Goal: Information Seeking & Learning: Learn about a topic

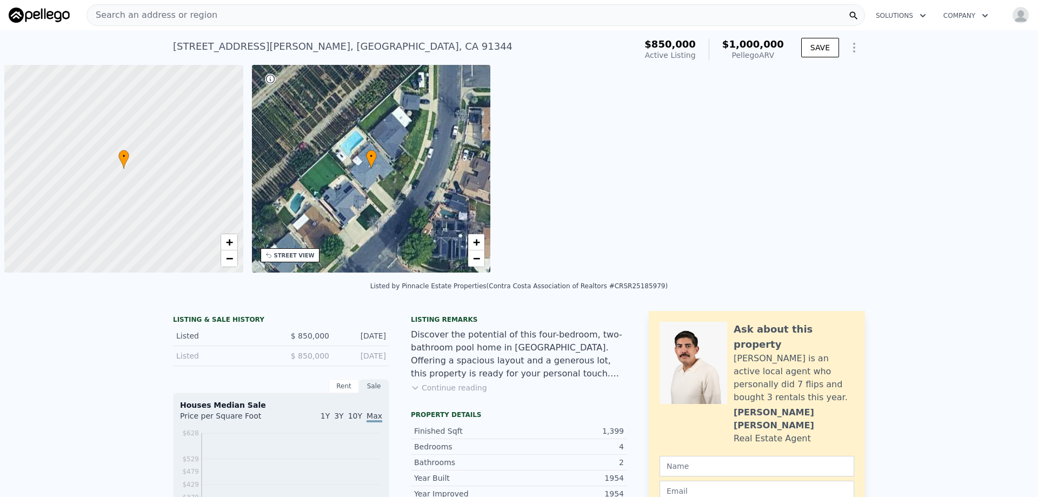
scroll to position [0, 4]
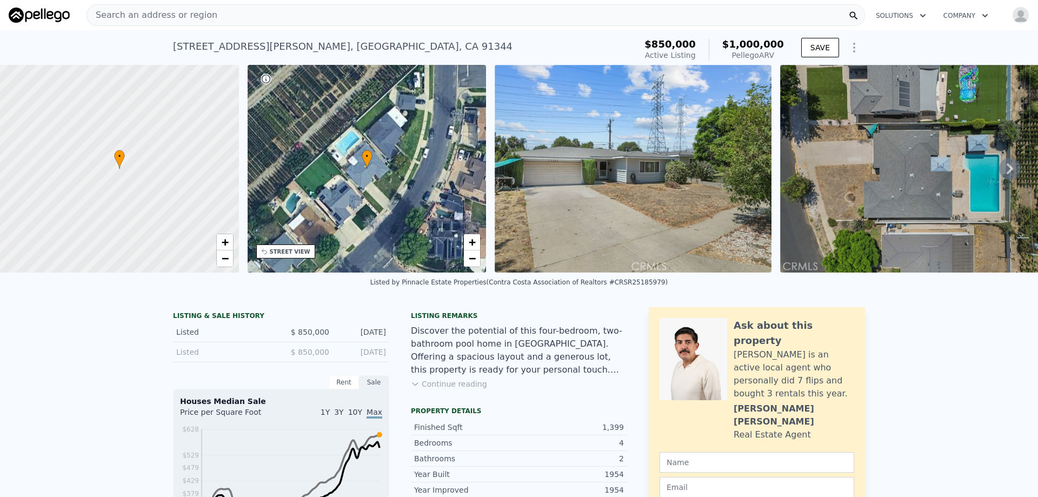
click at [134, 18] on span "Search an address or region" at bounding box center [152, 15] width 130 height 13
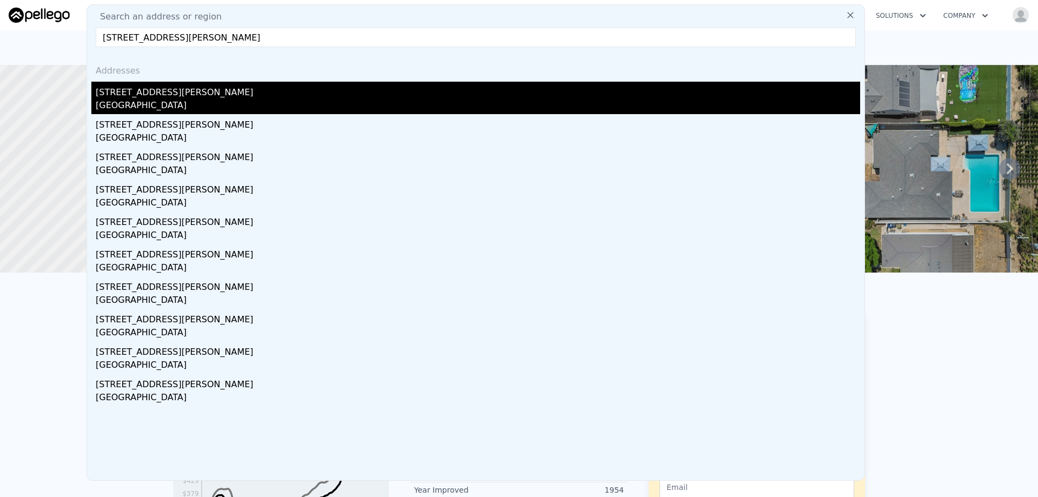
type input "16661 Lahey St, Granada Hills, CA 91344"
click at [119, 92] on div "16661 Lahey St" at bounding box center [478, 90] width 765 height 17
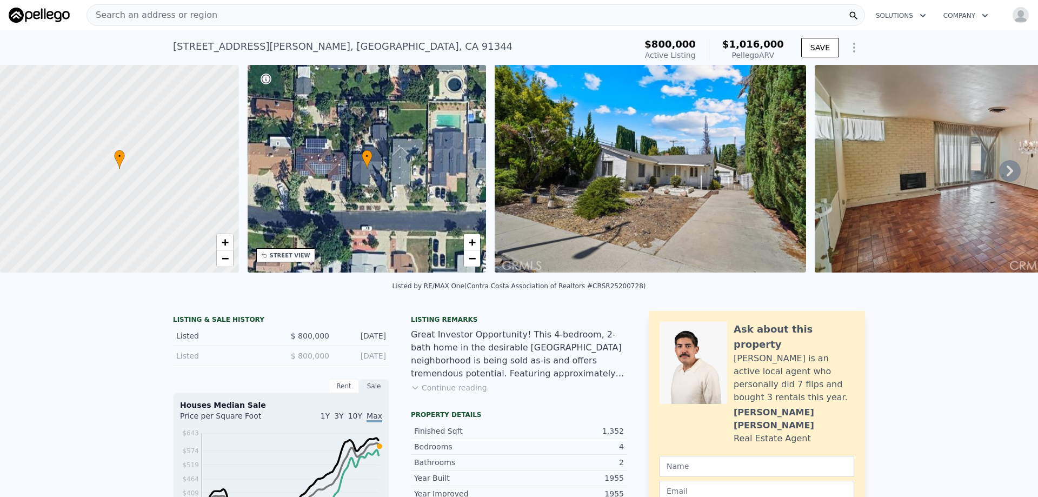
click at [186, 17] on span "Search an address or region" at bounding box center [152, 15] width 130 height 13
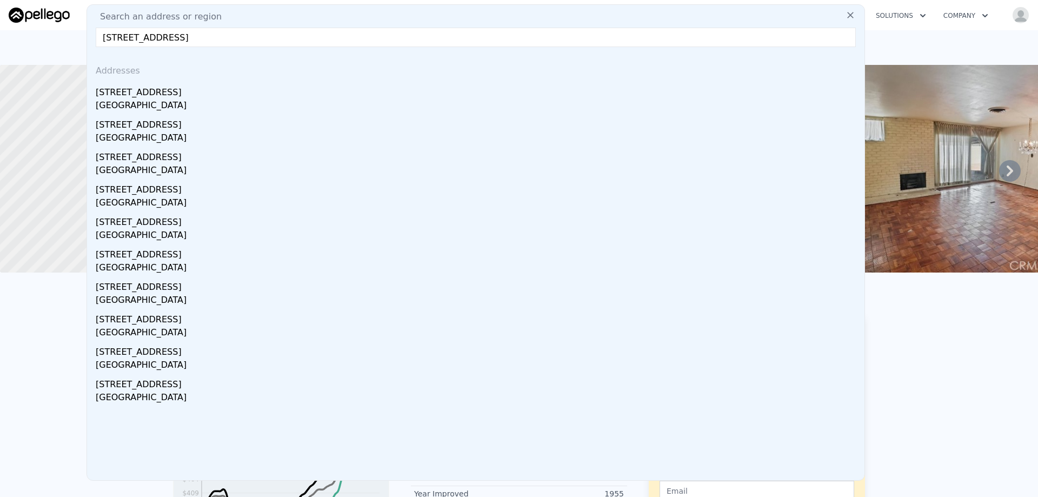
type input "12619 Gladstone Ave, Sylmar, CA 91342"
click at [145, 95] on div "12619 Gladstone Ave" at bounding box center [478, 90] width 765 height 17
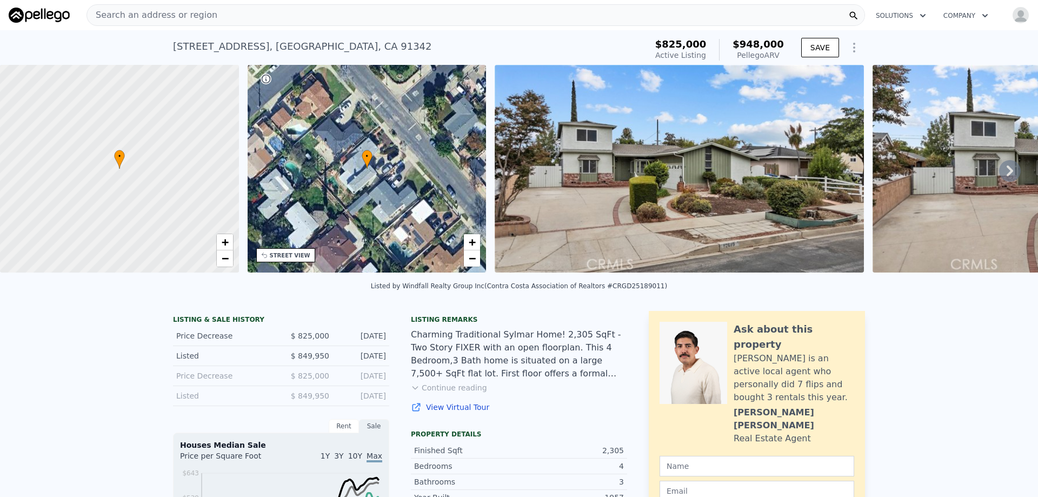
click at [153, 12] on span "Search an address or region" at bounding box center [152, 15] width 130 height 13
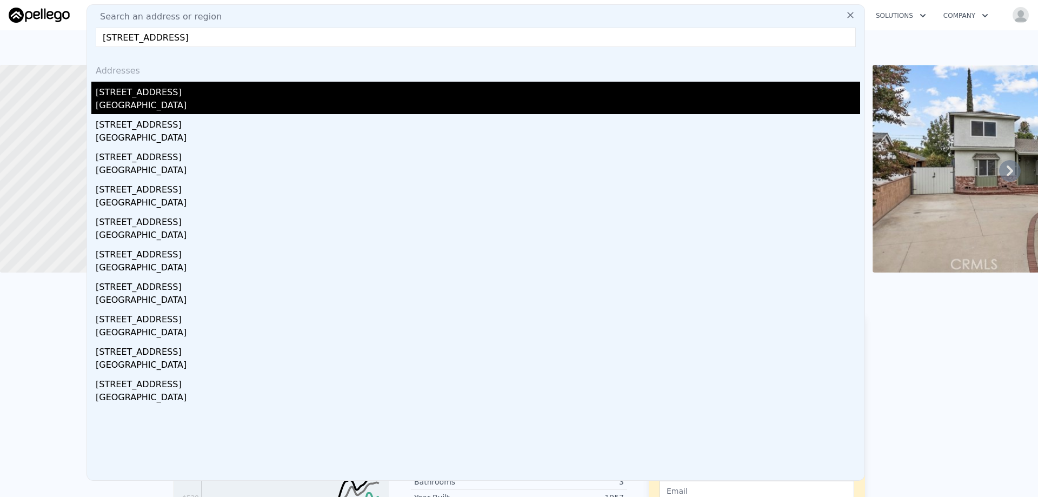
type input "3975 Black Bird Way, Calabasas, CA 91302"
click at [133, 98] on div "3975 Black Bird Way" at bounding box center [478, 90] width 765 height 17
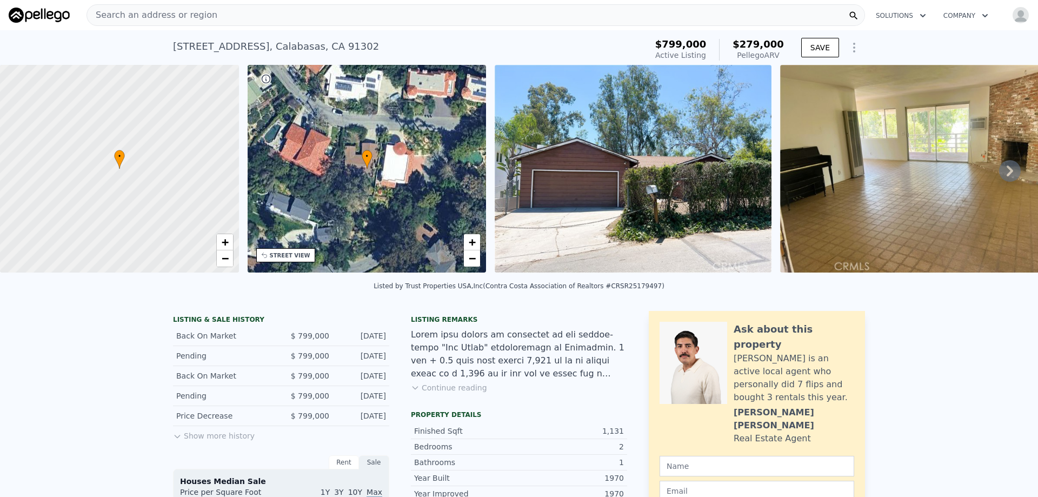
click at [217, 15] on div "Search an address or region" at bounding box center [476, 15] width 779 height 22
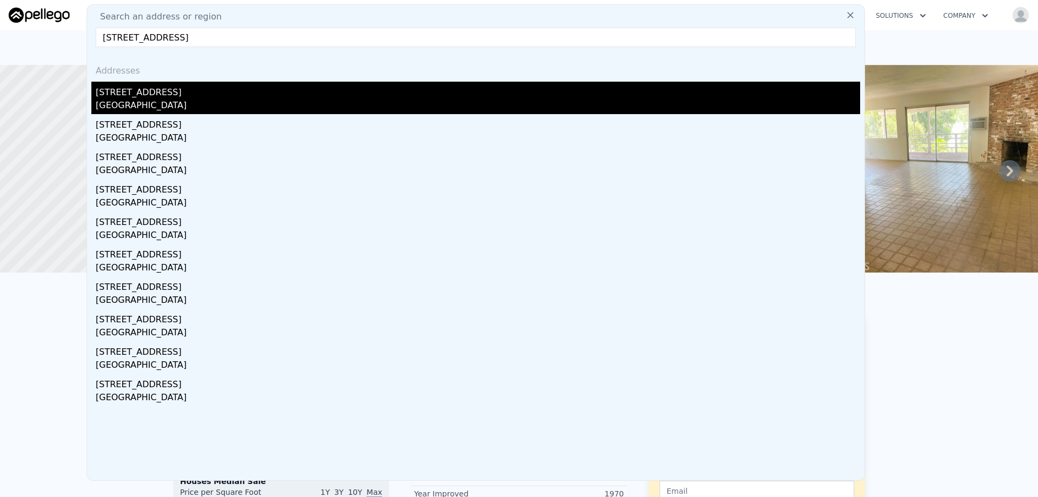
type input "9251 Wystone Ave, Northridge, CA 91324"
click at [155, 93] on div "9251 Wystone Ave" at bounding box center [478, 90] width 765 height 17
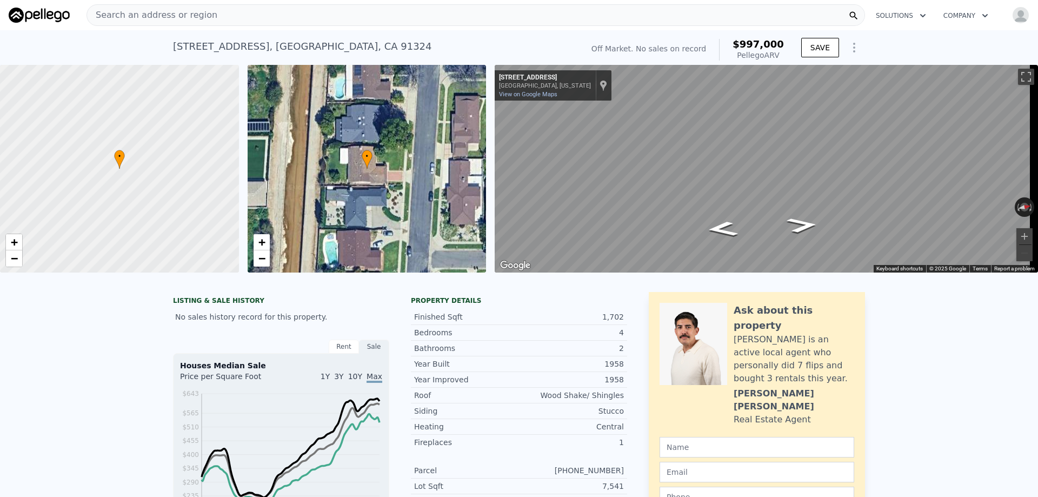
click at [30, 9] on img at bounding box center [39, 15] width 61 height 15
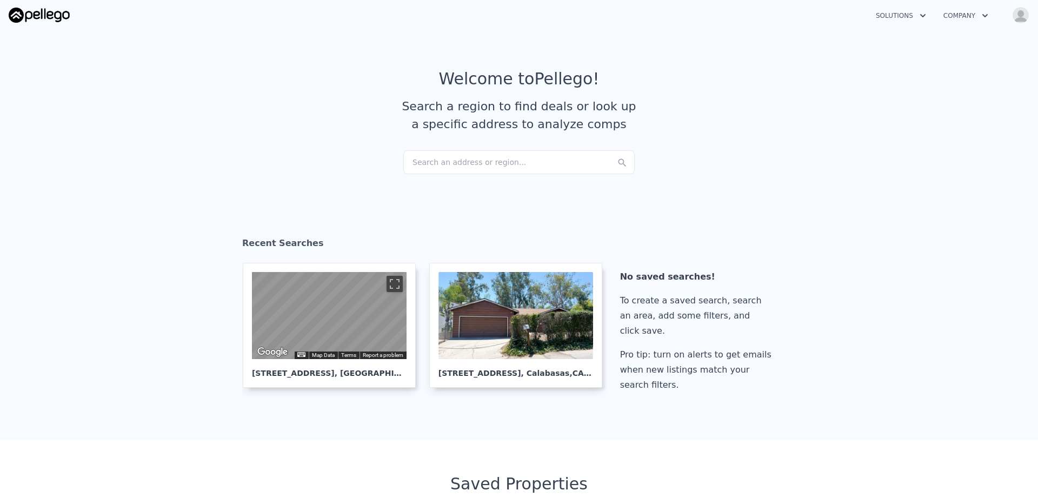
click at [465, 163] on div "Search an address or region..." at bounding box center [518, 162] width 231 height 24
click at [375, 142] on article "Welcome to Pellego ! Search a region to find deals or look up a specific addres…" at bounding box center [519, 109] width 692 height 81
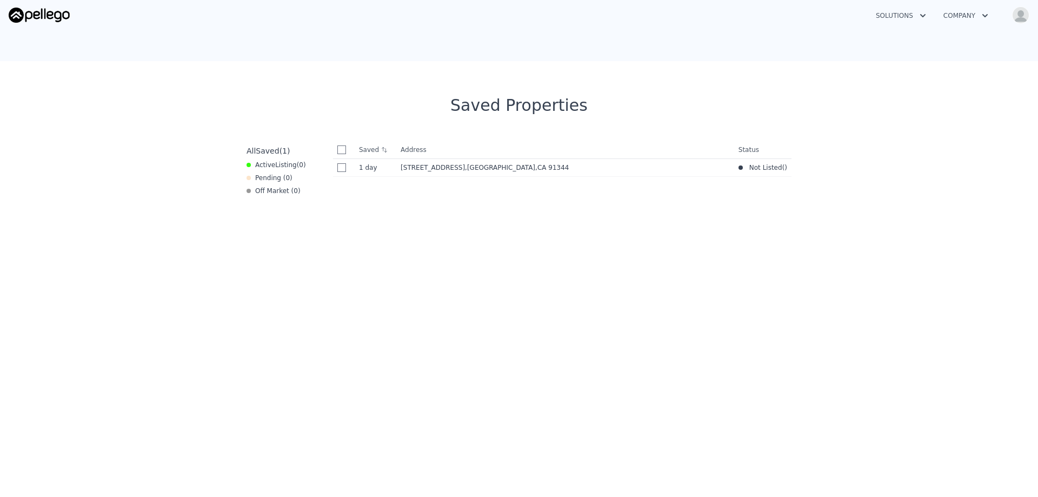
scroll to position [325, 0]
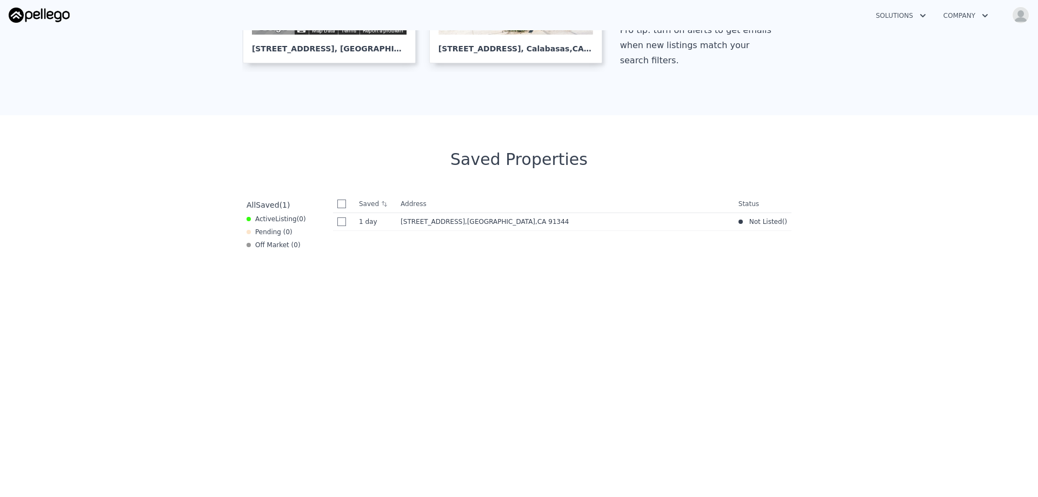
click at [339, 206] on input "checkbox" at bounding box center [342, 204] width 9 height 9
checkbox input "true"
click at [348, 200] on icon at bounding box center [352, 204] width 9 height 9
click at [1013, 20] on button "Open user menu" at bounding box center [1019, 14] width 22 height 17
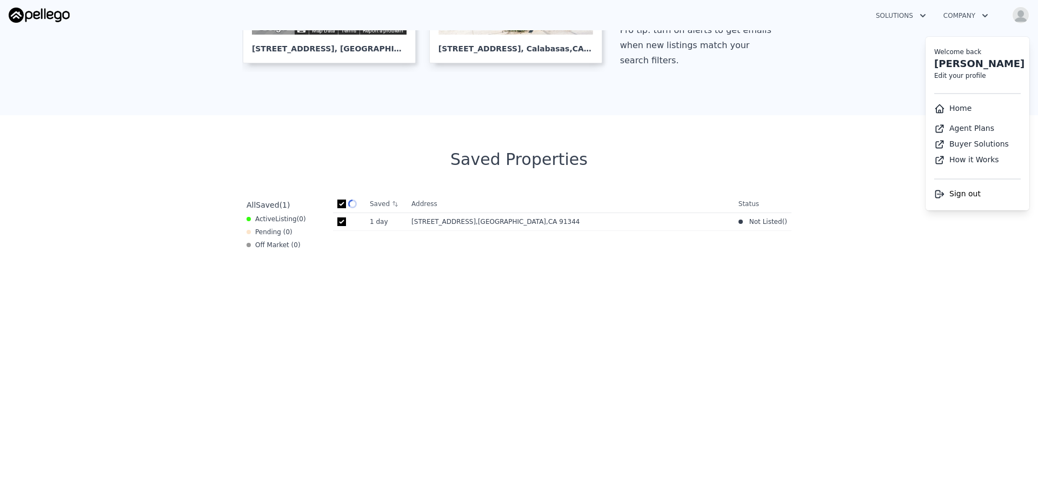
click at [1014, 20] on img "button" at bounding box center [1021, 14] width 17 height 17
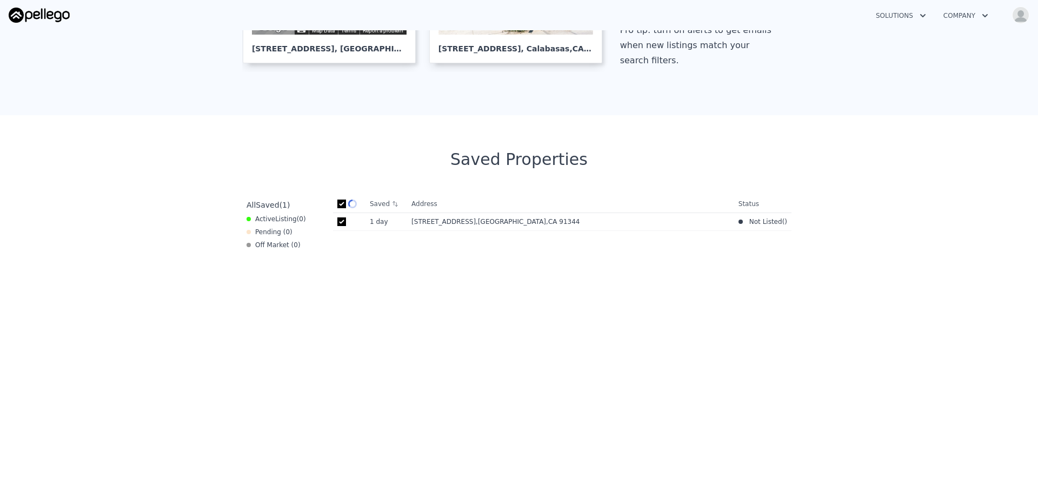
click at [919, 21] on icon "button" at bounding box center [923, 15] width 11 height 13
click at [987, 15] on icon "button" at bounding box center [985, 15] width 11 height 13
click at [844, 202] on section "Saved Properties All Saved ( 1 ) Active Listing ( 0 ) Pending ( 0 ) Off Market …" at bounding box center [519, 421] width 1038 height 612
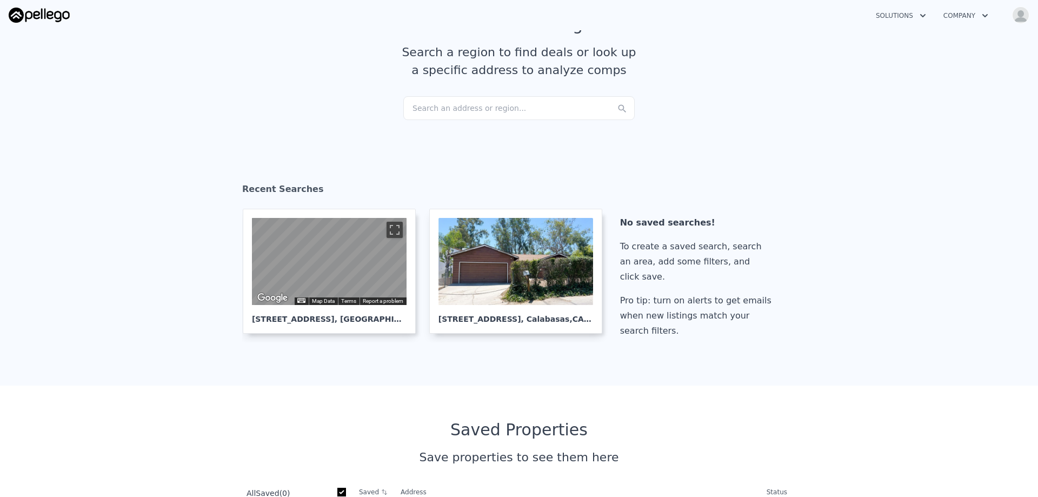
scroll to position [0, 0]
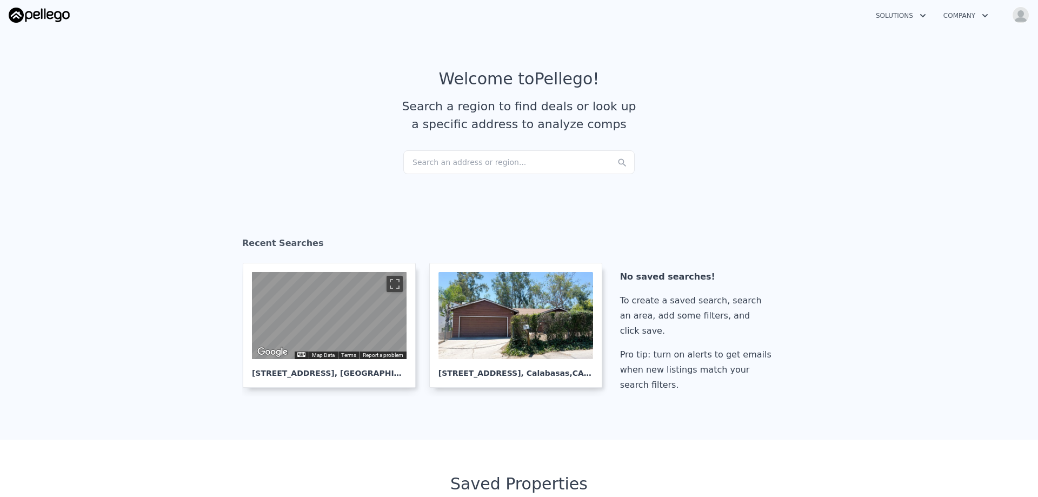
click at [457, 168] on div "Search an address or region..." at bounding box center [518, 162] width 231 height 24
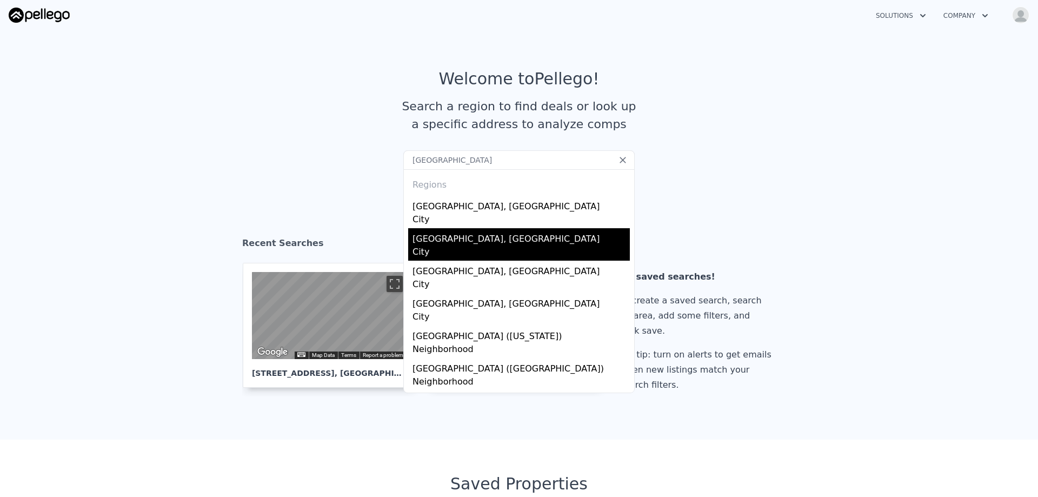
type input "glendale"
click at [451, 239] on div "Glendale, CA" at bounding box center [521, 236] width 217 height 17
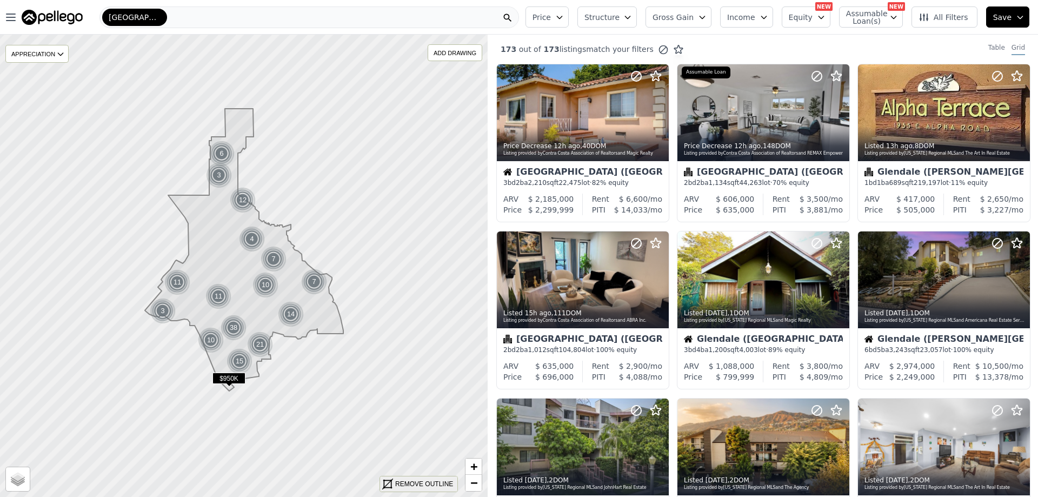
click at [425, 484] on div "REMOVE OUTLINE" at bounding box center [424, 484] width 58 height 10
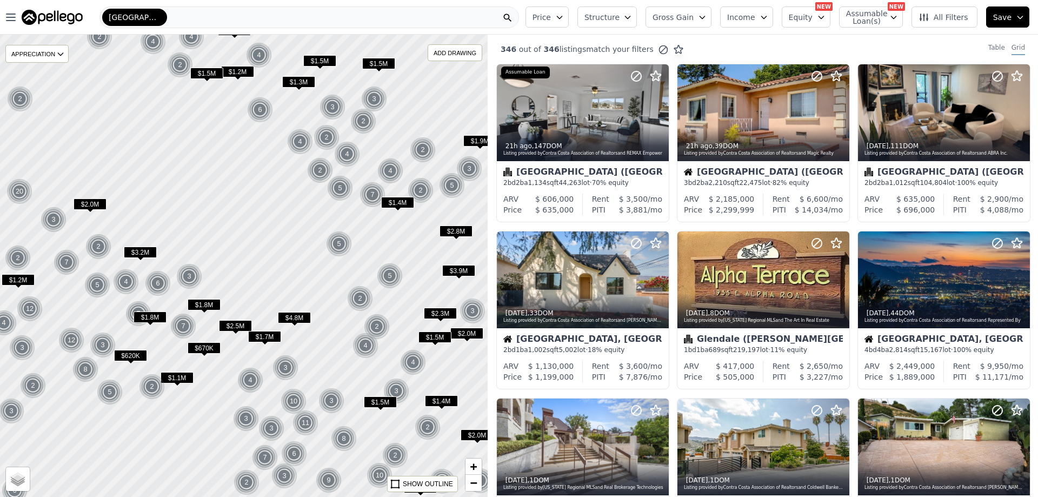
click at [705, 19] on button "Gross Gain" at bounding box center [679, 16] width 66 height 21
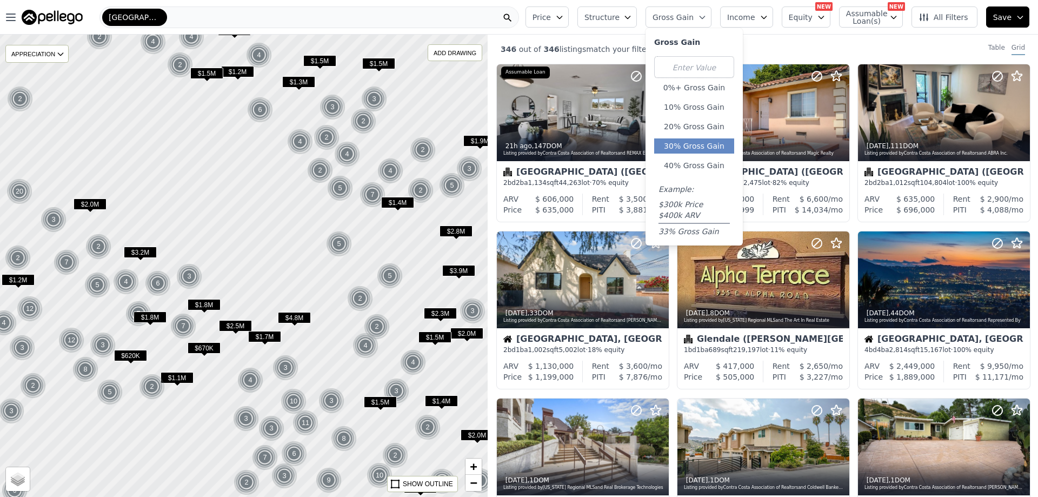
click at [700, 145] on button "30% Gross Gain" at bounding box center [694, 145] width 80 height 15
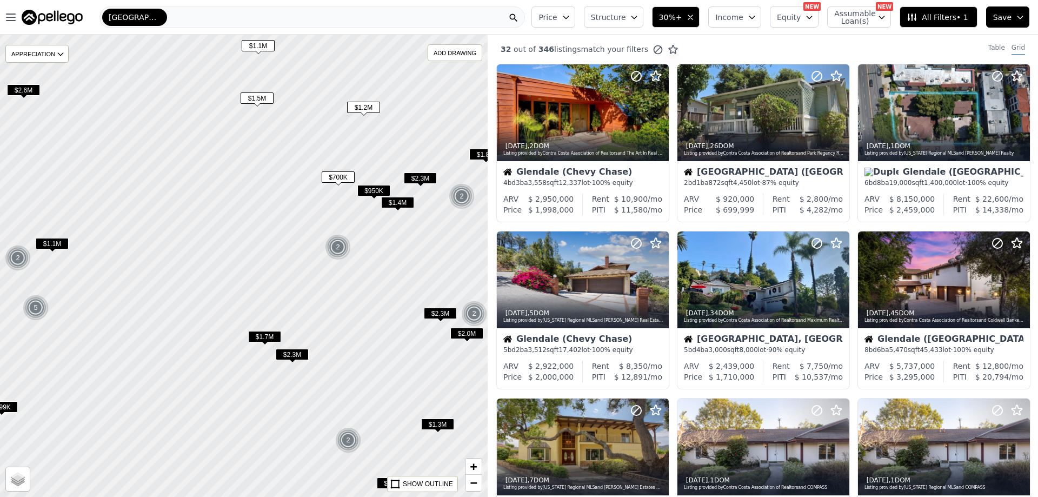
click at [953, 17] on span "All Filters • 1" at bounding box center [937, 17] width 61 height 11
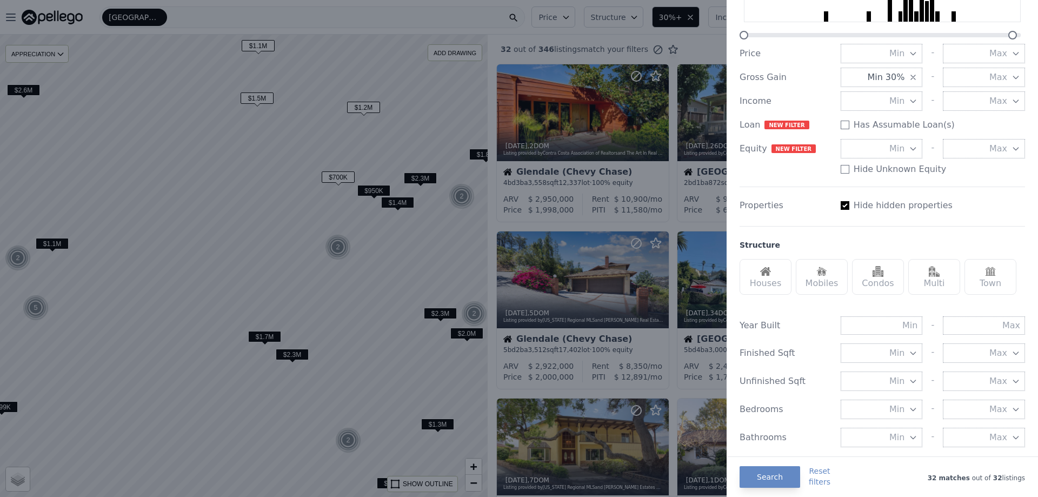
scroll to position [162, 0]
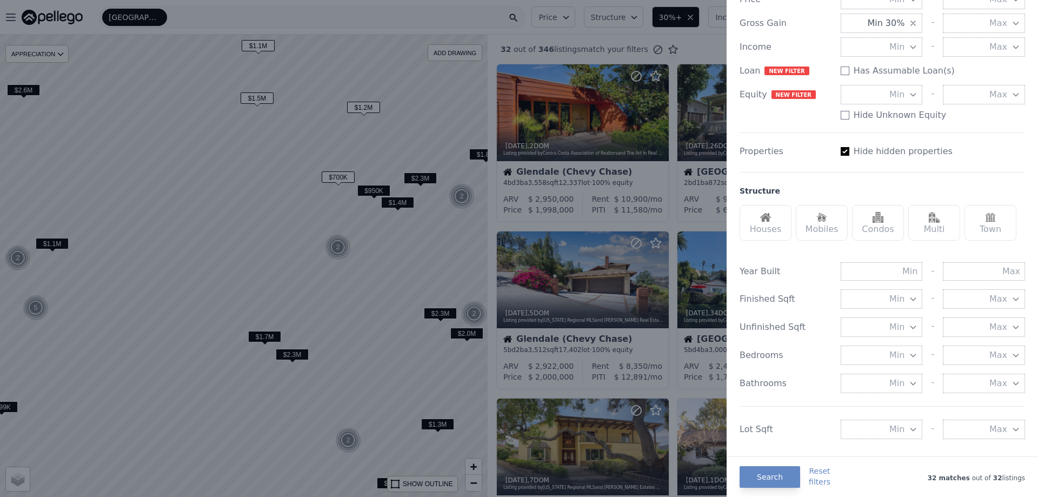
click at [775, 222] on div "Houses" at bounding box center [766, 223] width 52 height 36
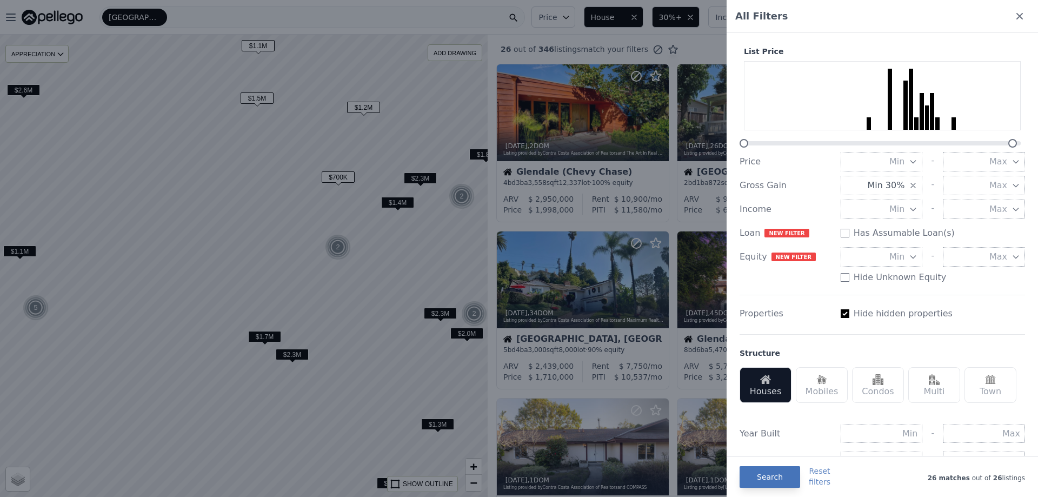
click at [778, 481] on button "Search" at bounding box center [770, 477] width 61 height 22
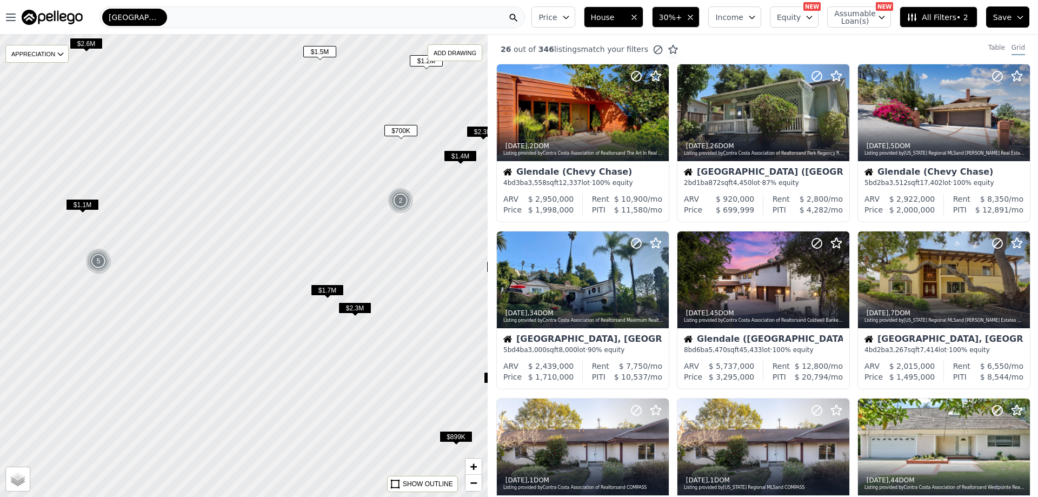
drag, startPoint x: 273, startPoint y: 197, endPoint x: 306, endPoint y: 122, distance: 81.9
click at [305, 120] on div at bounding box center [243, 266] width 585 height 555
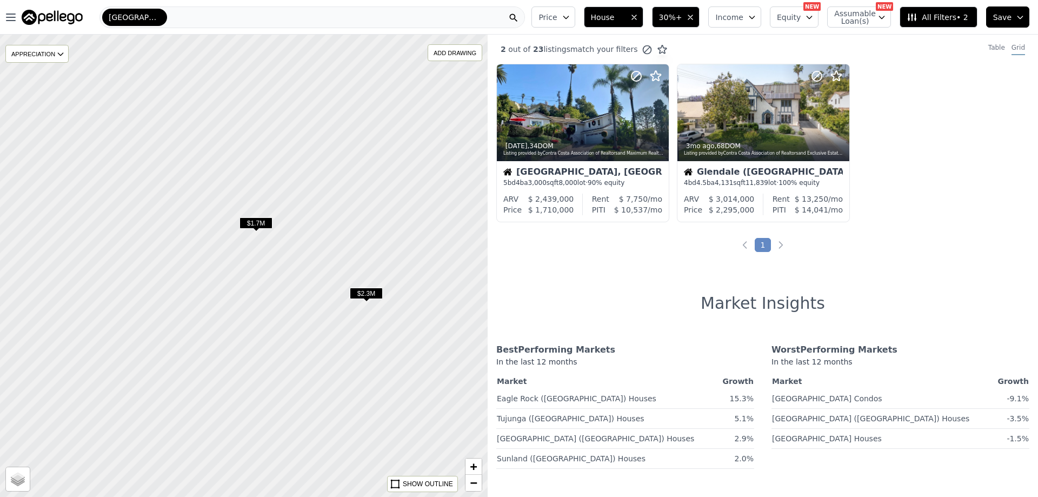
click at [262, 223] on span "$1.7M" at bounding box center [256, 222] width 33 height 11
click at [368, 289] on span "$2.3M" at bounding box center [366, 293] width 33 height 11
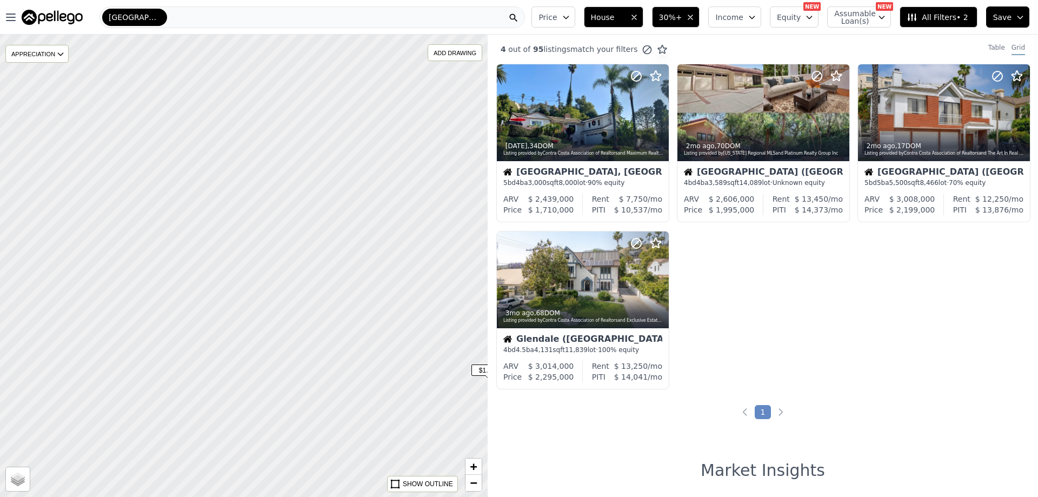
drag, startPoint x: 195, startPoint y: 236, endPoint x: 370, endPoint y: 331, distance: 199.2
click at [370, 331] on div at bounding box center [243, 266] width 585 height 555
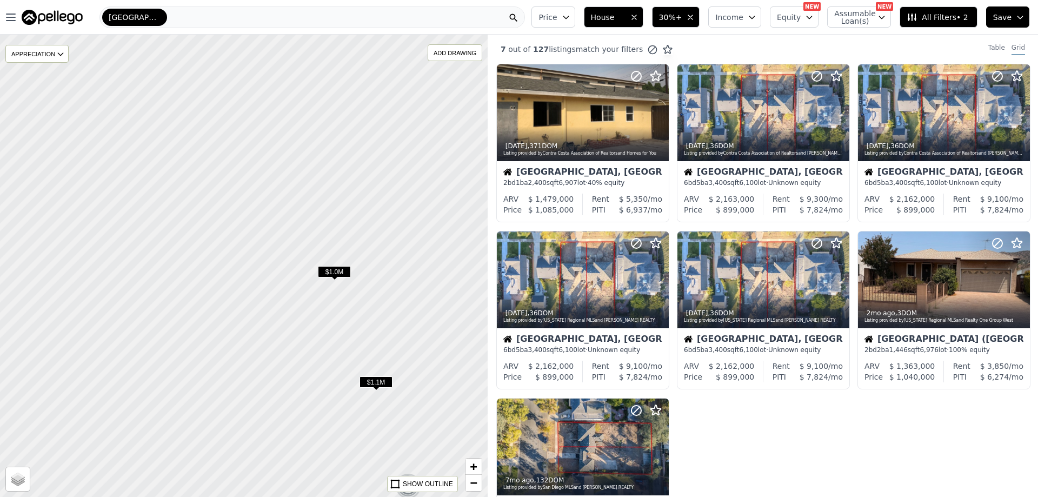
drag, startPoint x: 173, startPoint y: 223, endPoint x: 489, endPoint y: 391, distance: 358.1
click at [489, 391] on div "$1.0M $1.1M 5 APPRECIATION None 3M 1Y 3Y ADD DRAWING REMOVE ALL DRAWINGS Street…" at bounding box center [519, 283] width 1038 height 497
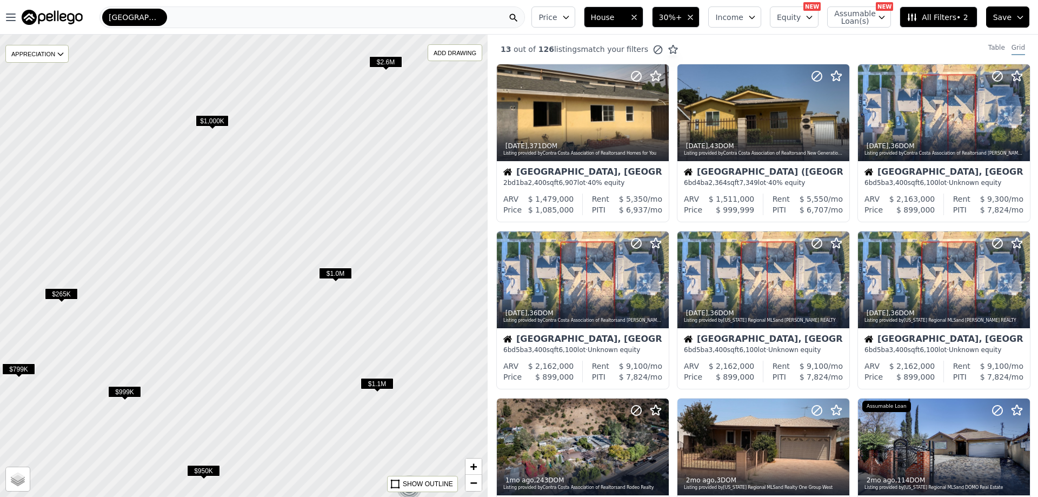
click at [341, 276] on span "$1.0M" at bounding box center [335, 273] width 33 height 11
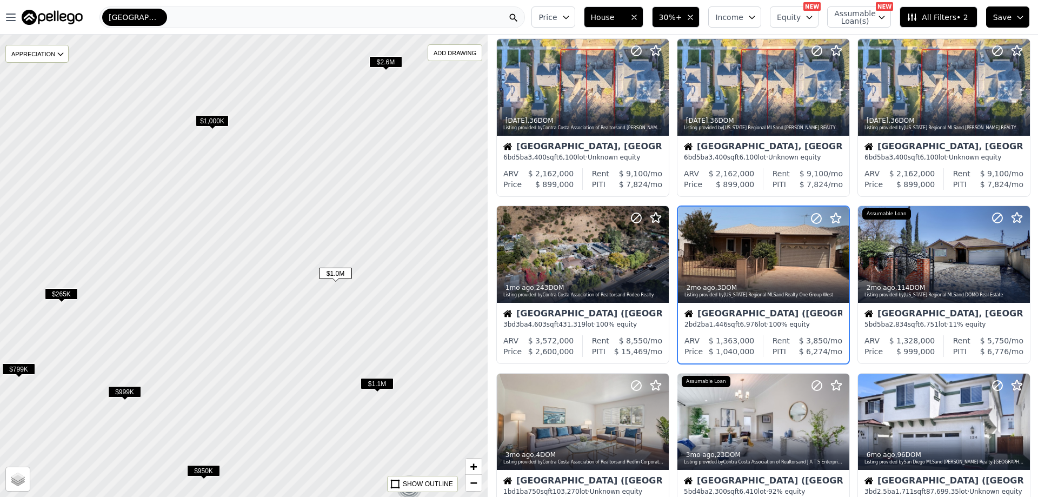
scroll to position [194, 0]
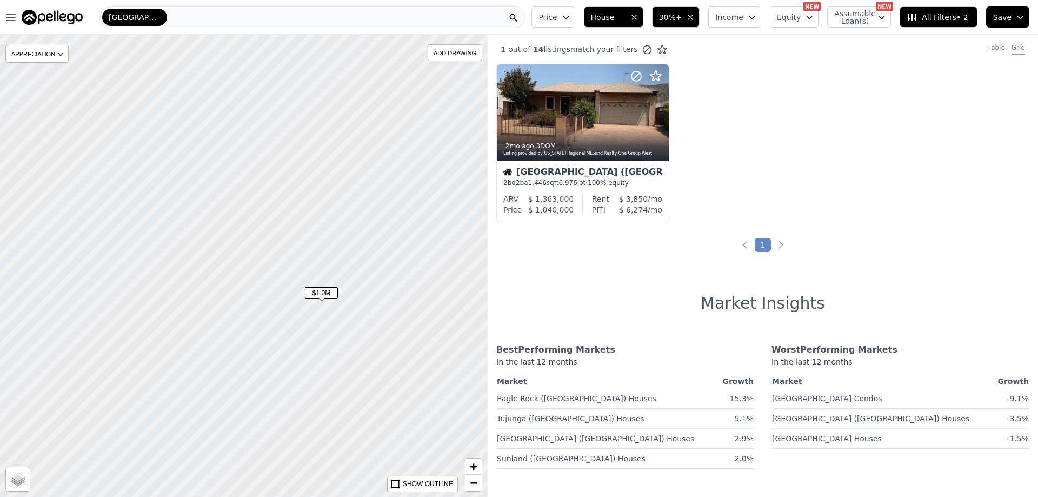
click at [326, 294] on span "$1.0M" at bounding box center [321, 292] width 33 height 11
click at [569, 129] on div at bounding box center [583, 136] width 171 height 19
click at [357, 180] on div at bounding box center [243, 266] width 585 height 555
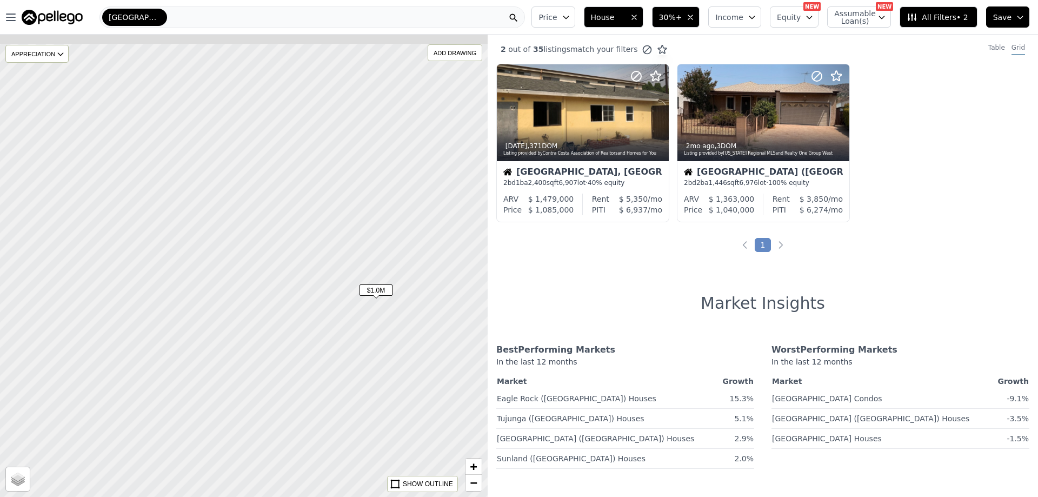
drag, startPoint x: 355, startPoint y: 147, endPoint x: 395, endPoint y: 217, distance: 81.4
click at [395, 217] on div at bounding box center [275, 321] width 585 height 555
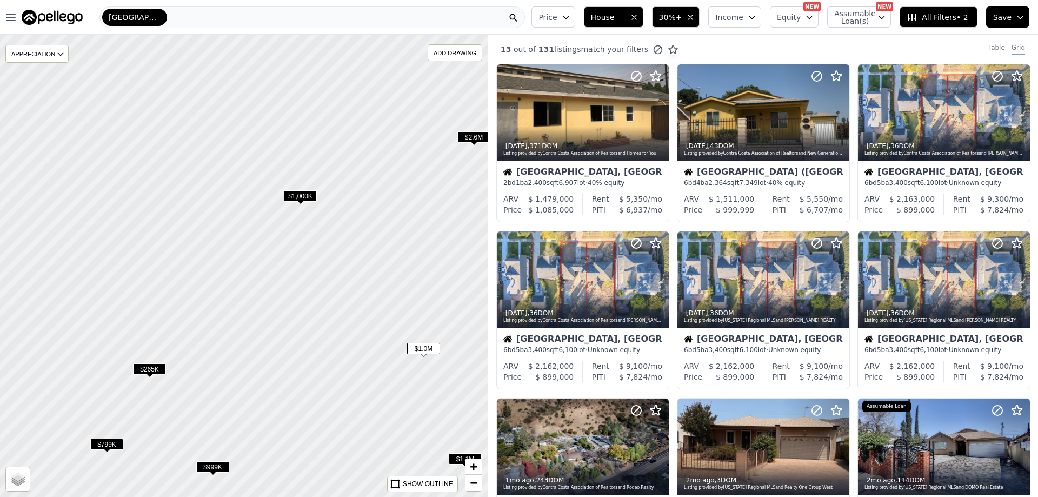
drag, startPoint x: 329, startPoint y: 145, endPoint x: 379, endPoint y: 257, distance: 122.5
click at [379, 257] on div at bounding box center [245, 267] width 585 height 555
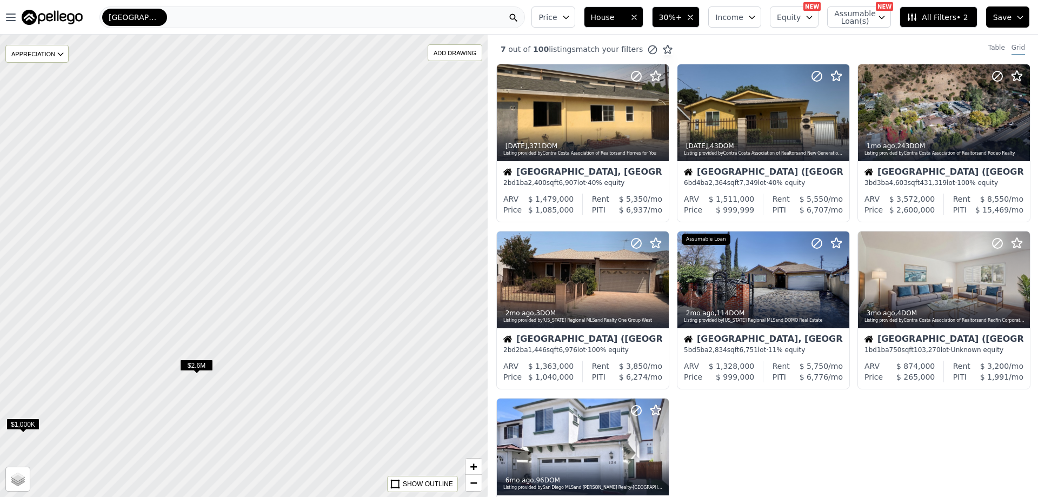
drag, startPoint x: 362, startPoint y: 187, endPoint x: 59, endPoint y: 406, distance: 374.1
click at [58, 406] on div at bounding box center [241, 267] width 585 height 555
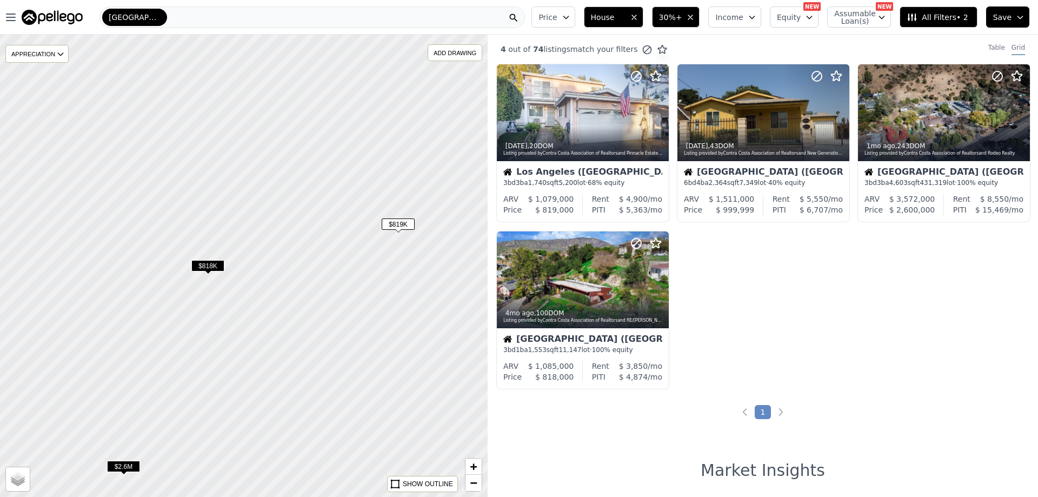
drag, startPoint x: 389, startPoint y: 219, endPoint x: 327, endPoint y: 320, distance: 118.5
click at [327, 320] on div at bounding box center [240, 270] width 585 height 555
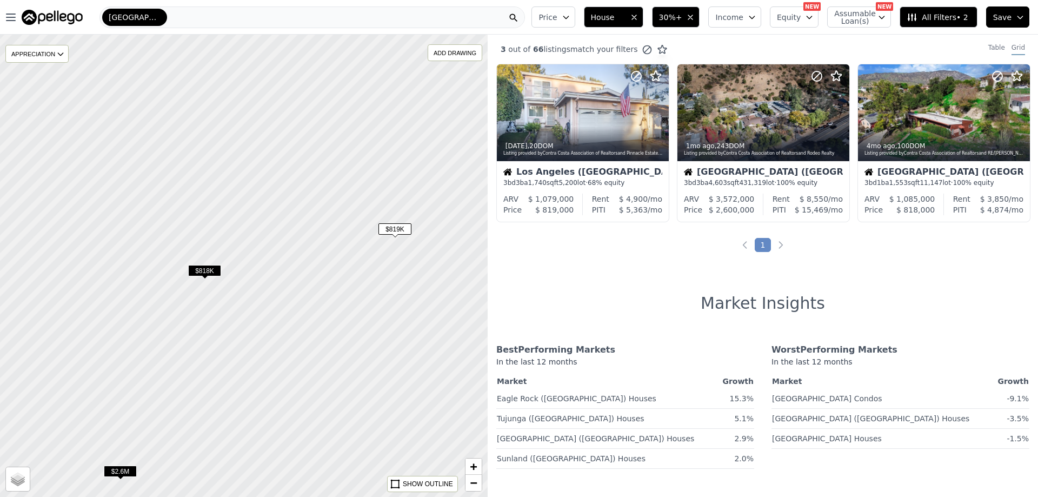
click at [400, 229] on span "$819K" at bounding box center [395, 228] width 33 height 11
drag, startPoint x: 387, startPoint y: 271, endPoint x: 281, endPoint y: 288, distance: 107.9
click at [356, 282] on div at bounding box center [243, 266] width 585 height 555
drag, startPoint x: 308, startPoint y: 321, endPoint x: 123, endPoint y: 219, distance: 212.1
click at [123, 219] on div at bounding box center [224, 256] width 585 height 555
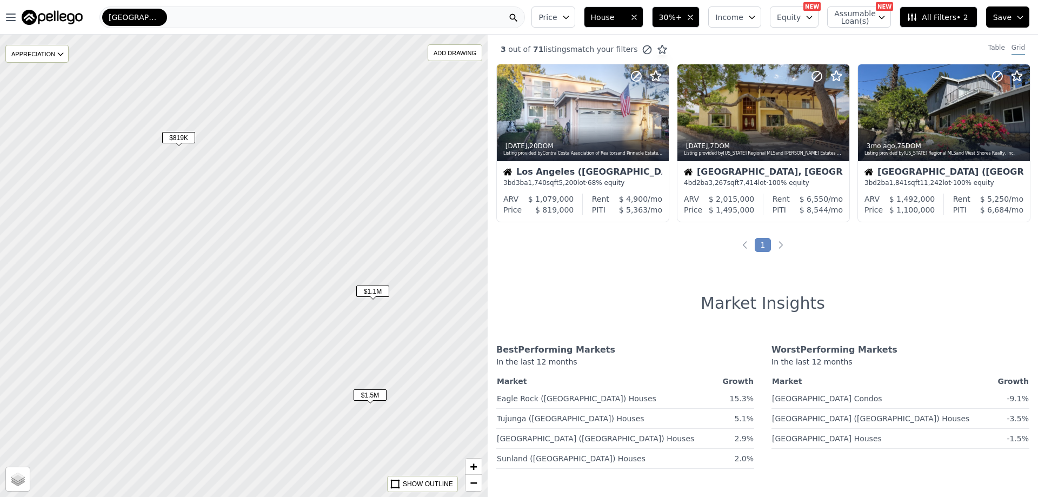
click at [367, 295] on span "$1.1M" at bounding box center [372, 291] width 33 height 11
click at [378, 395] on span "$1.5M" at bounding box center [370, 394] width 33 height 11
click at [293, 308] on div at bounding box center [243, 266] width 585 height 555
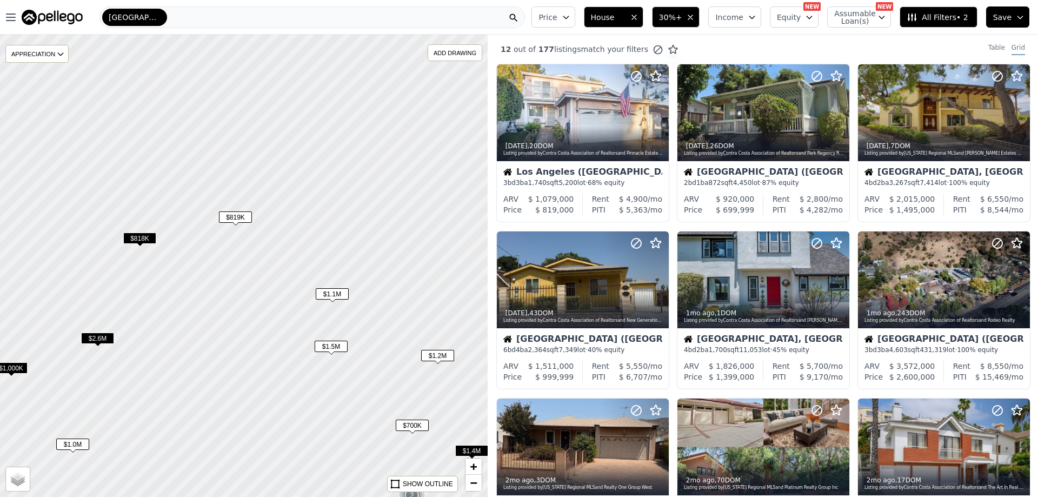
click at [435, 356] on span "$1.2M" at bounding box center [437, 355] width 33 height 11
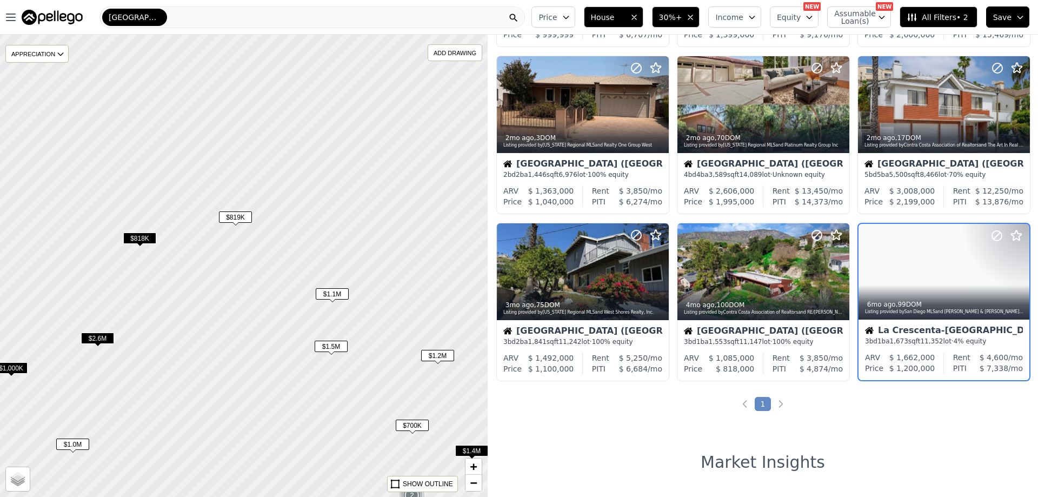
scroll to position [361, 0]
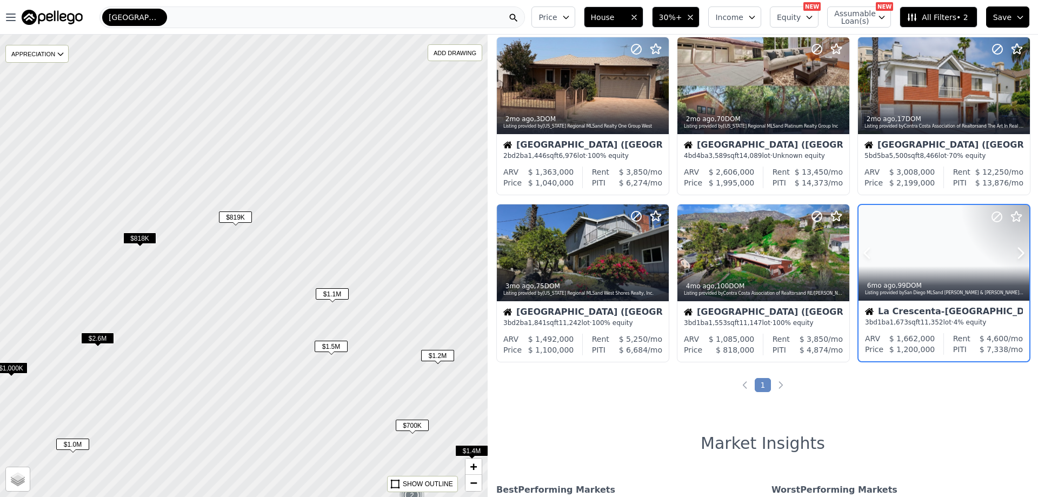
click at [914, 250] on div at bounding box center [944, 253] width 171 height 96
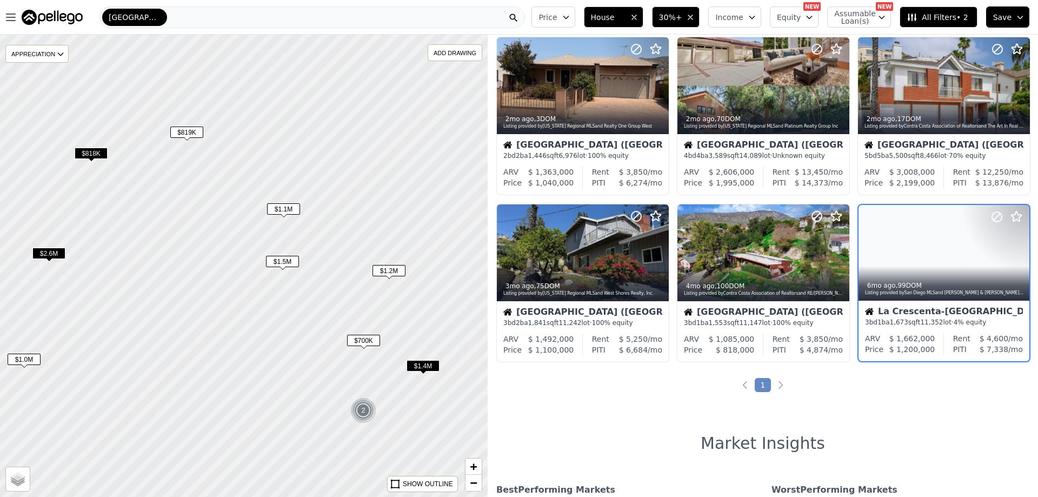
drag, startPoint x: 347, startPoint y: 250, endPoint x: 377, endPoint y: 291, distance: 50.6
click at [297, 164] on div at bounding box center [242, 263] width 585 height 555
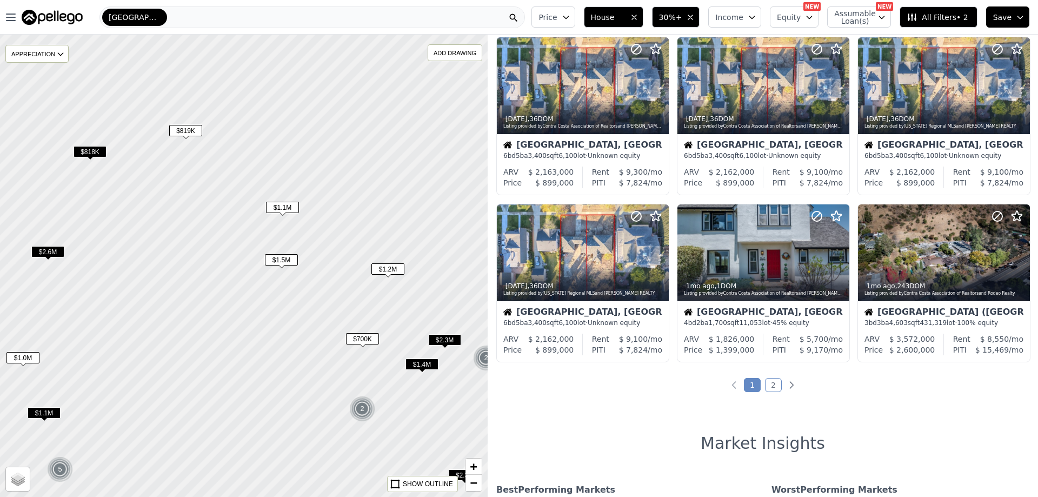
click at [419, 361] on span "$1.4M" at bounding box center [422, 364] width 33 height 11
click at [416, 405] on div at bounding box center [243, 266] width 585 height 555
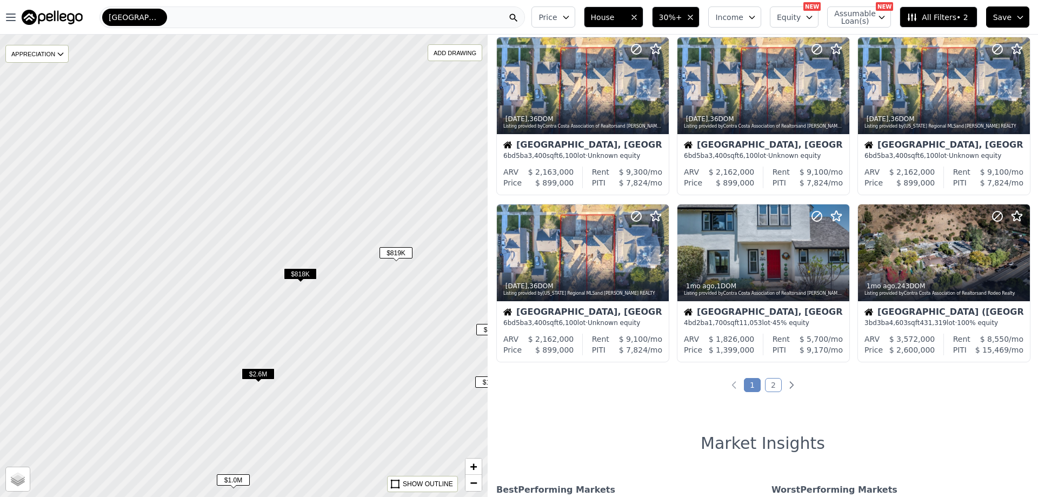
drag, startPoint x: 222, startPoint y: 213, endPoint x: 460, endPoint y: 349, distance: 274.0
click at [459, 350] on div at bounding box center [263, 275] width 585 height 555
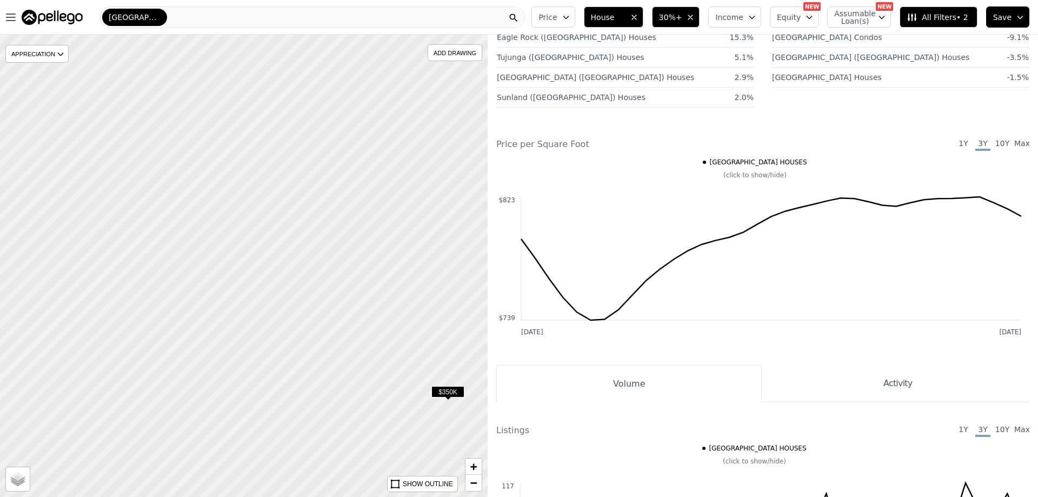
drag, startPoint x: 134, startPoint y: 203, endPoint x: 393, endPoint y: 420, distance: 338.6
click at [393, 420] on div at bounding box center [250, 274] width 585 height 555
drag, startPoint x: 178, startPoint y: 206, endPoint x: 287, endPoint y: 307, distance: 147.7
click at [287, 307] on div at bounding box center [243, 266] width 585 height 555
drag, startPoint x: 156, startPoint y: 382, endPoint x: 426, endPoint y: 183, distance: 335.3
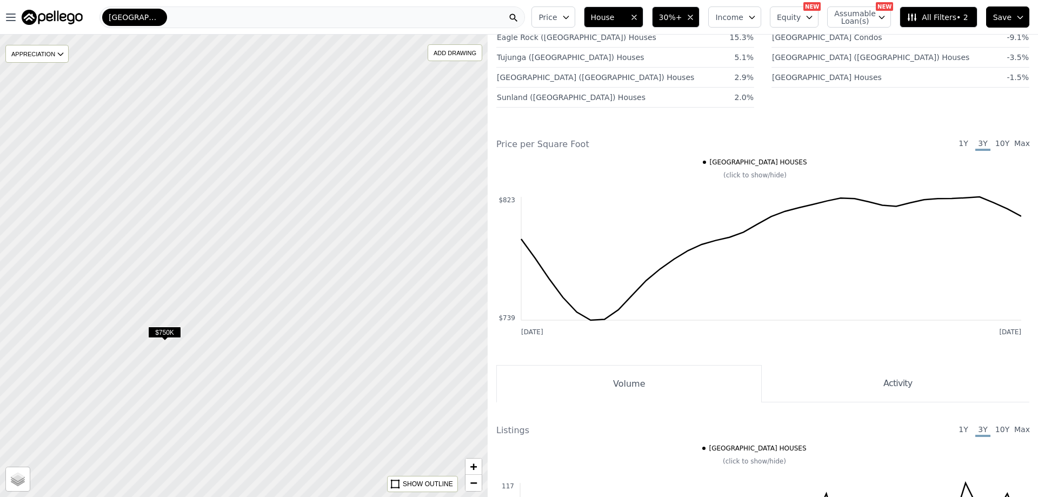
click at [426, 183] on div at bounding box center [291, 236] width 585 height 555
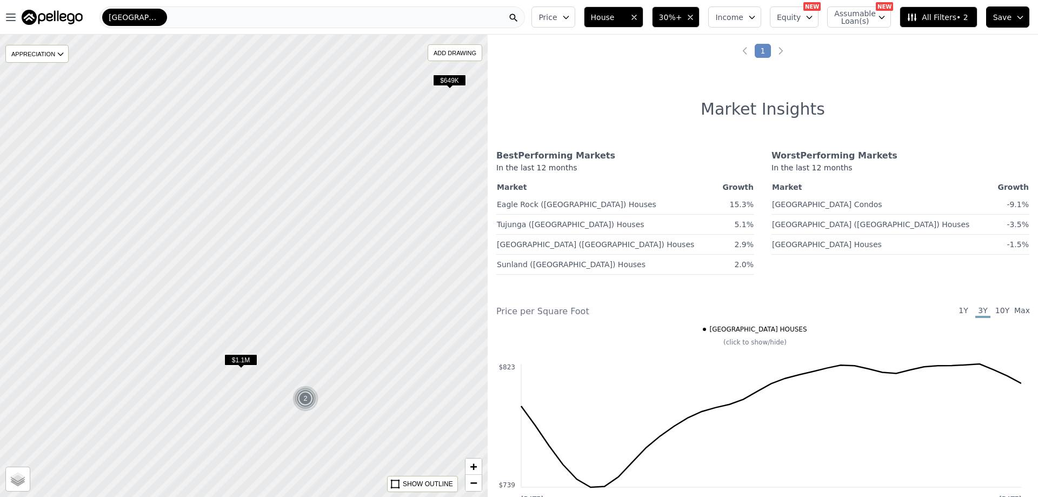
drag, startPoint x: 183, startPoint y: 271, endPoint x: 379, endPoint y: 288, distance: 196.5
click at [379, 288] on div at bounding box center [244, 266] width 585 height 555
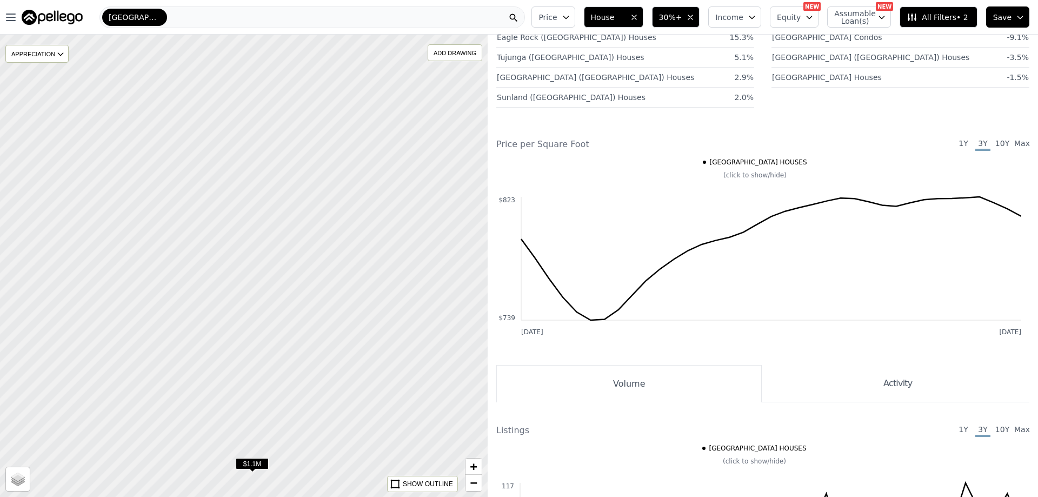
drag, startPoint x: 299, startPoint y: 344, endPoint x: 374, endPoint y: 410, distance: 100.4
click at [368, 410] on div at bounding box center [244, 267] width 585 height 555
drag, startPoint x: 250, startPoint y: 294, endPoint x: 293, endPoint y: 167, distance: 134.1
click at [293, 167] on div at bounding box center [241, 262] width 585 height 555
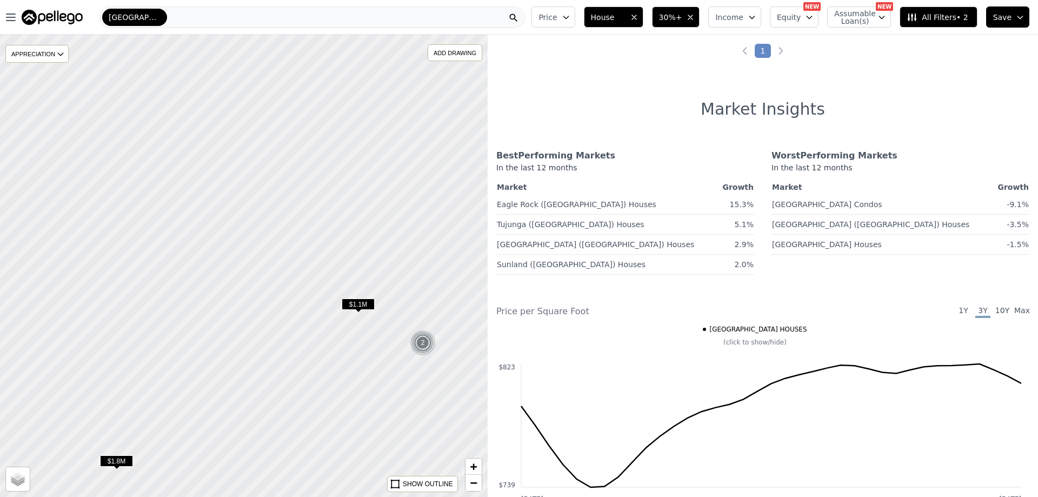
click at [935, 22] on span "All Filters • 2" at bounding box center [937, 17] width 61 height 11
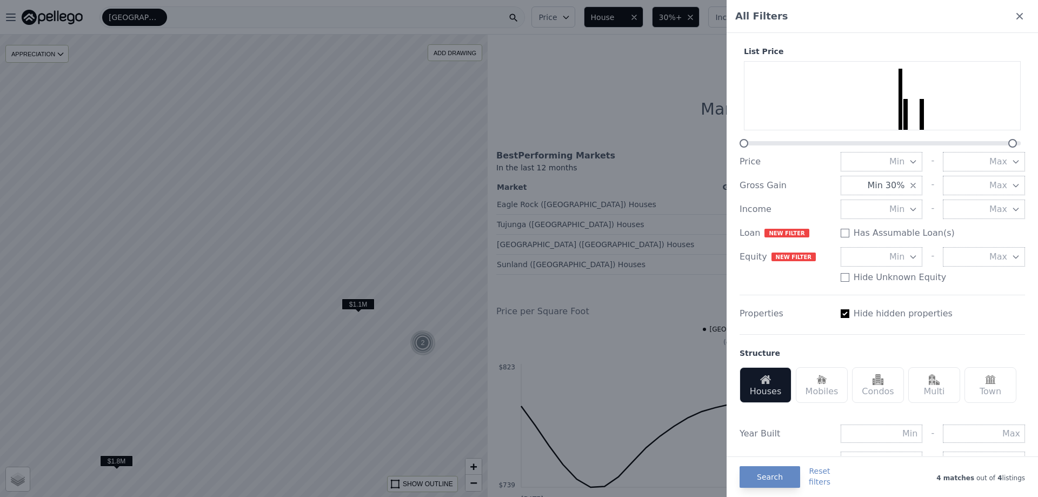
click at [338, 253] on div at bounding box center [519, 248] width 1038 height 497
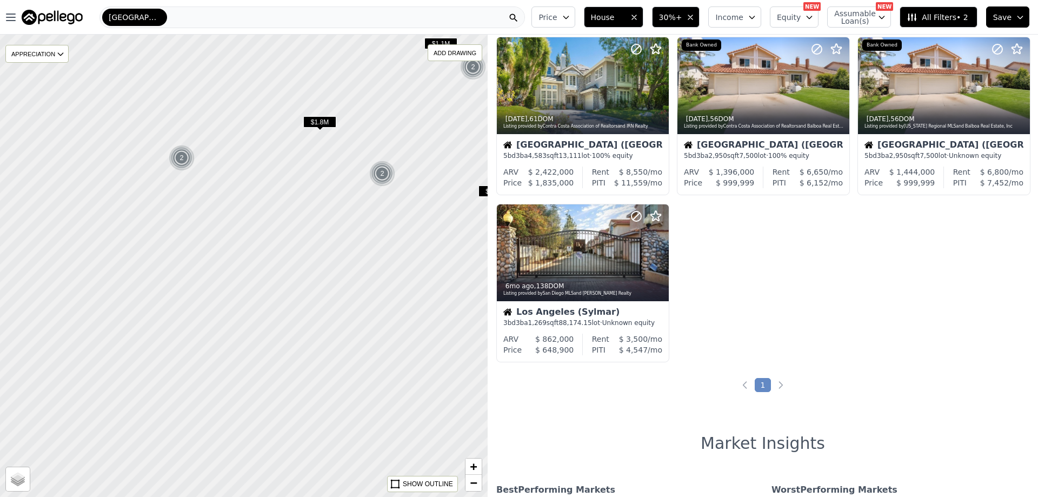
drag, startPoint x: 322, startPoint y: 364, endPoint x: 422, endPoint y: 100, distance: 282.8
click at [422, 100] on div at bounding box center [249, 254] width 585 height 555
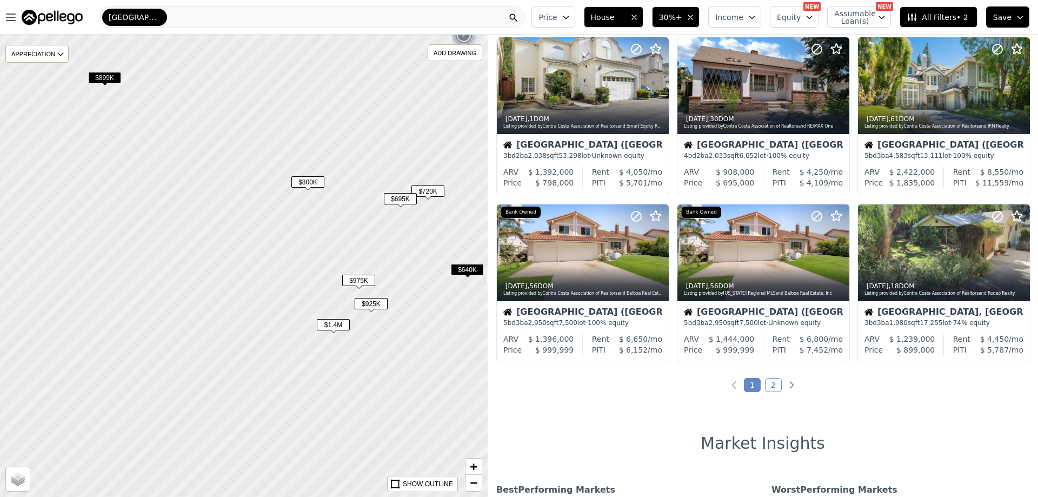
drag, startPoint x: 133, startPoint y: 246, endPoint x: 212, endPoint y: 111, distance: 155.7
click at [212, 111] on div at bounding box center [243, 266] width 585 height 555
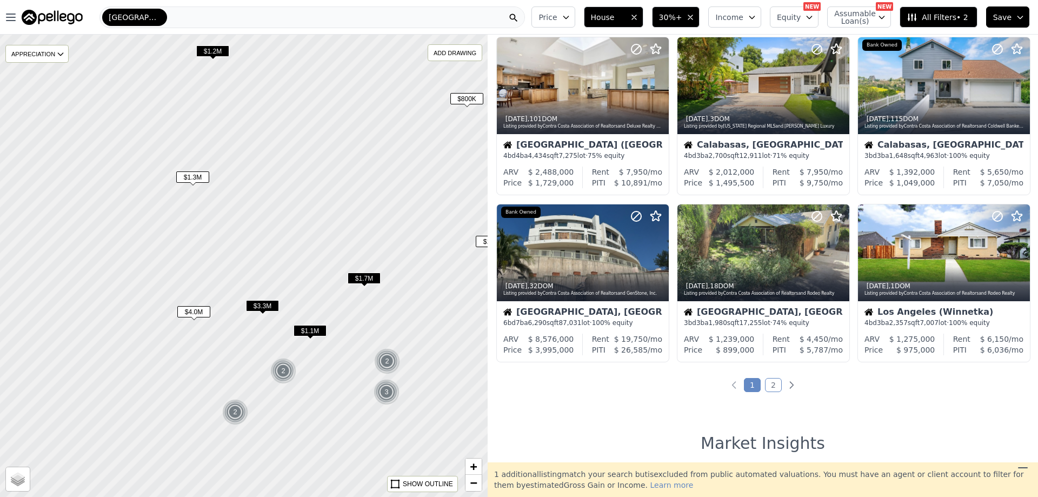
drag, startPoint x: 150, startPoint y: 337, endPoint x: 309, endPoint y: 255, distance: 179.0
click at [309, 255] on div at bounding box center [243, 266] width 585 height 555
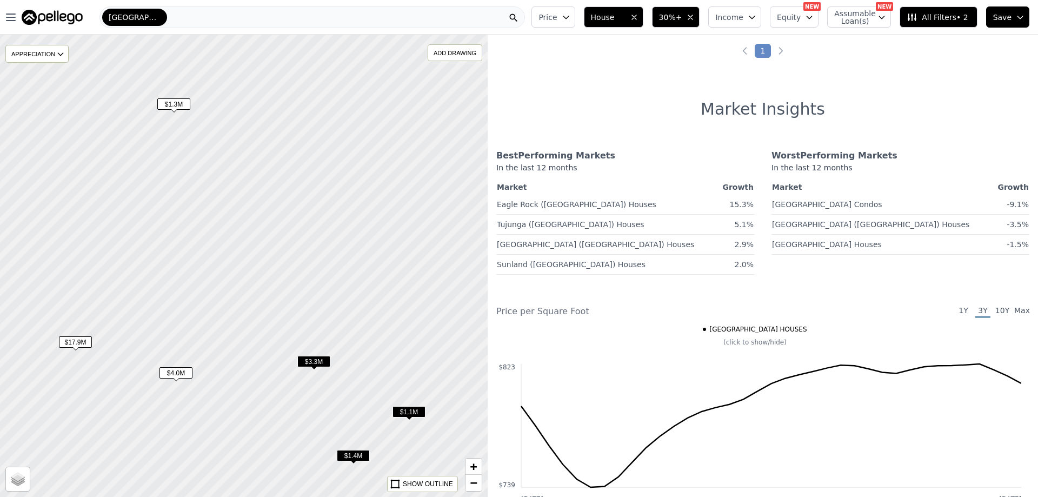
click at [175, 105] on span "$1.3M" at bounding box center [173, 103] width 33 height 11
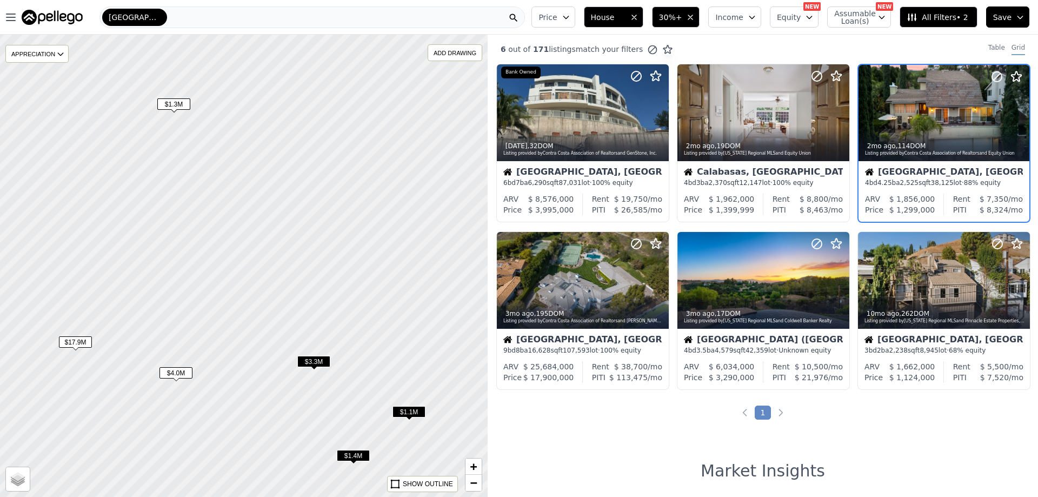
click at [307, 365] on span "$3.3M" at bounding box center [313, 361] width 33 height 11
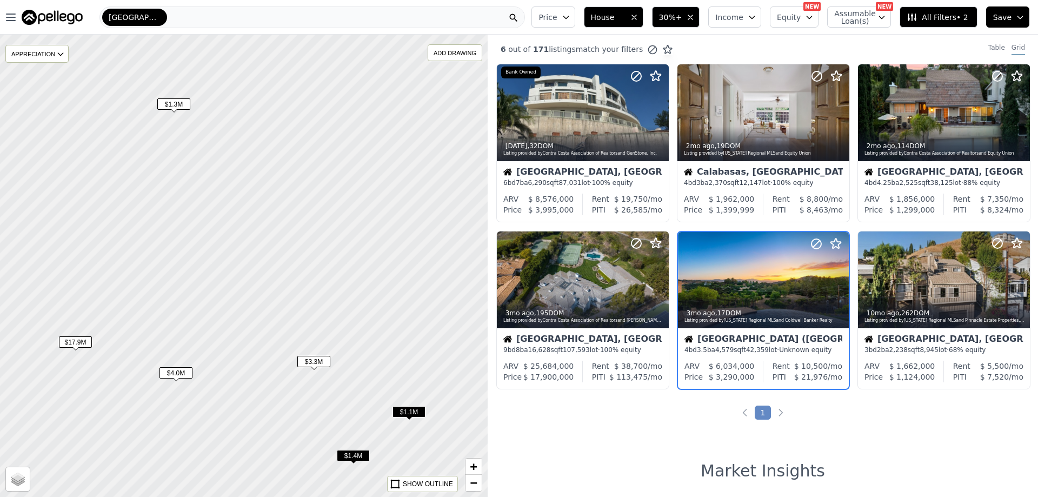
scroll to position [27, 0]
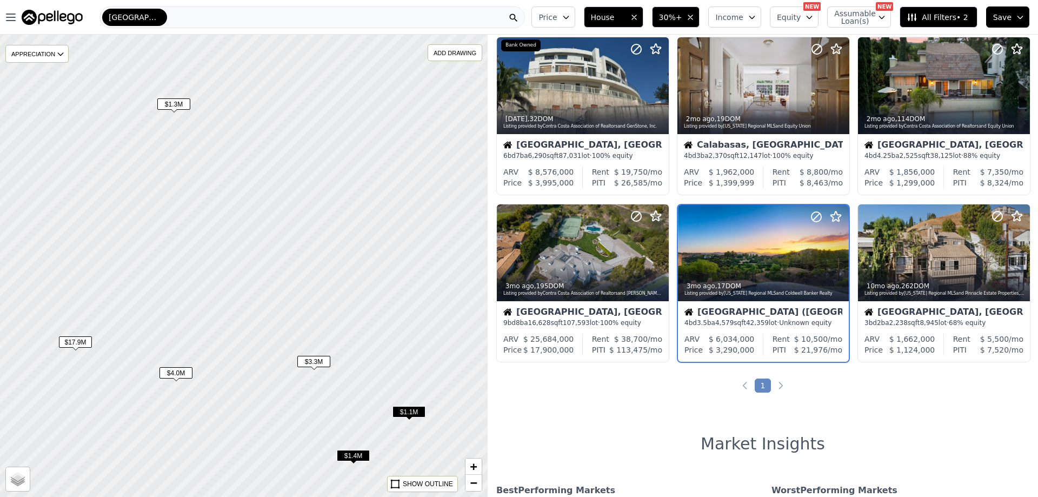
click at [420, 409] on span "$1.1M" at bounding box center [409, 411] width 33 height 11
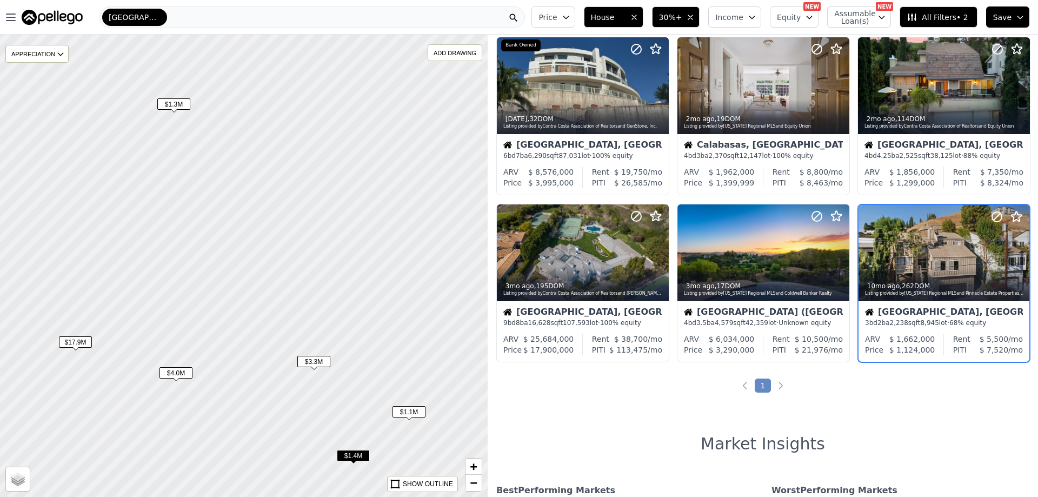
click at [356, 456] on span "$1.4M" at bounding box center [353, 455] width 33 height 11
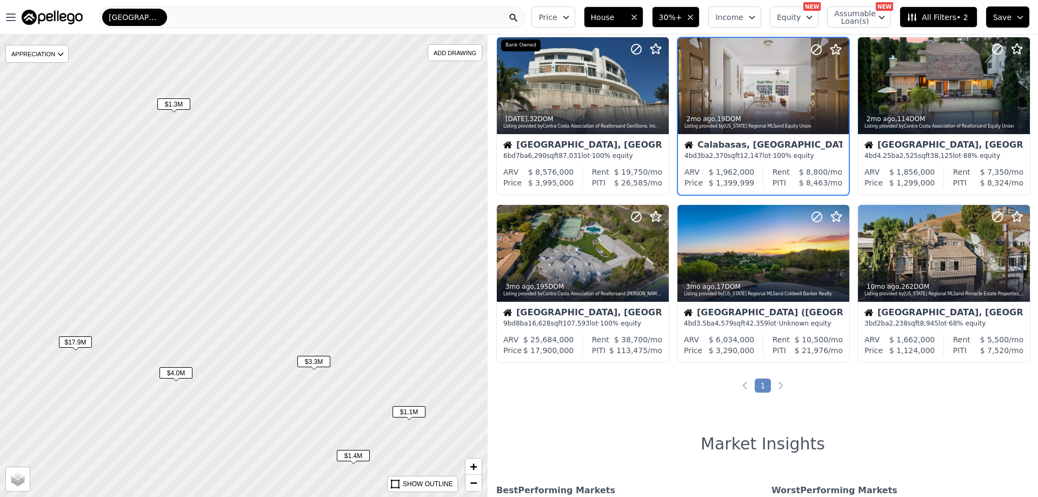
scroll to position [0, 0]
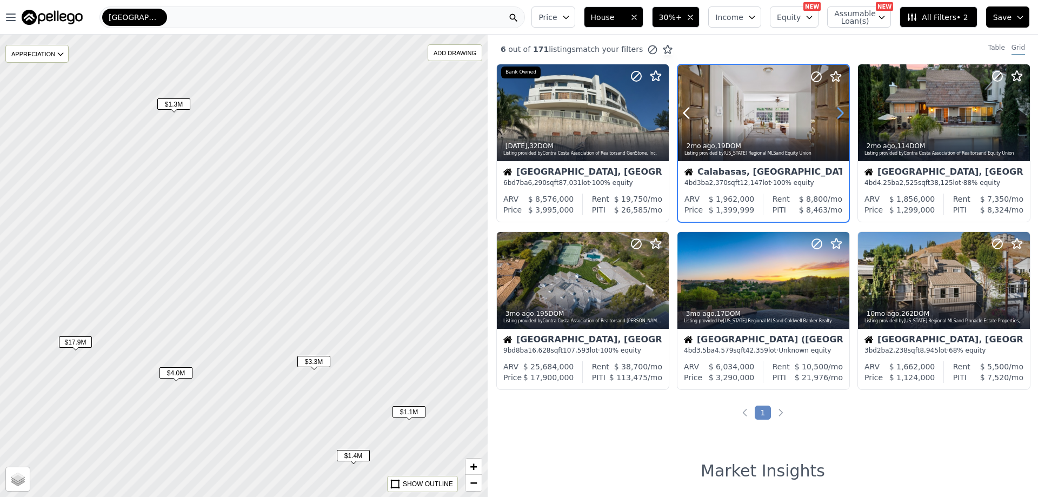
click at [835, 109] on icon at bounding box center [840, 112] width 17 height 17
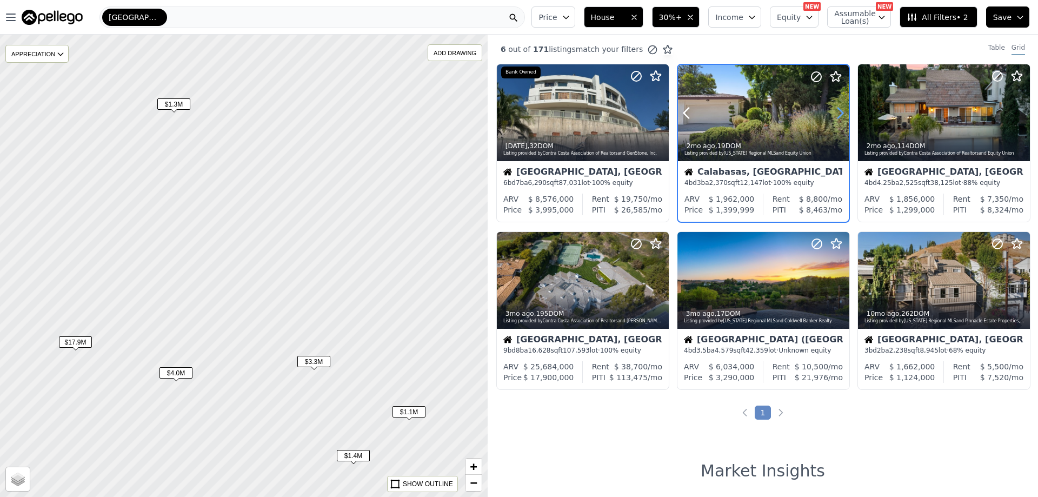
click at [835, 109] on icon at bounding box center [840, 112] width 17 height 17
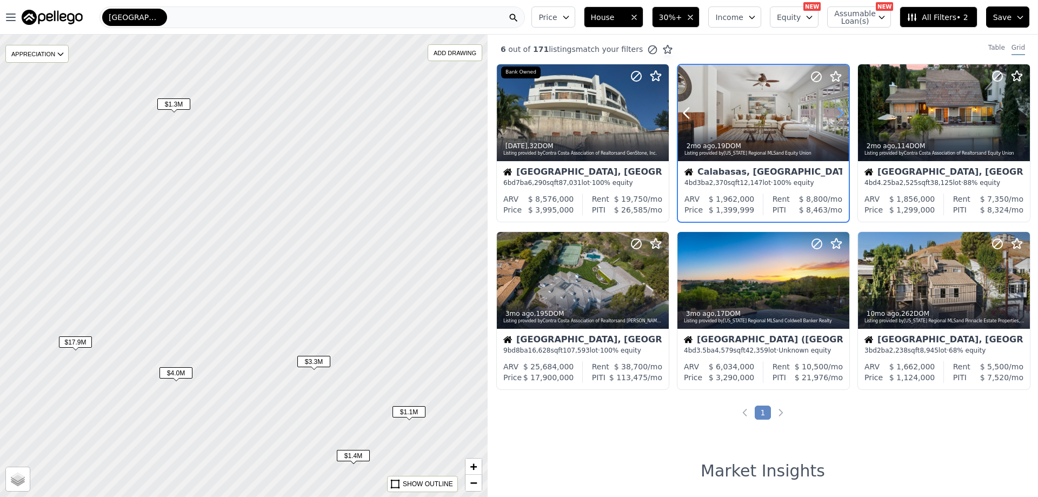
click at [835, 109] on icon at bounding box center [840, 112] width 17 height 17
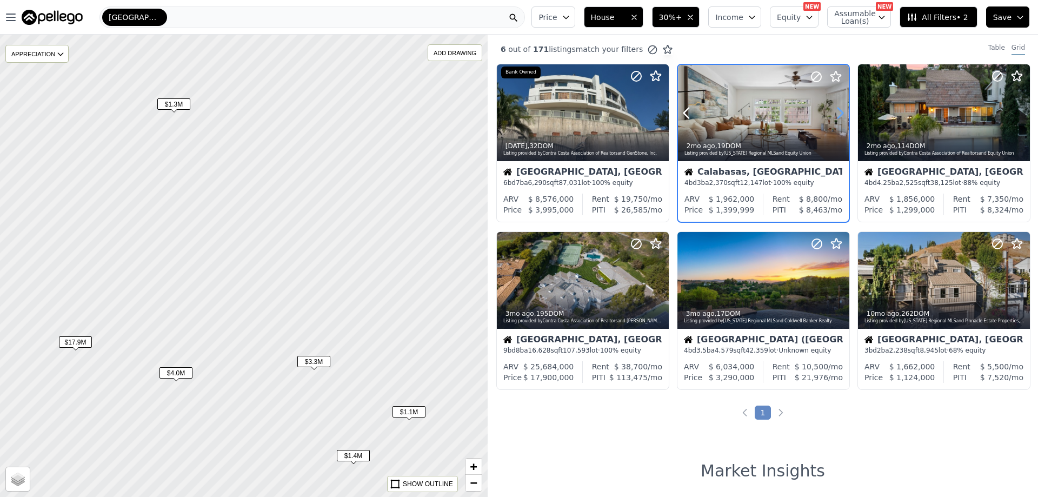
click at [835, 109] on icon at bounding box center [840, 112] width 17 height 17
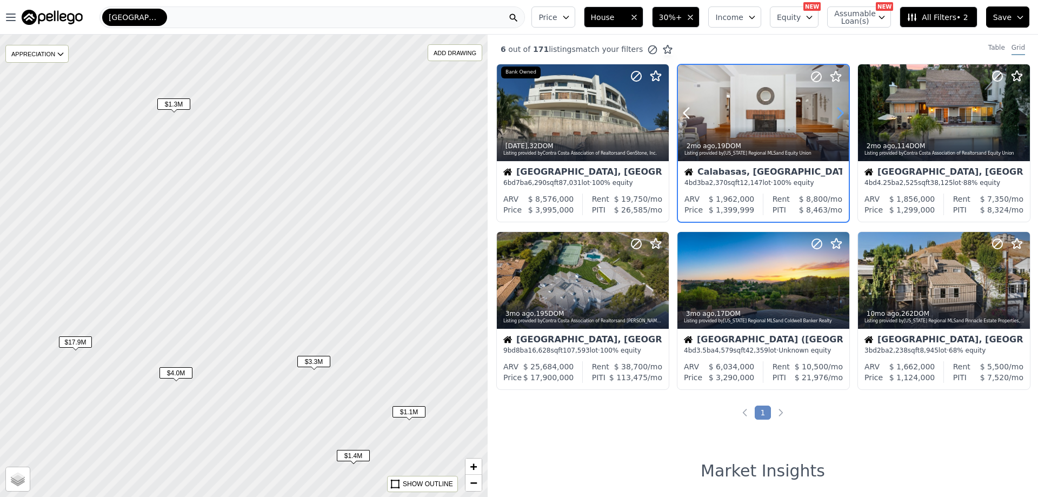
click at [835, 109] on icon at bounding box center [840, 112] width 17 height 17
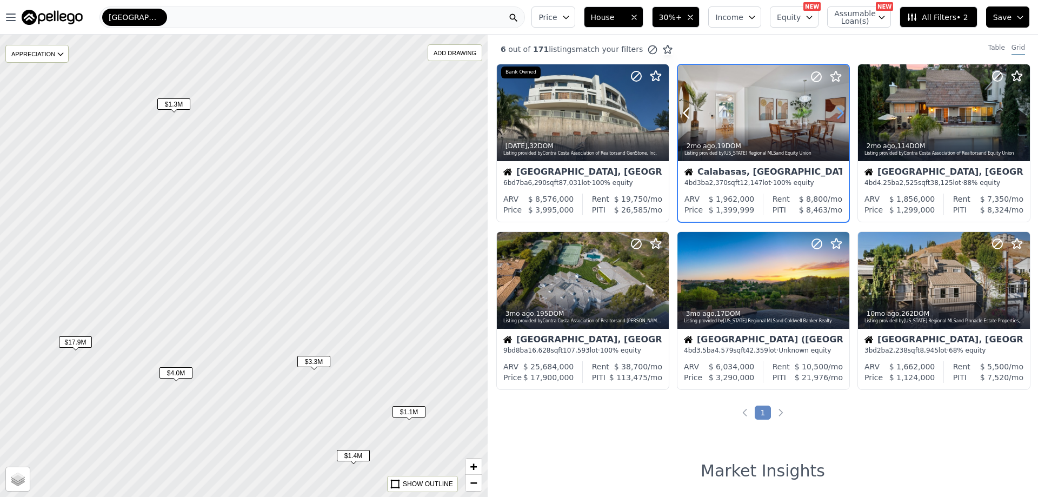
click at [835, 109] on icon at bounding box center [840, 112] width 17 height 17
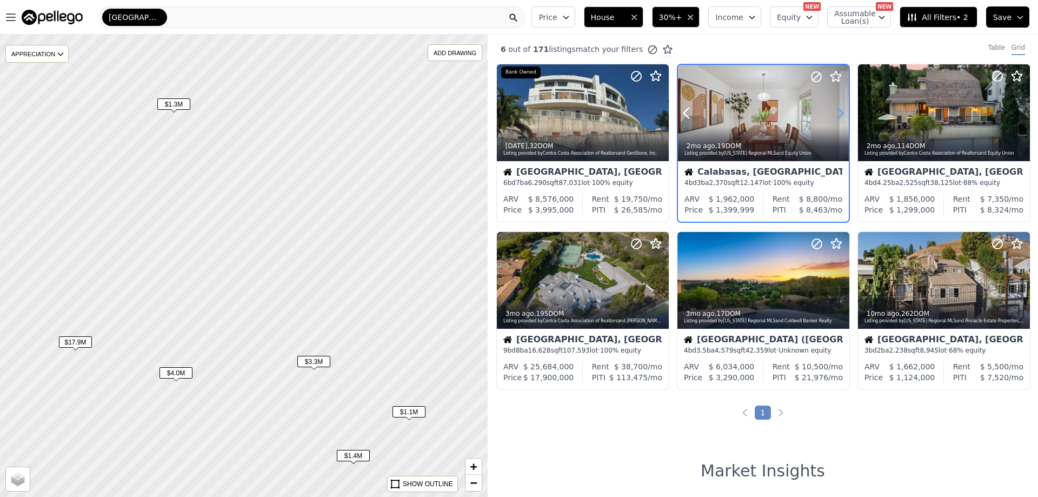
click at [835, 109] on icon at bounding box center [840, 112] width 17 height 17
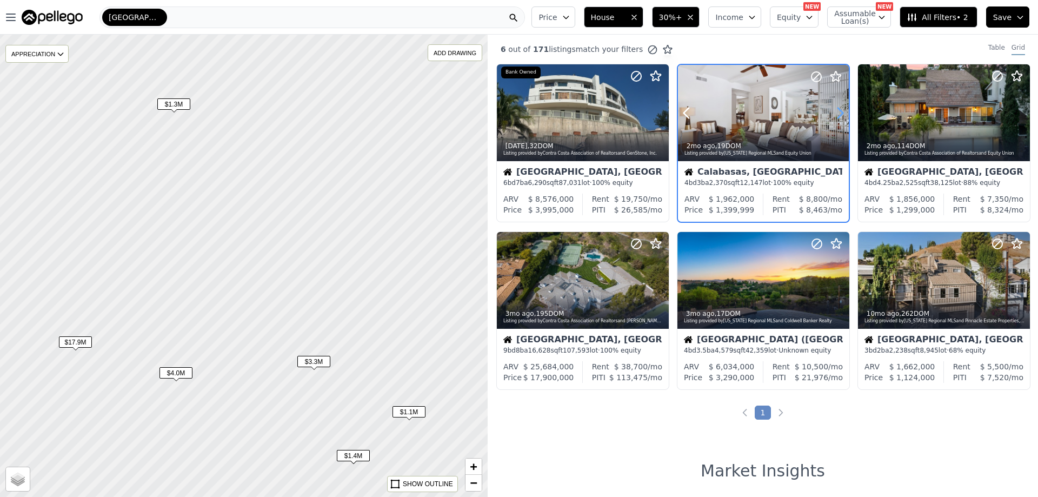
click at [835, 109] on icon at bounding box center [840, 112] width 17 height 17
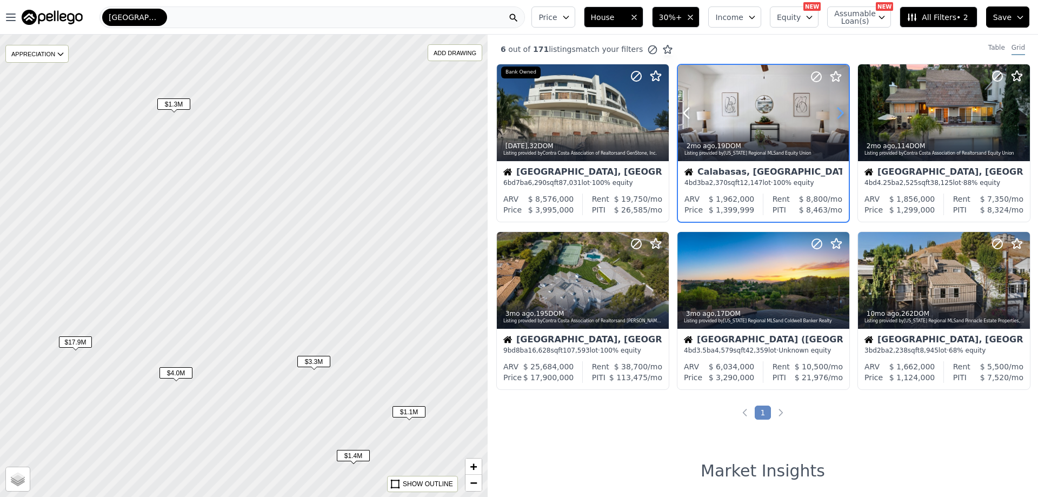
click at [835, 109] on icon at bounding box center [840, 112] width 17 height 17
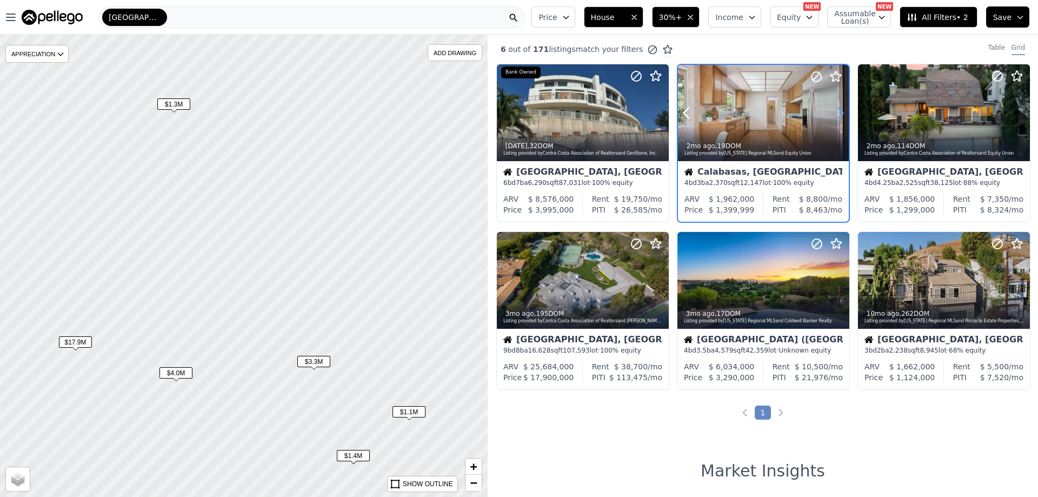
click at [835, 109] on icon at bounding box center [840, 112] width 17 height 17
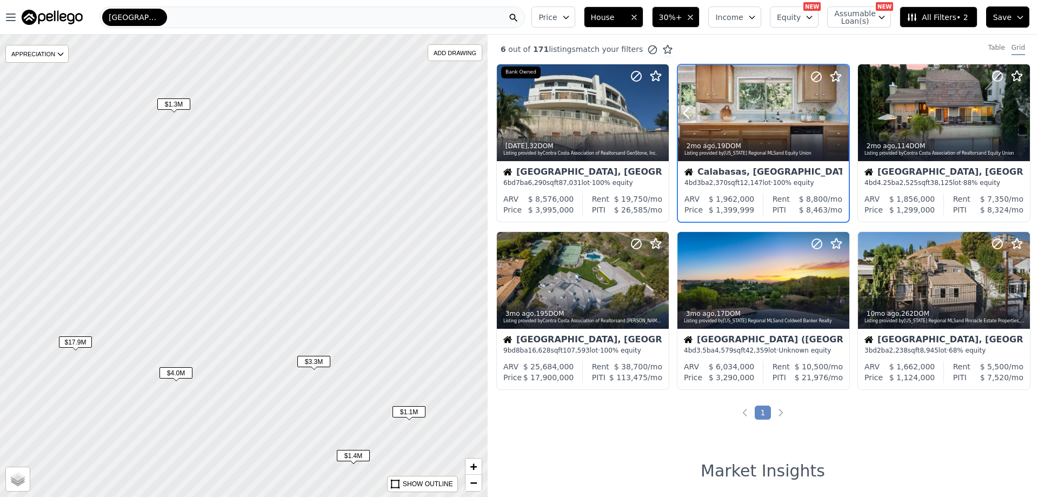
click at [835, 109] on icon at bounding box center [840, 112] width 17 height 17
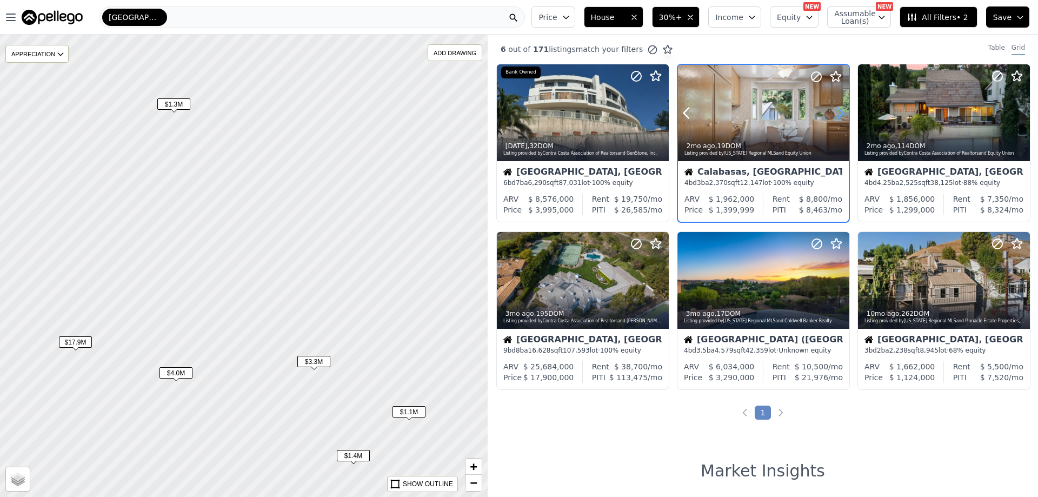
click at [835, 109] on icon at bounding box center [840, 112] width 17 height 17
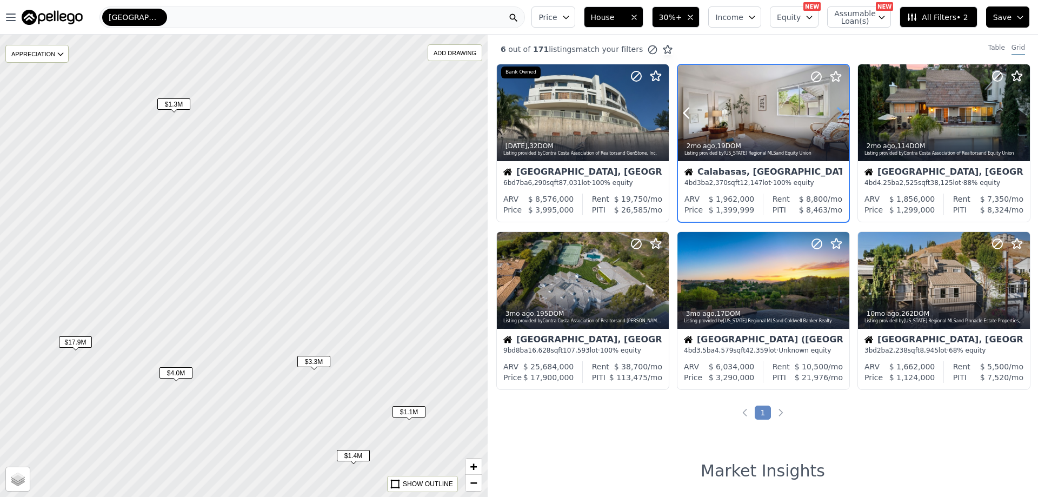
click at [835, 109] on icon at bounding box center [840, 112] width 17 height 17
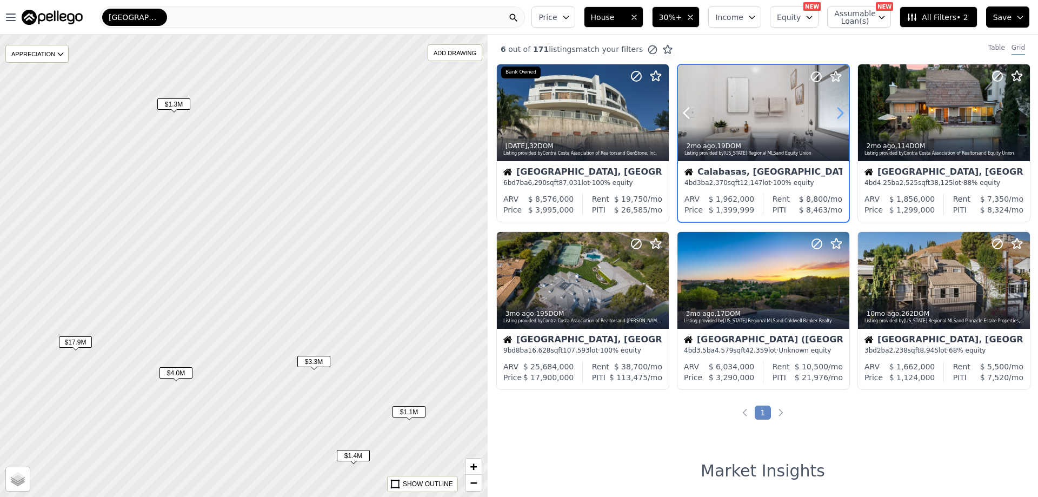
click at [835, 109] on icon at bounding box center [840, 112] width 17 height 17
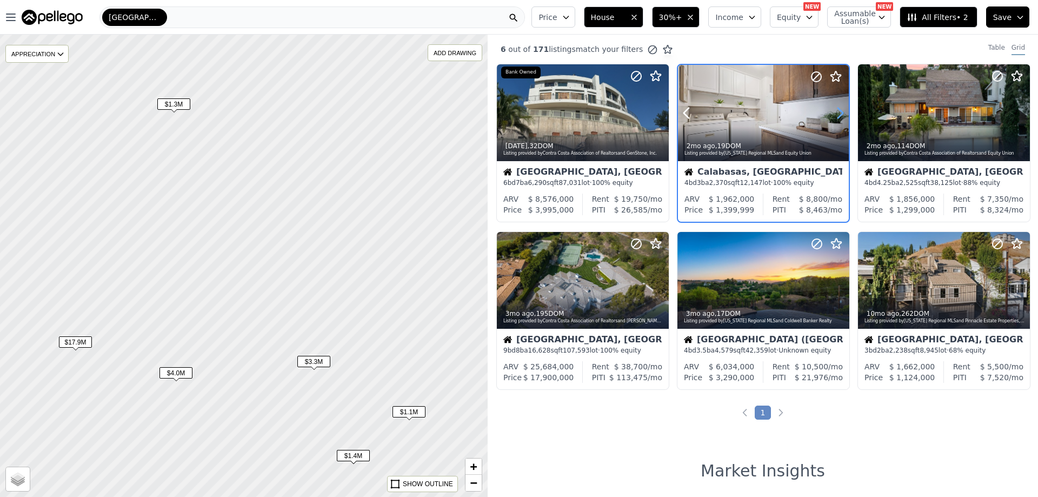
click at [835, 109] on icon at bounding box center [840, 112] width 17 height 17
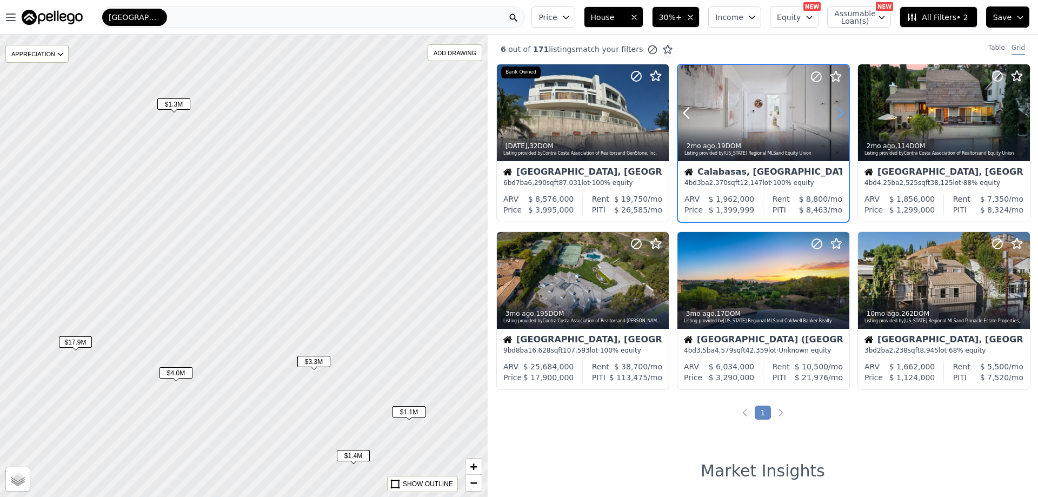
click at [835, 109] on icon at bounding box center [840, 112] width 17 height 17
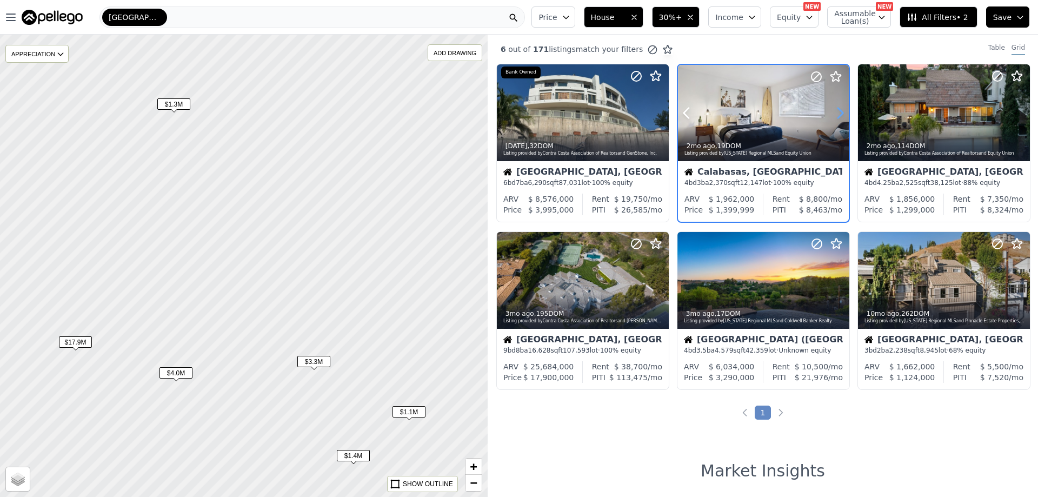
click at [835, 109] on icon at bounding box center [840, 112] width 17 height 17
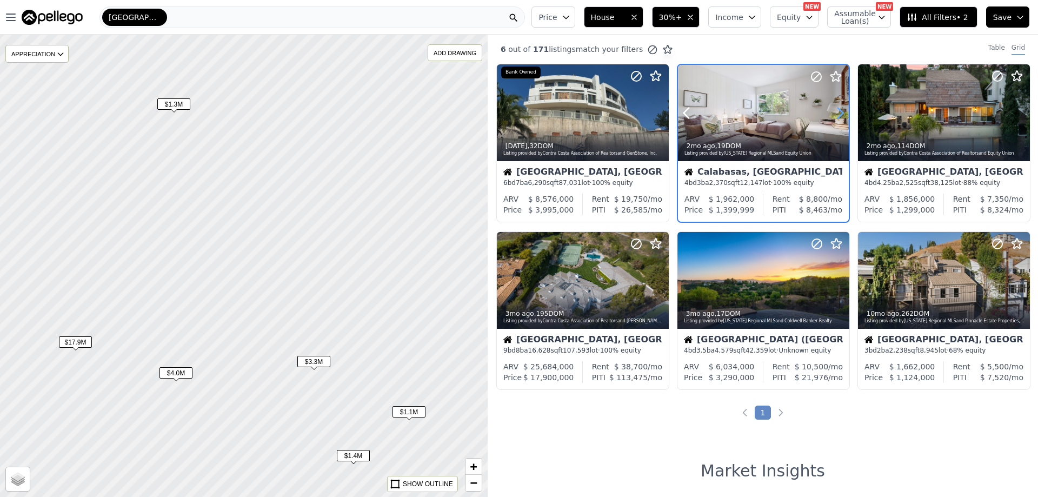
click at [834, 109] on icon at bounding box center [840, 112] width 17 height 17
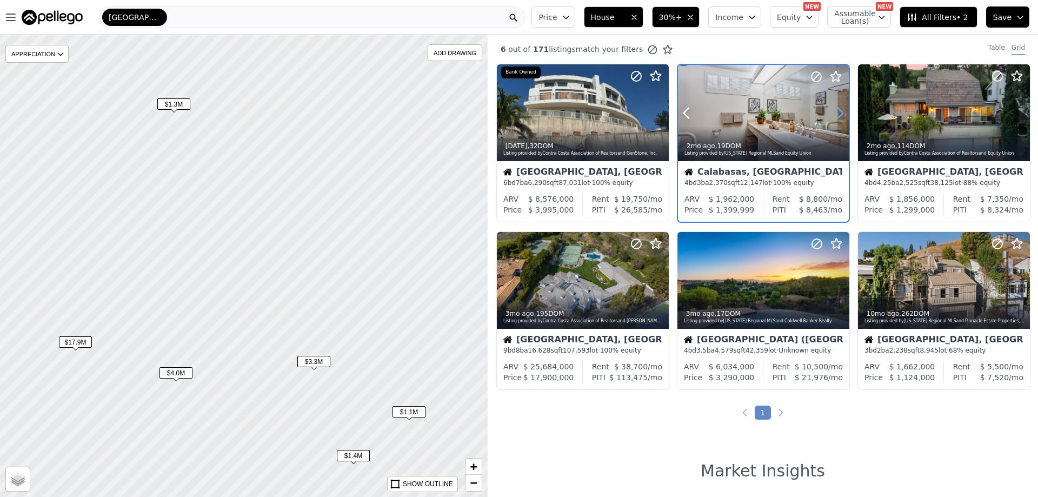
click at [834, 109] on icon at bounding box center [840, 112] width 17 height 17
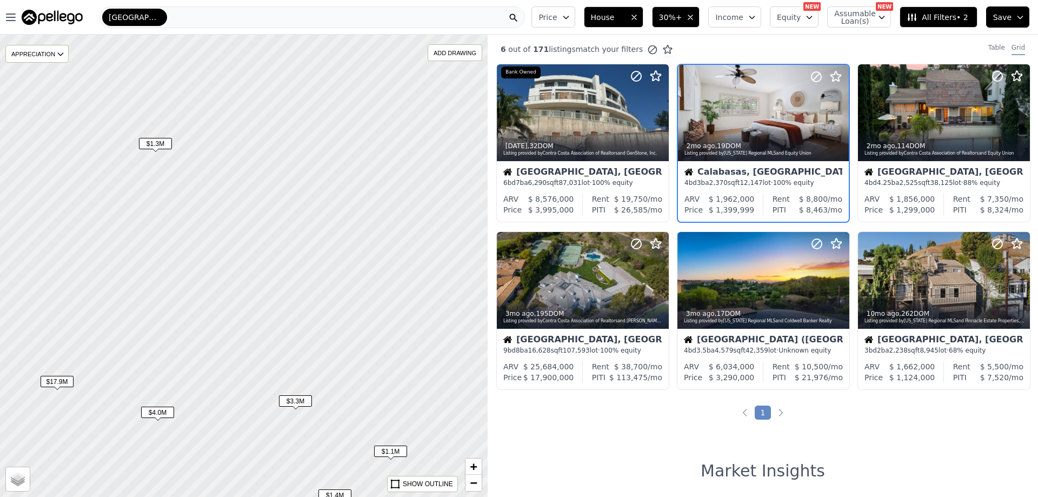
drag, startPoint x: 351, startPoint y: 163, endPoint x: 302, endPoint y: 213, distance: 70.0
click at [302, 213] on div at bounding box center [235, 269] width 585 height 555
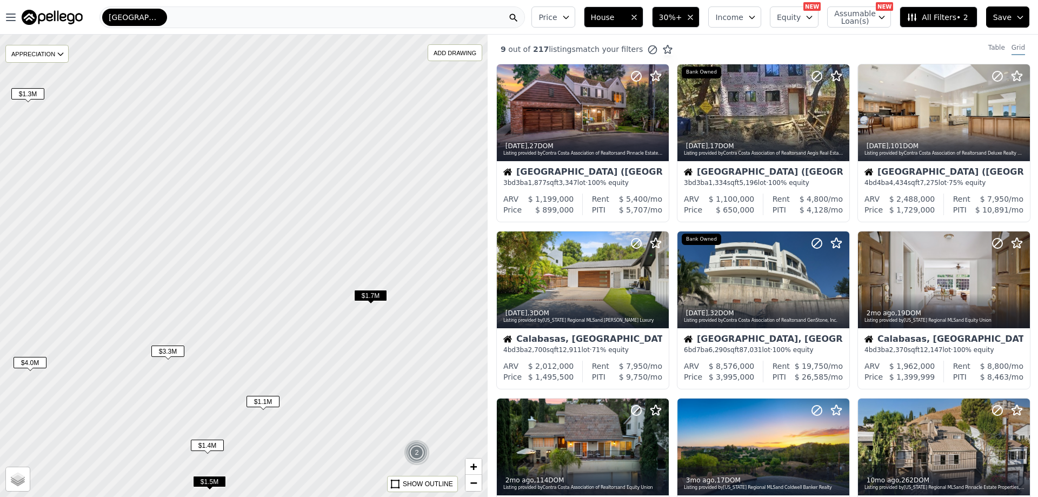
click at [379, 296] on span "$1.7M" at bounding box center [370, 295] width 33 height 11
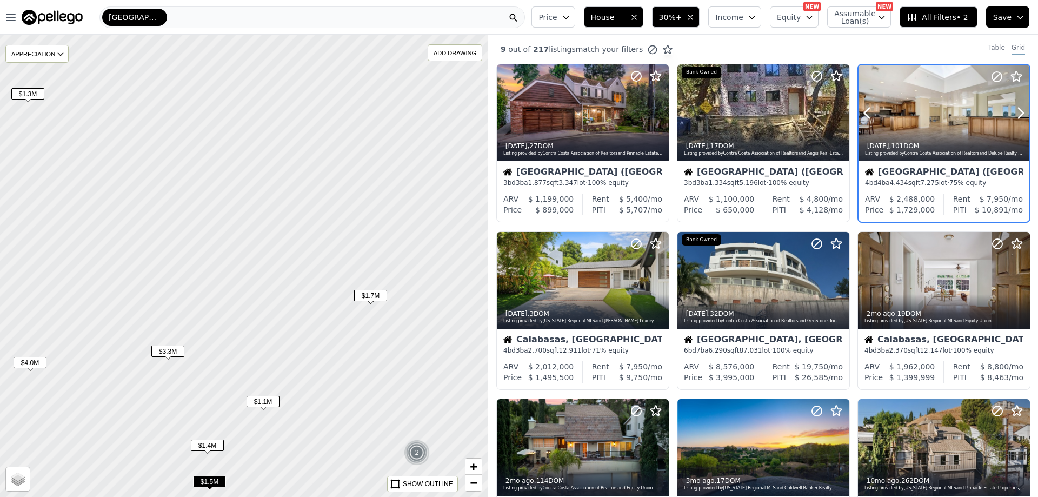
click at [950, 111] on div at bounding box center [944, 113] width 171 height 96
drag, startPoint x: 429, startPoint y: 230, endPoint x: 262, endPoint y: 353, distance: 207.1
click at [262, 353] on div at bounding box center [242, 267] width 585 height 555
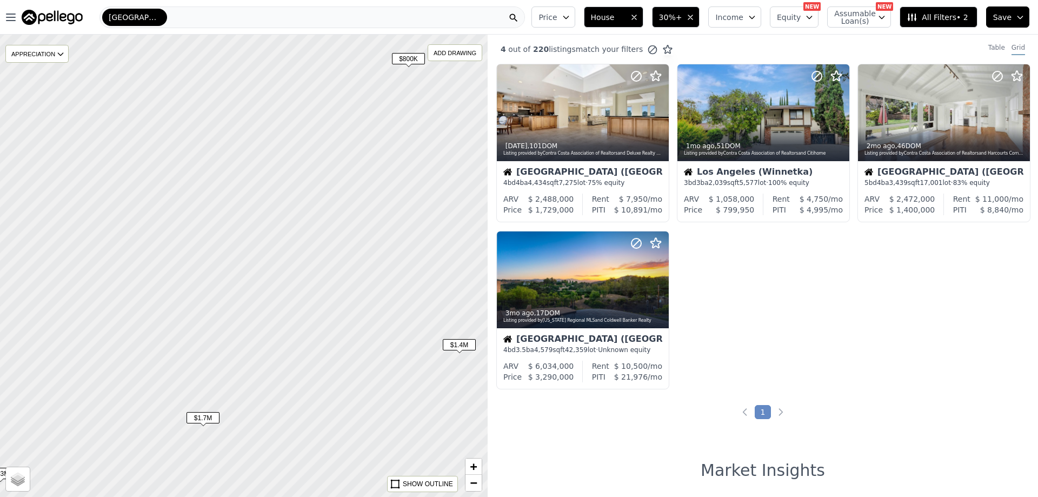
click at [465, 349] on span "$1.4M" at bounding box center [459, 344] width 33 height 11
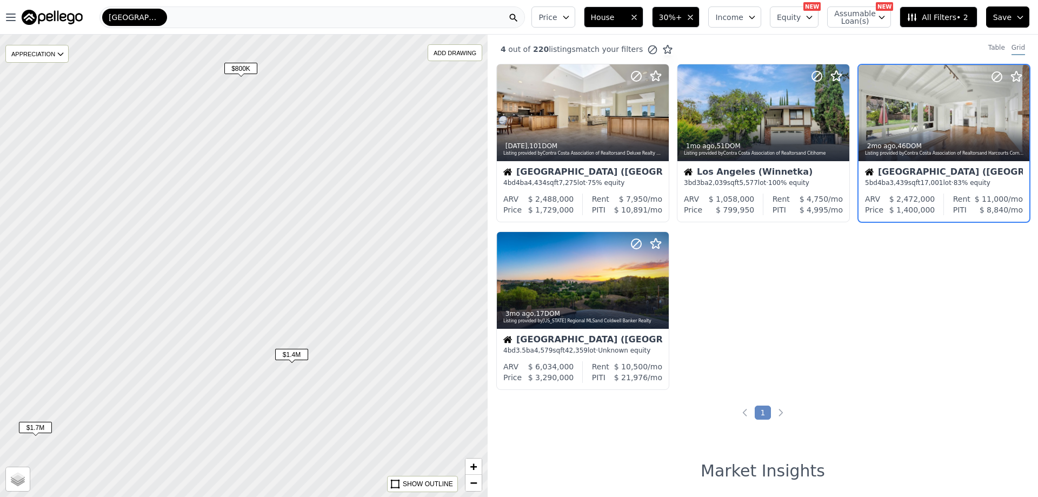
drag, startPoint x: 431, startPoint y: 394, endPoint x: 264, endPoint y: 403, distance: 166.8
click at [264, 403] on div at bounding box center [243, 266] width 585 height 555
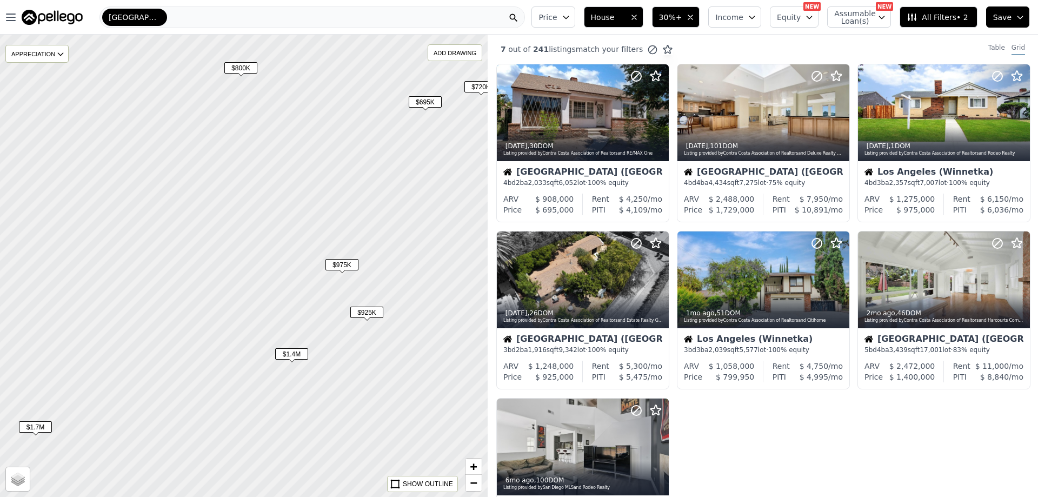
click at [362, 314] on span "$925K" at bounding box center [366, 312] width 33 height 11
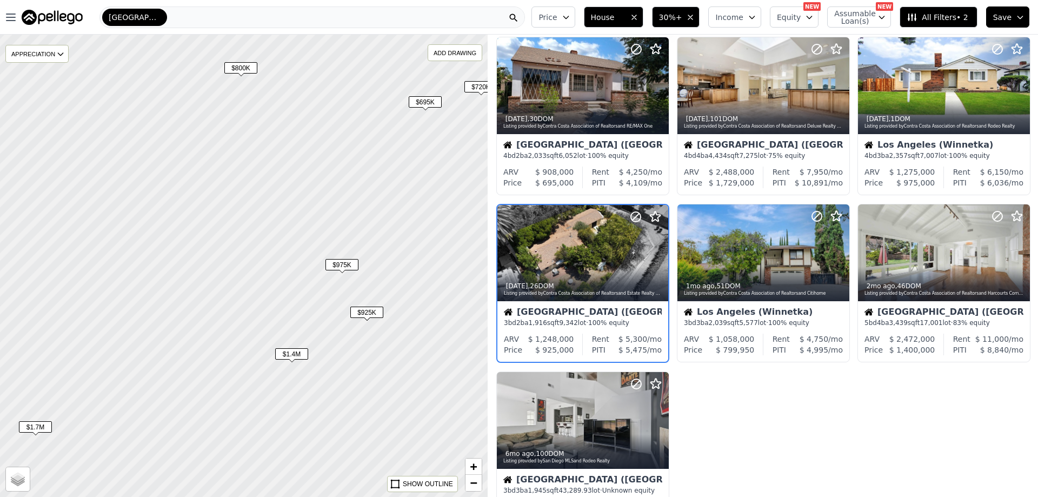
click at [350, 265] on span "$975K" at bounding box center [342, 264] width 33 height 11
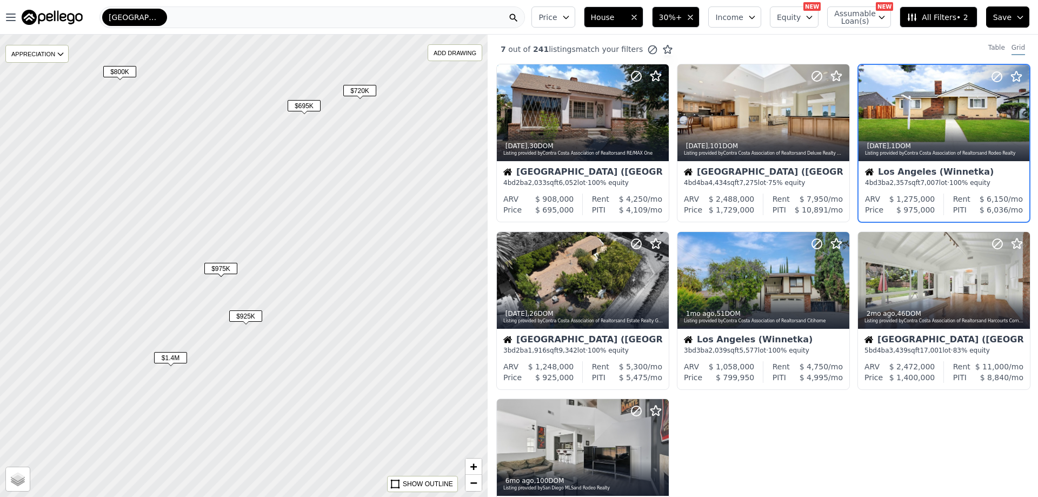
drag, startPoint x: 382, startPoint y: 294, endPoint x: 261, endPoint y: 297, distance: 121.2
click at [261, 297] on div at bounding box center [244, 266] width 585 height 555
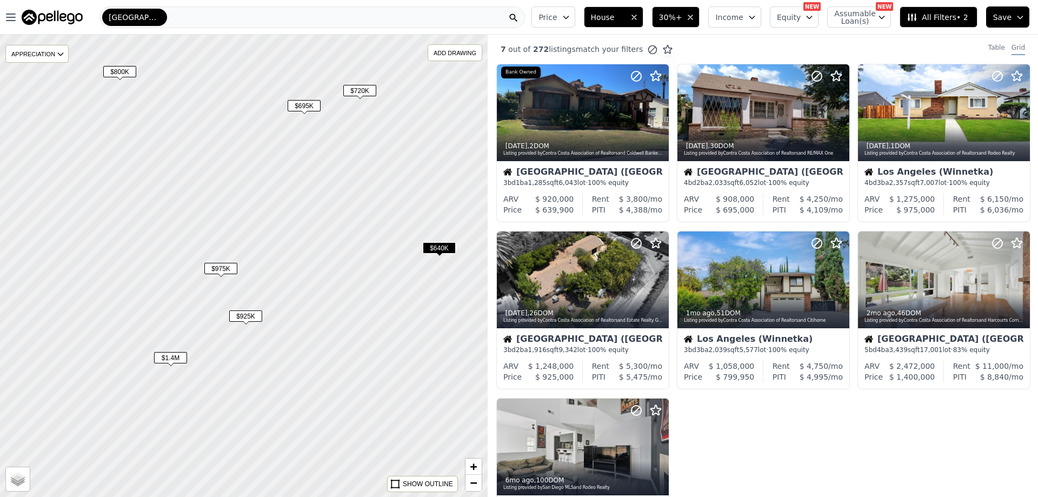
click at [224, 269] on span "$975K" at bounding box center [220, 268] width 33 height 11
click at [937, 111] on div at bounding box center [944, 113] width 171 height 96
click at [445, 247] on span "$640K" at bounding box center [439, 247] width 33 height 11
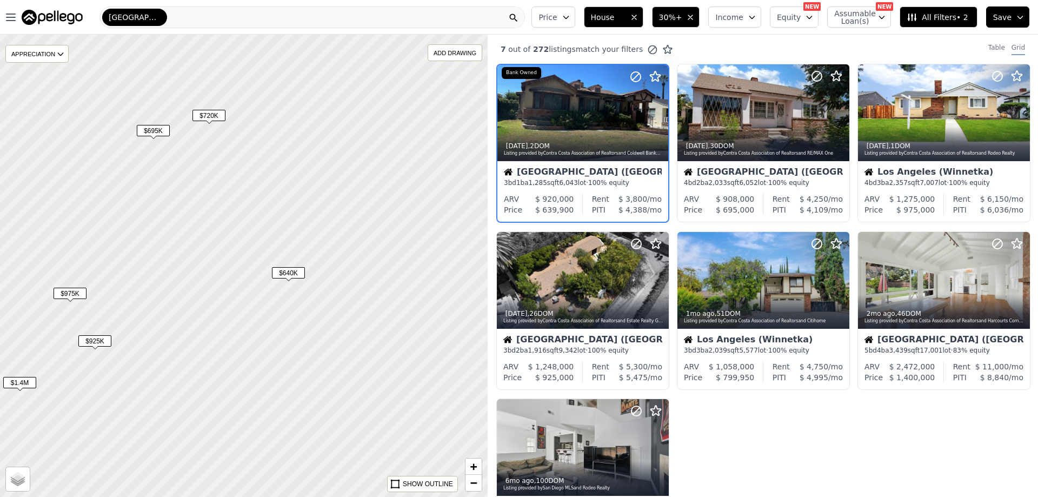
drag, startPoint x: 442, startPoint y: 310, endPoint x: 290, endPoint y: 334, distance: 153.3
click at [290, 334] on div at bounding box center [242, 263] width 585 height 555
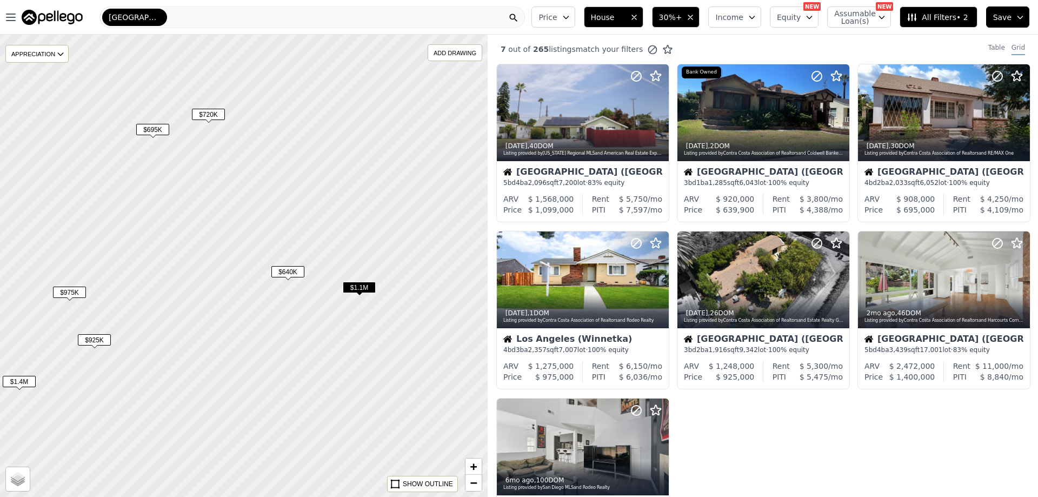
click at [423, 262] on div at bounding box center [243, 266] width 585 height 555
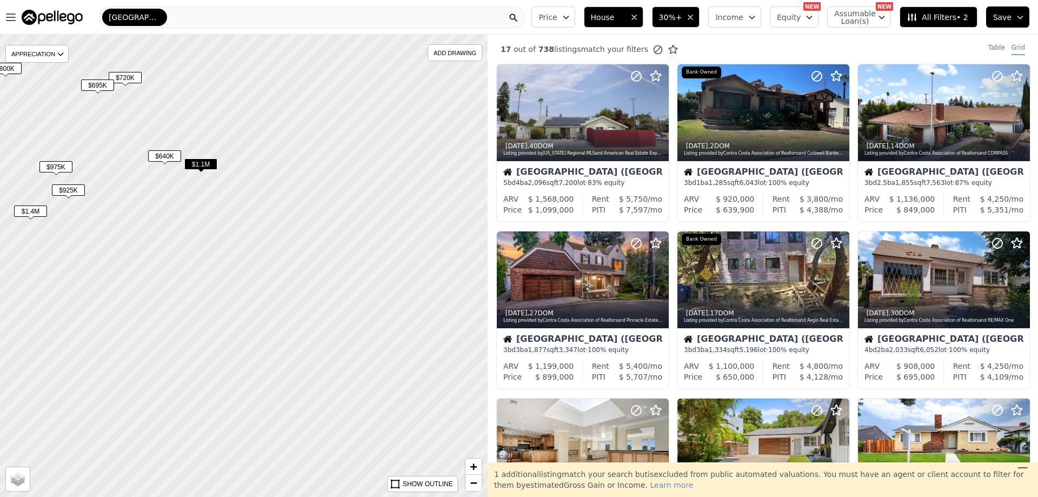
drag, startPoint x: 413, startPoint y: 302, endPoint x: 223, endPoint y: 195, distance: 218.0
click at [223, 195] on div at bounding box center [243, 266] width 585 height 555
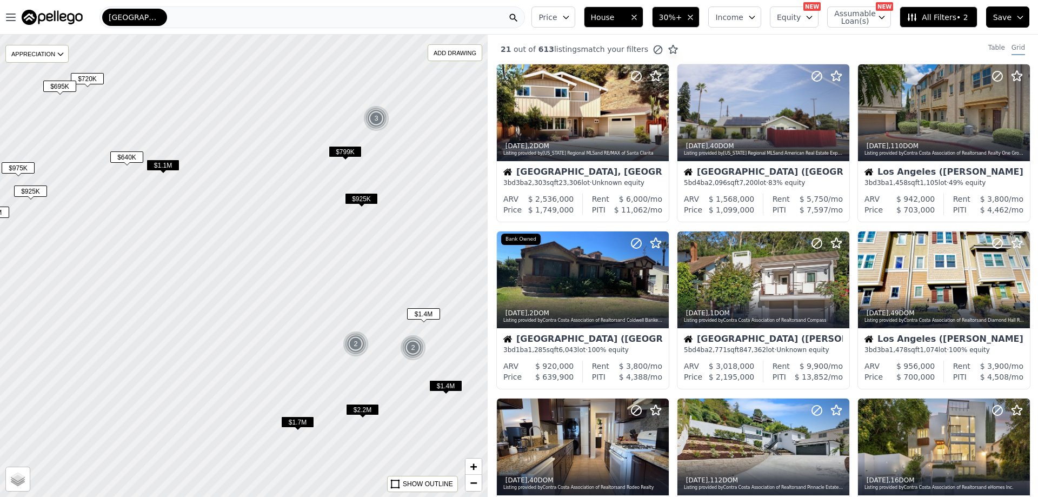
drag, startPoint x: 377, startPoint y: 252, endPoint x: 341, endPoint y: 253, distance: 35.7
click at [341, 253] on div at bounding box center [243, 266] width 585 height 555
click at [693, 15] on icon "button" at bounding box center [691, 17] width 4 height 4
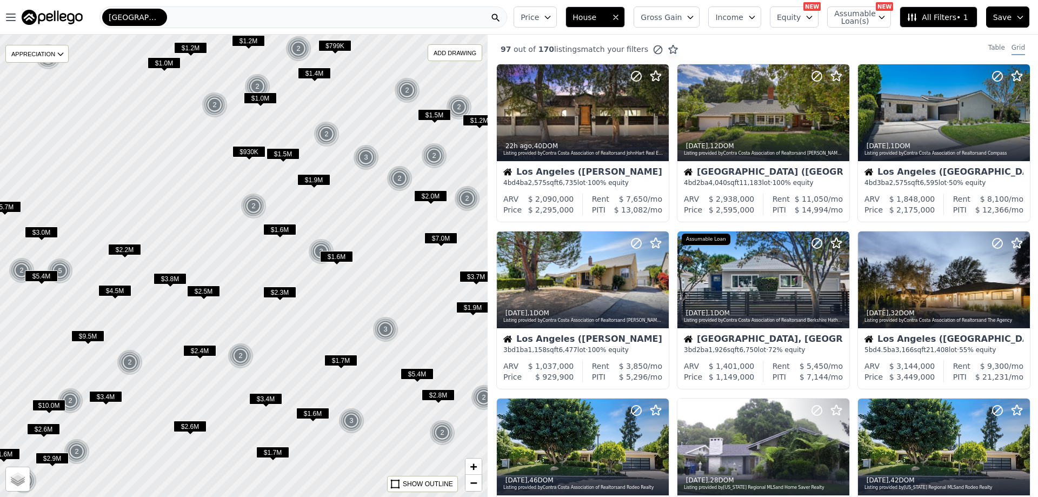
click at [349, 260] on span "$1.6M" at bounding box center [336, 256] width 33 height 11
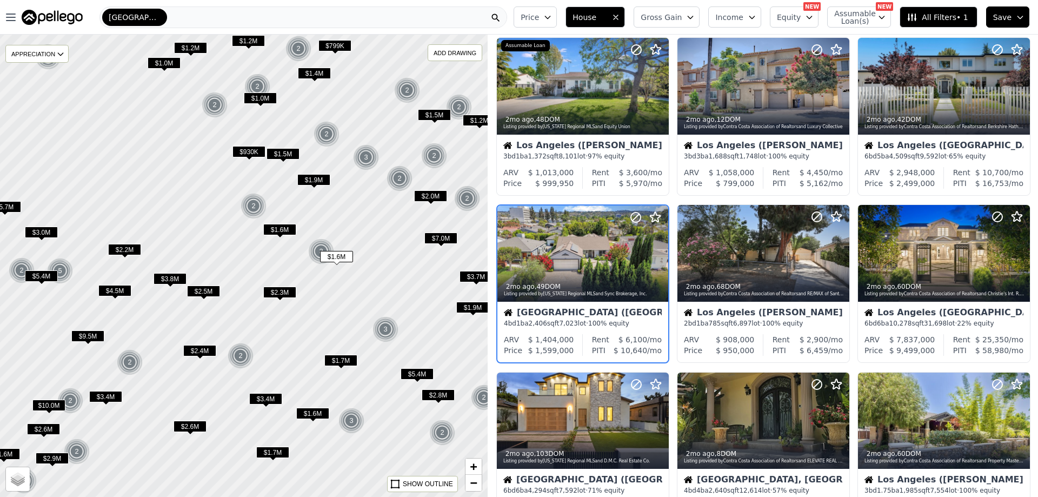
scroll to position [194, 0]
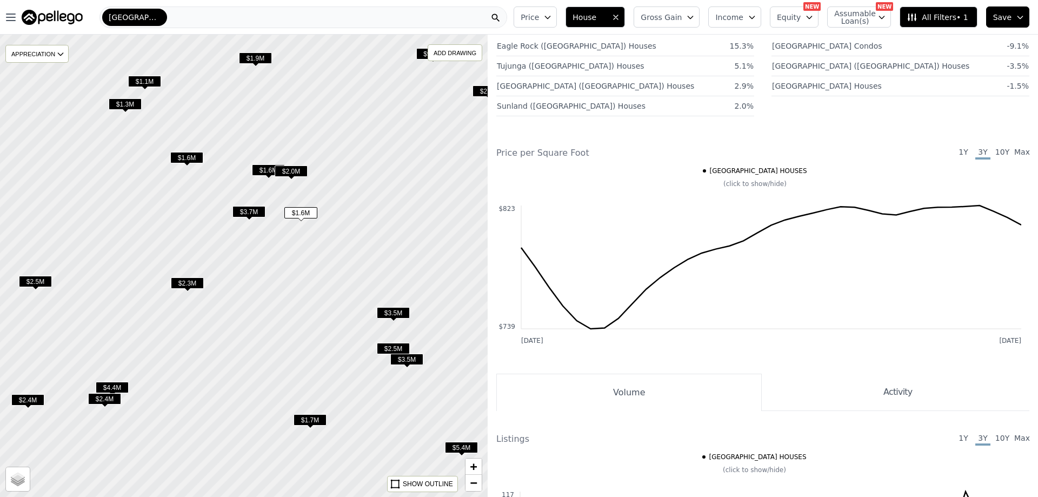
drag, startPoint x: 188, startPoint y: 178, endPoint x: 209, endPoint y: 167, distance: 23.5
click at [209, 167] on div at bounding box center [243, 266] width 585 height 555
click at [188, 154] on span "$1.6M" at bounding box center [186, 157] width 33 height 11
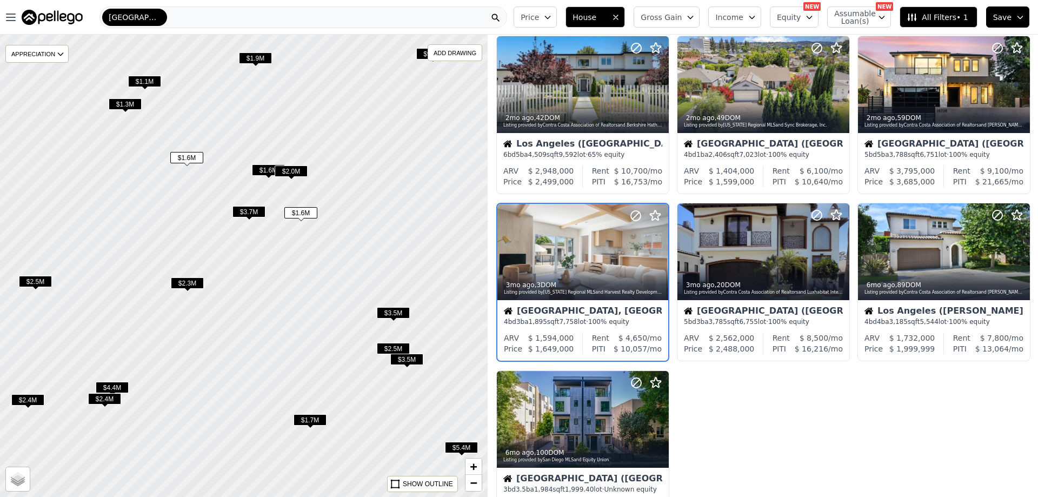
scroll to position [27, 0]
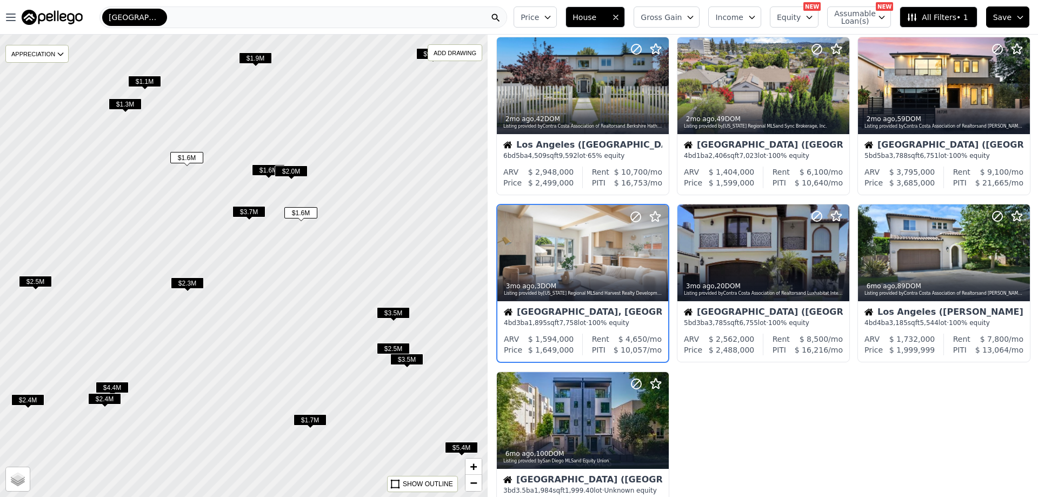
click at [267, 168] on span "$1.6M" at bounding box center [268, 169] width 33 height 11
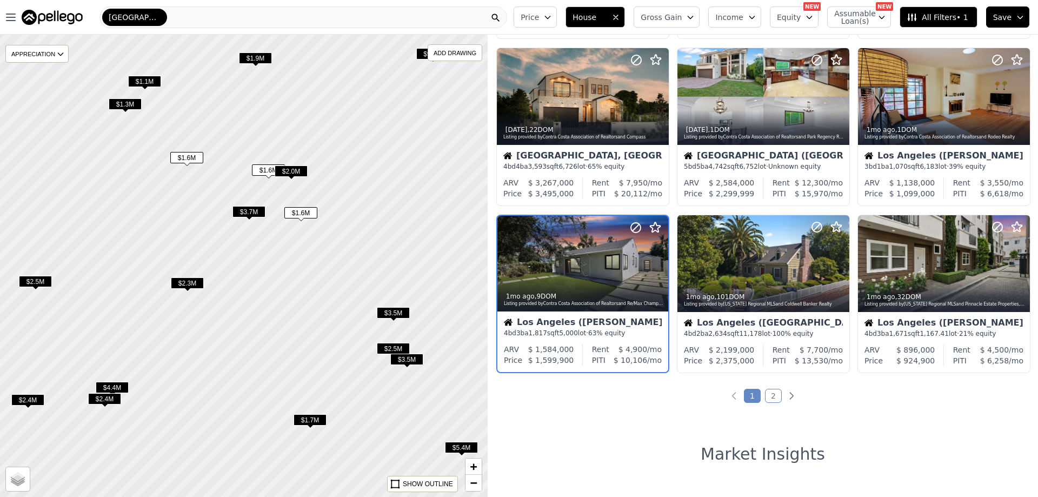
scroll to position [361, 0]
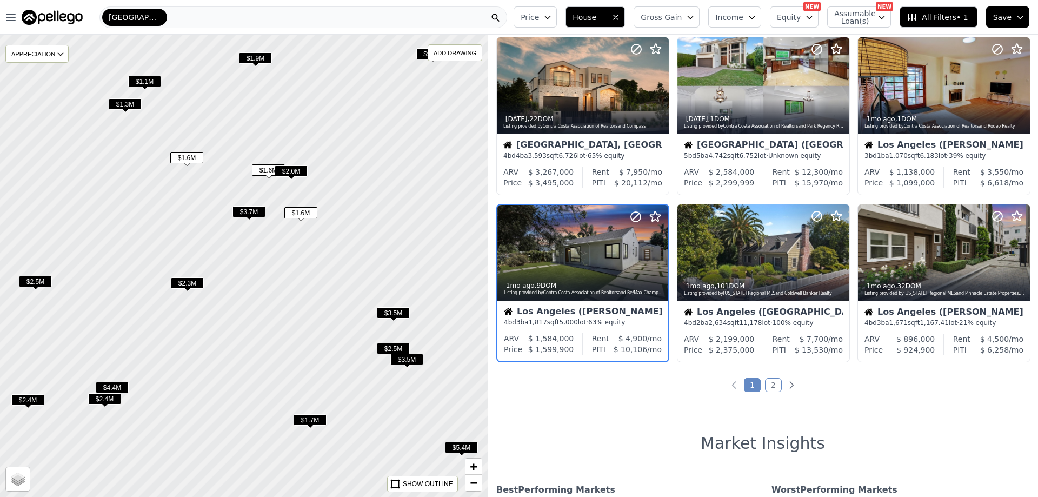
click at [299, 215] on span "$1.6M" at bounding box center [300, 212] width 33 height 11
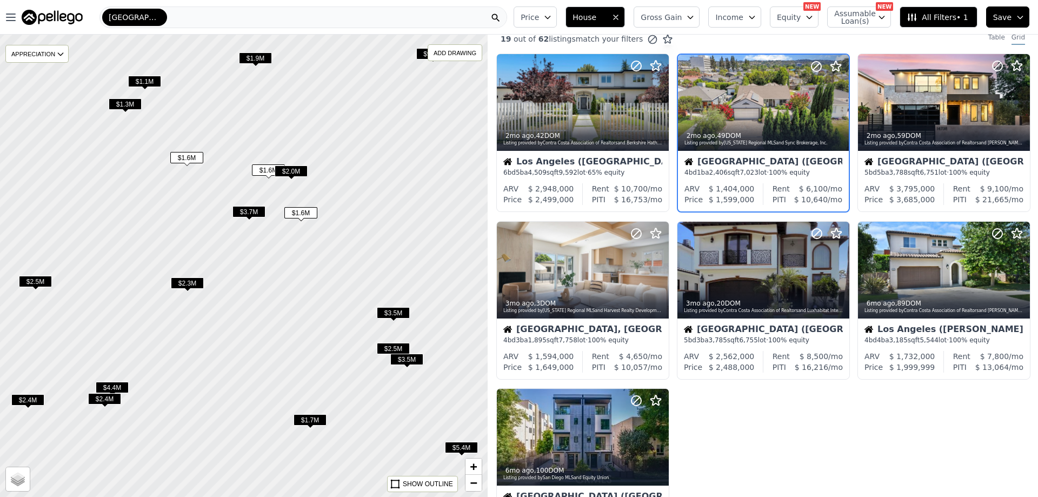
scroll to position [0, 0]
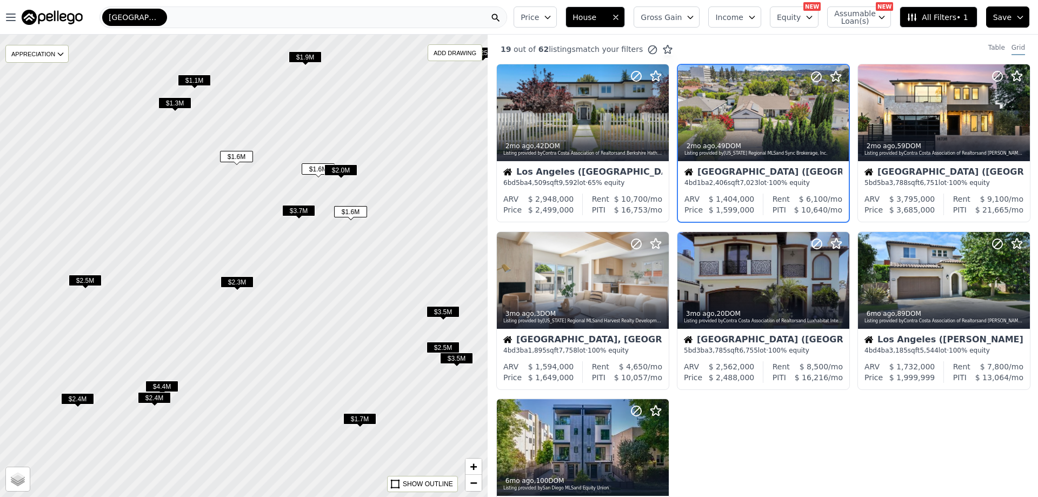
drag, startPoint x: 391, startPoint y: 272, endPoint x: 449, endPoint y: 274, distance: 57.9
click at [448, 274] on div at bounding box center [247, 268] width 585 height 555
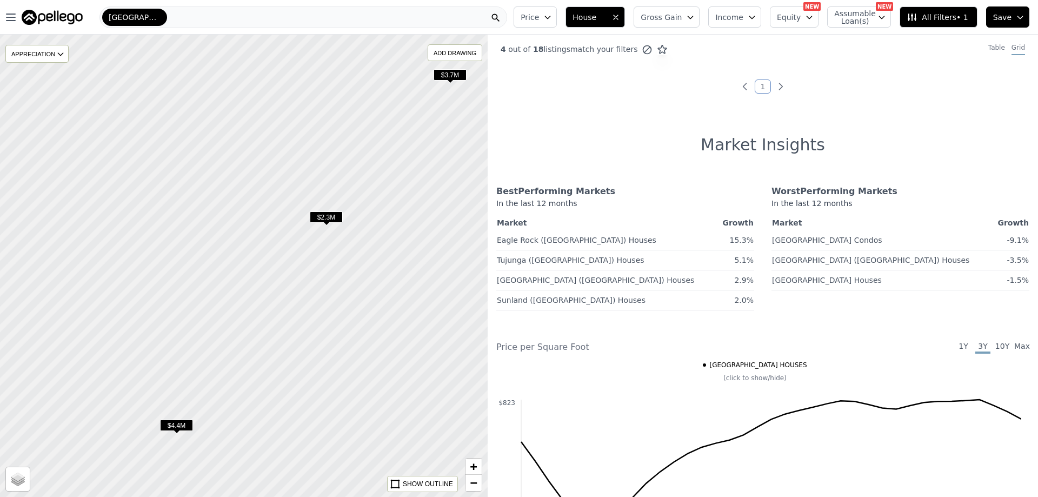
drag, startPoint x: 203, startPoint y: 307, endPoint x: 243, endPoint y: 251, distance: 68.6
click at [243, 251] on div at bounding box center [243, 266] width 585 height 555
drag, startPoint x: 408, startPoint y: 153, endPoint x: 325, endPoint y: 226, distance: 111.5
click at [325, 226] on div at bounding box center [243, 266] width 585 height 555
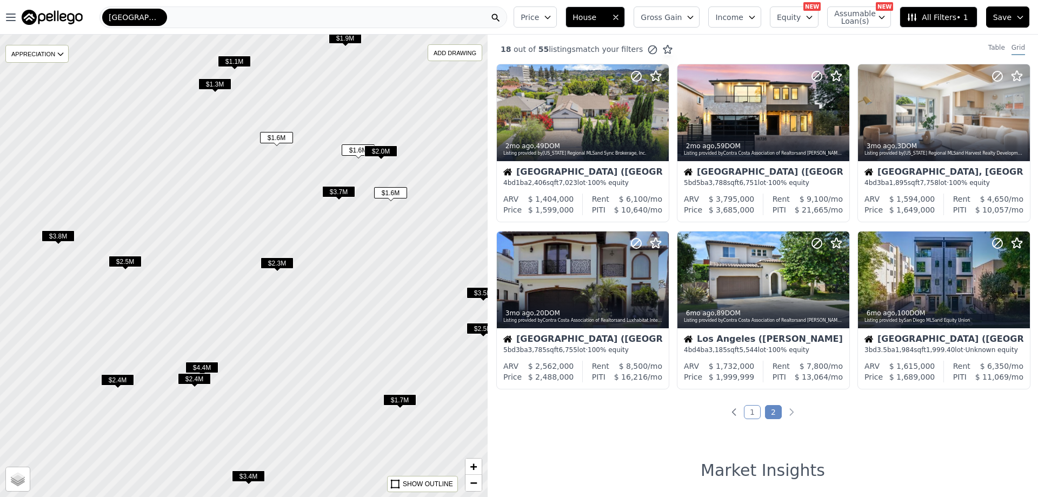
click at [400, 194] on span "$1.6M" at bounding box center [390, 192] width 33 height 11
click at [557, 106] on div at bounding box center [583, 113] width 171 height 96
click at [378, 249] on div at bounding box center [243, 266] width 585 height 555
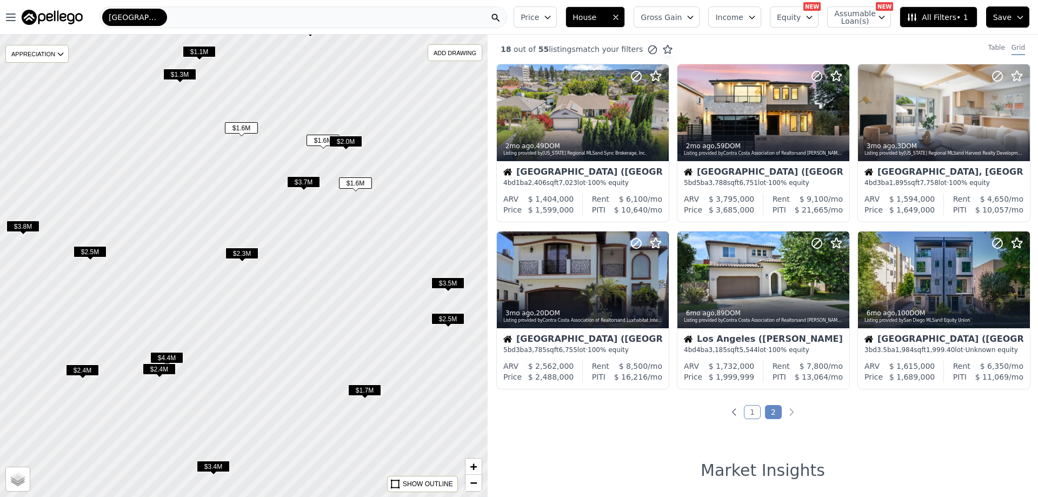
drag, startPoint x: 407, startPoint y: 244, endPoint x: 372, endPoint y: 235, distance: 36.5
click at [372, 235] on div at bounding box center [243, 266] width 585 height 555
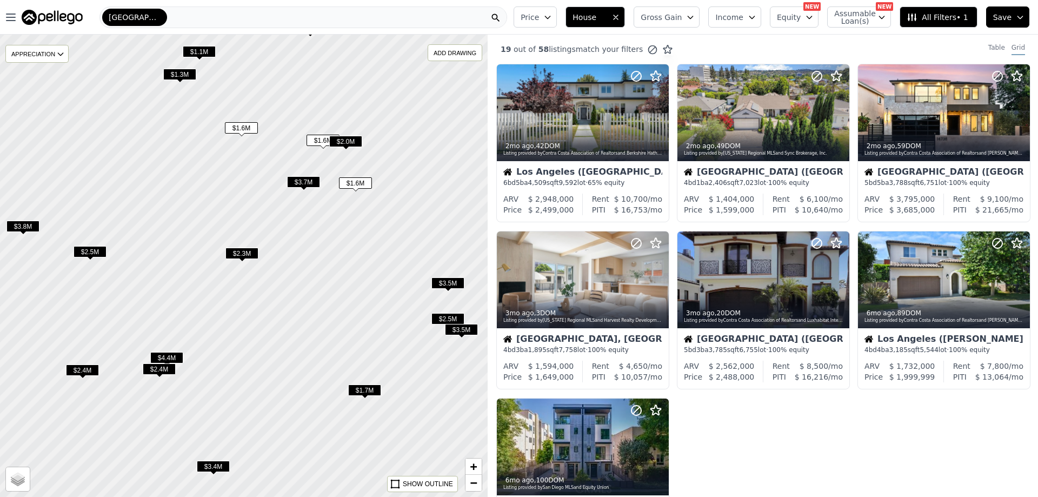
click at [181, 74] on span "$1.3M" at bounding box center [179, 74] width 33 height 11
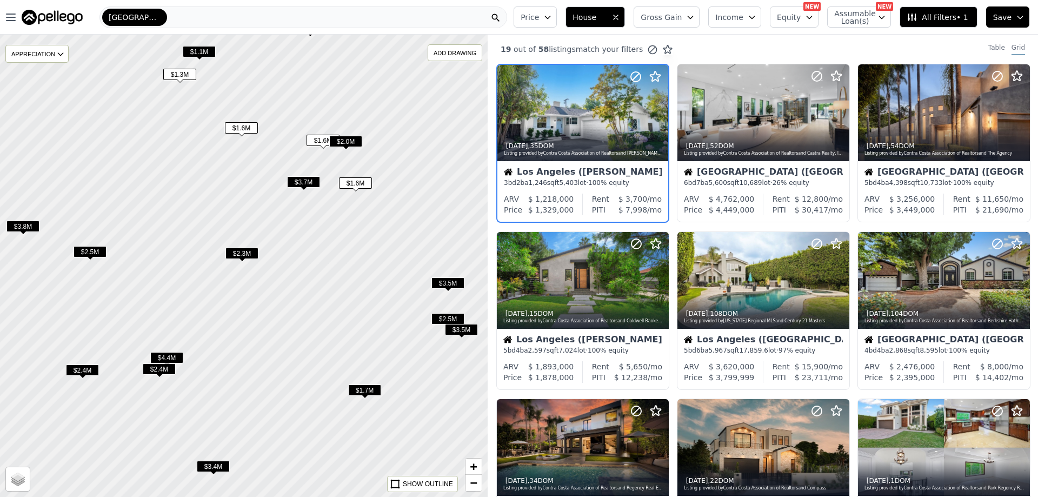
click at [253, 206] on div at bounding box center [243, 266] width 585 height 555
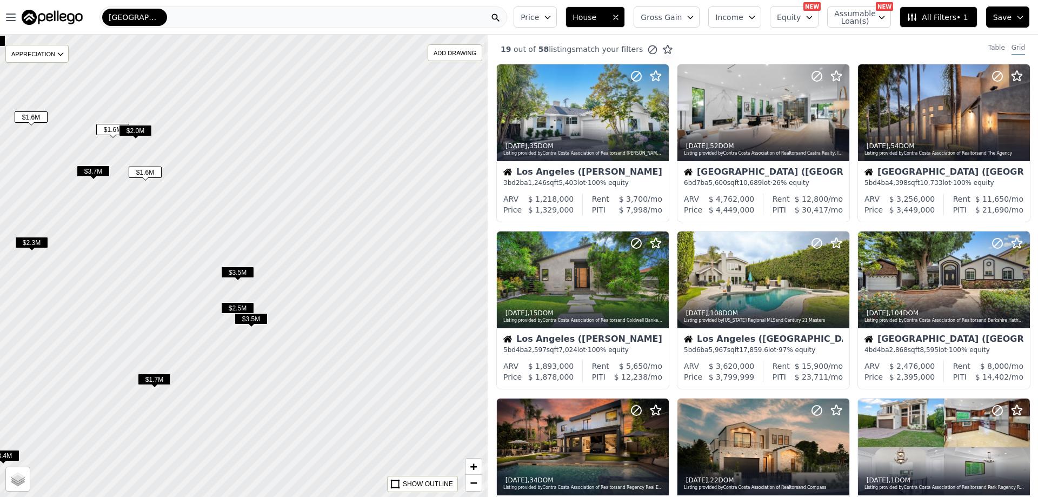
drag, startPoint x: 367, startPoint y: 263, endPoint x: 157, endPoint y: 253, distance: 209.6
click at [157, 253] on div at bounding box center [243, 266] width 585 height 555
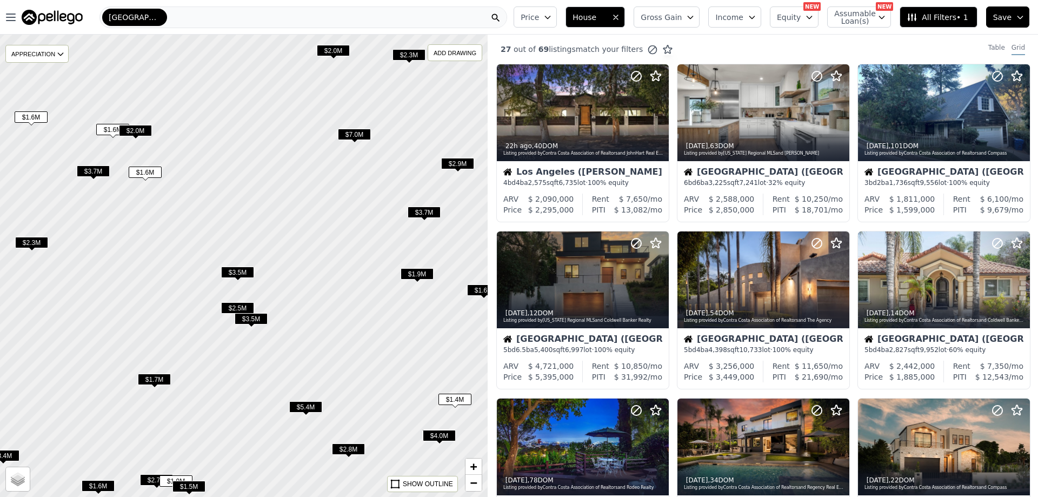
click at [356, 134] on span "$7.0M" at bounding box center [354, 134] width 33 height 11
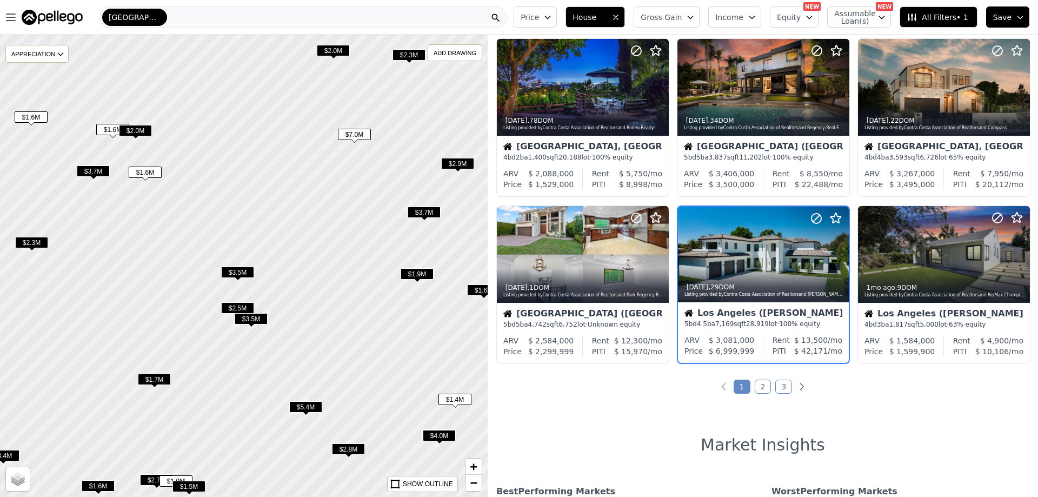
scroll to position [361, 0]
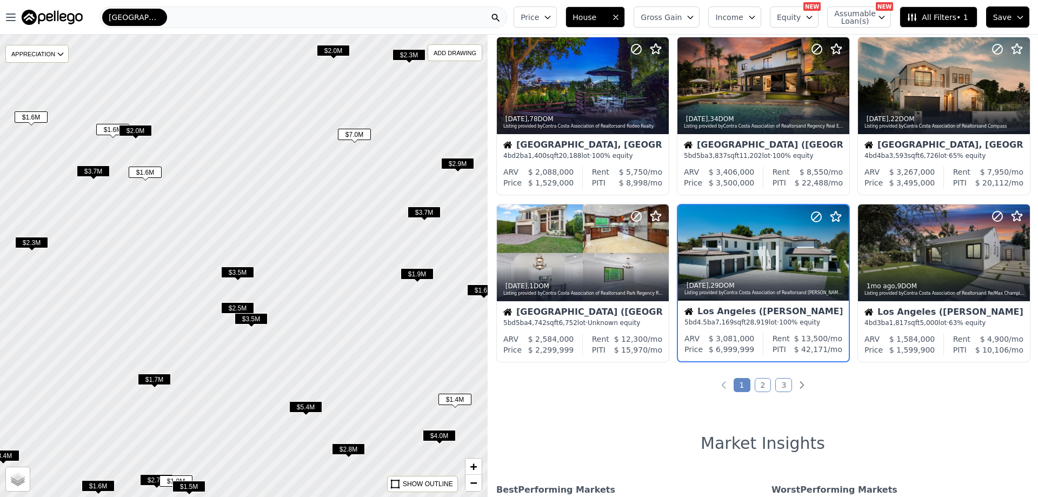
click at [344, 206] on div at bounding box center [243, 266] width 585 height 555
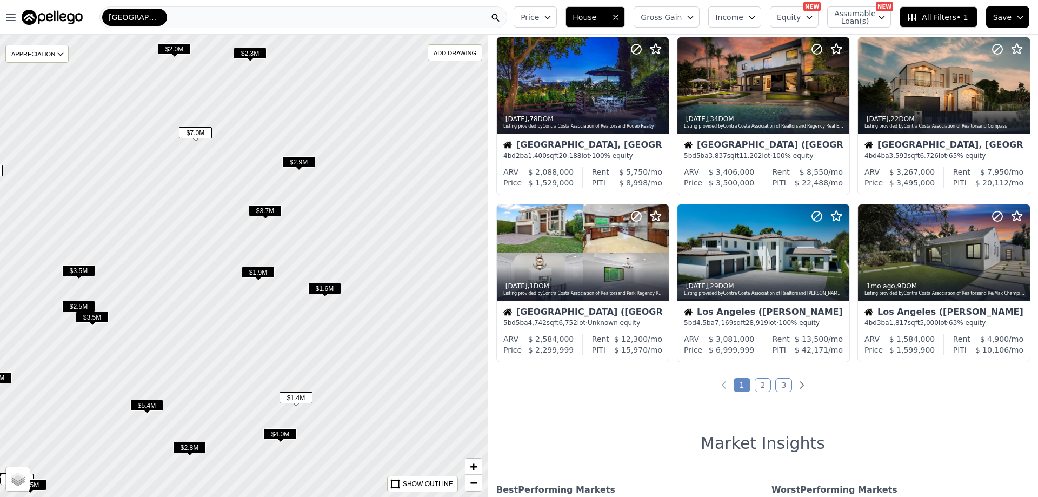
drag, startPoint x: 359, startPoint y: 260, endPoint x: 208, endPoint y: 260, distance: 150.9
click at [208, 260] on div at bounding box center [243, 266] width 585 height 555
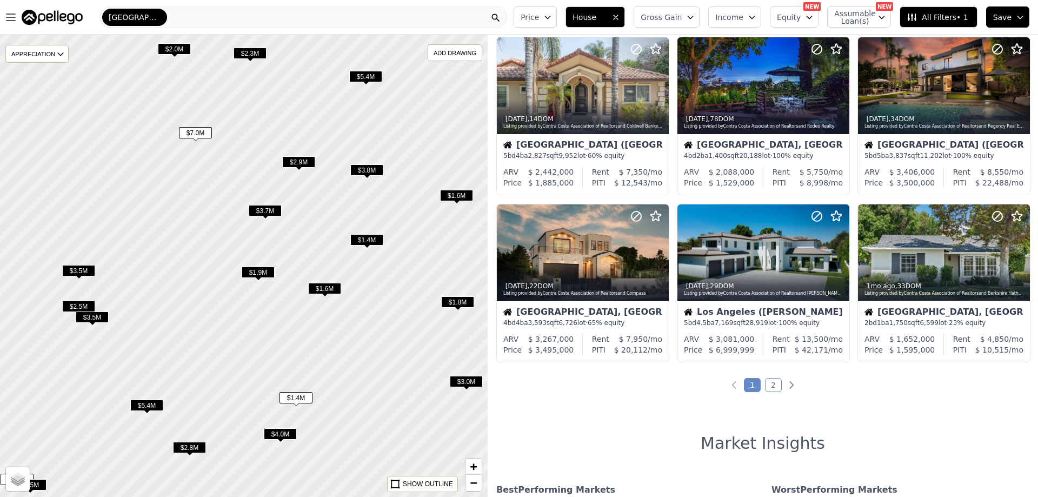
click at [327, 288] on span "$1.6M" at bounding box center [324, 288] width 33 height 11
click at [938, 270] on div at bounding box center [944, 275] width 171 height 19
click at [363, 237] on span "$1.4M" at bounding box center [366, 239] width 33 height 11
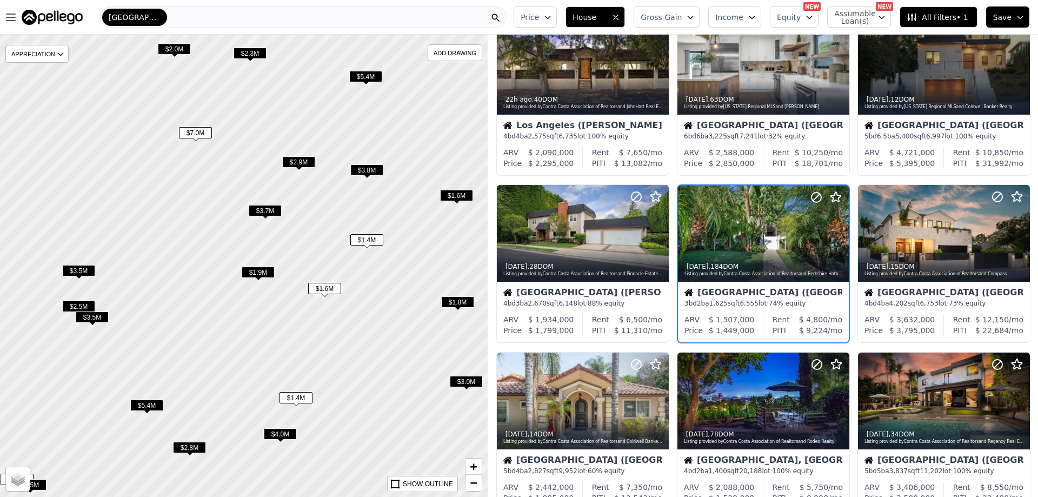
scroll to position [27, 0]
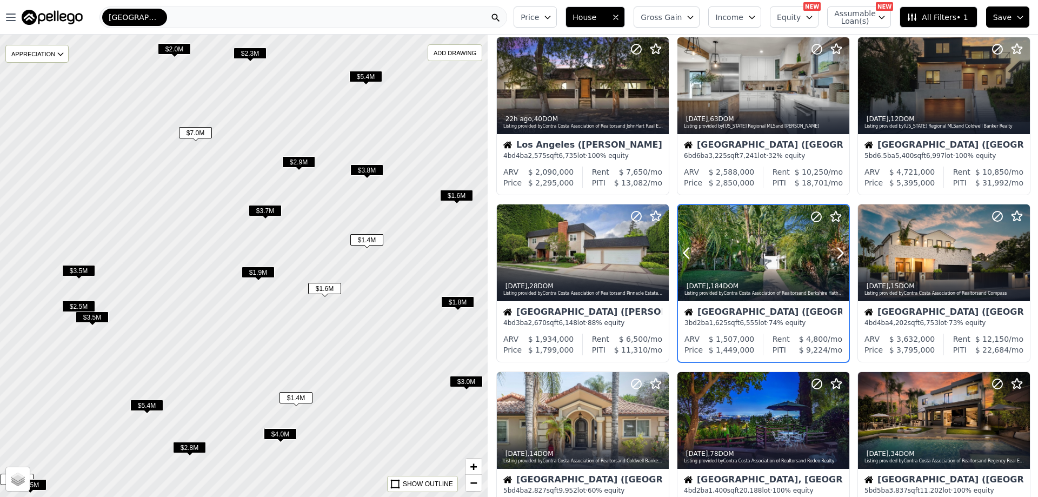
click at [788, 244] on div at bounding box center [814, 239] width 69 height 69
click at [459, 195] on span "$1.6M" at bounding box center [456, 195] width 33 height 11
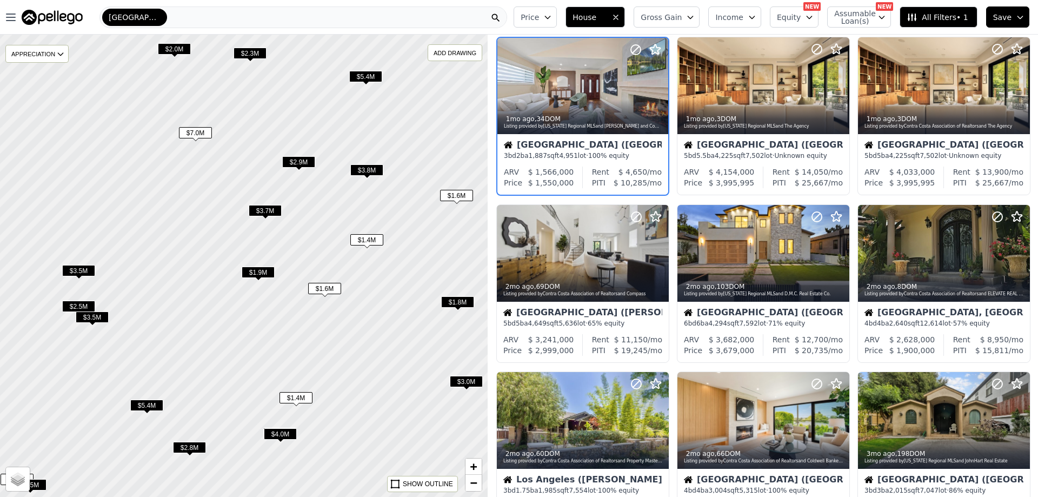
scroll to position [0, 0]
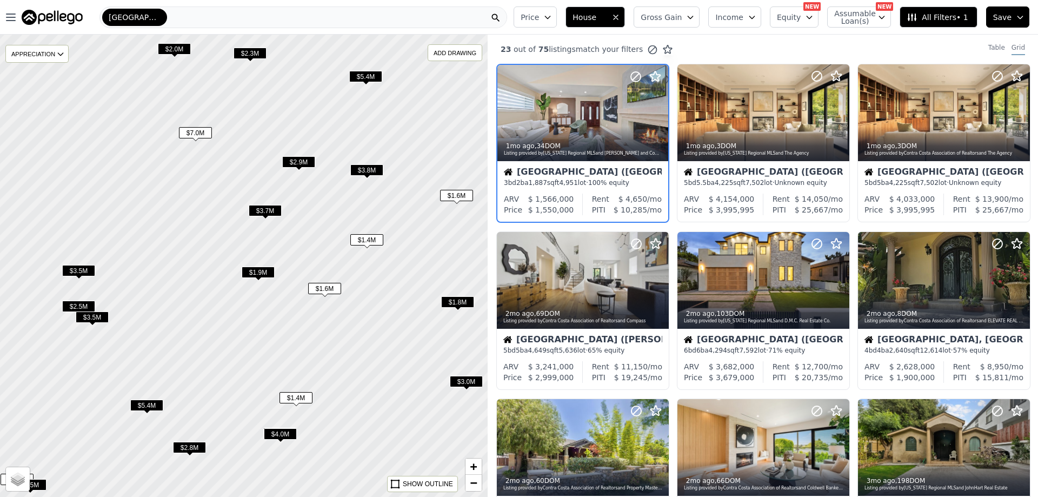
click at [464, 298] on span "$1.8M" at bounding box center [457, 301] width 33 height 11
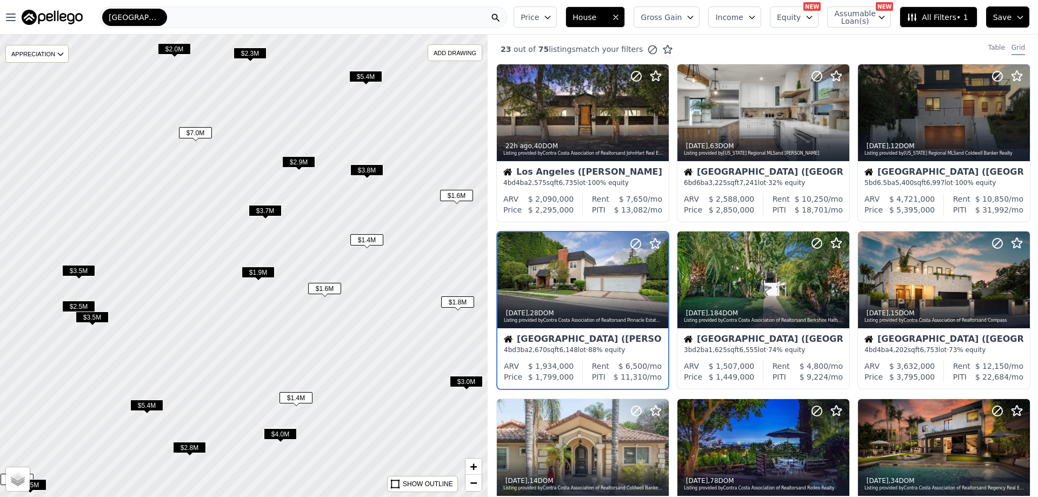
scroll to position [27, 0]
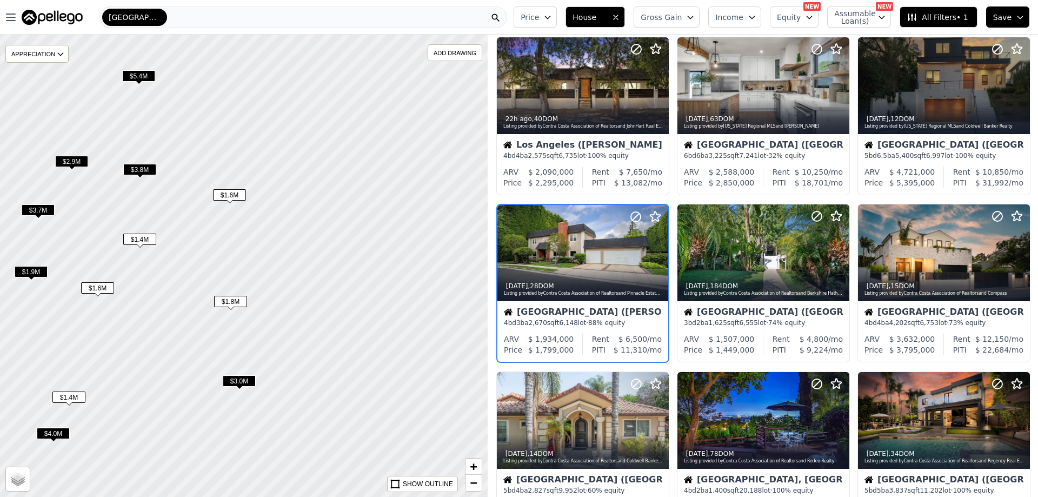
drag, startPoint x: 442, startPoint y: 348, endPoint x: 215, endPoint y: 347, distance: 227.2
click at [215, 347] on div at bounding box center [243, 266] width 585 height 555
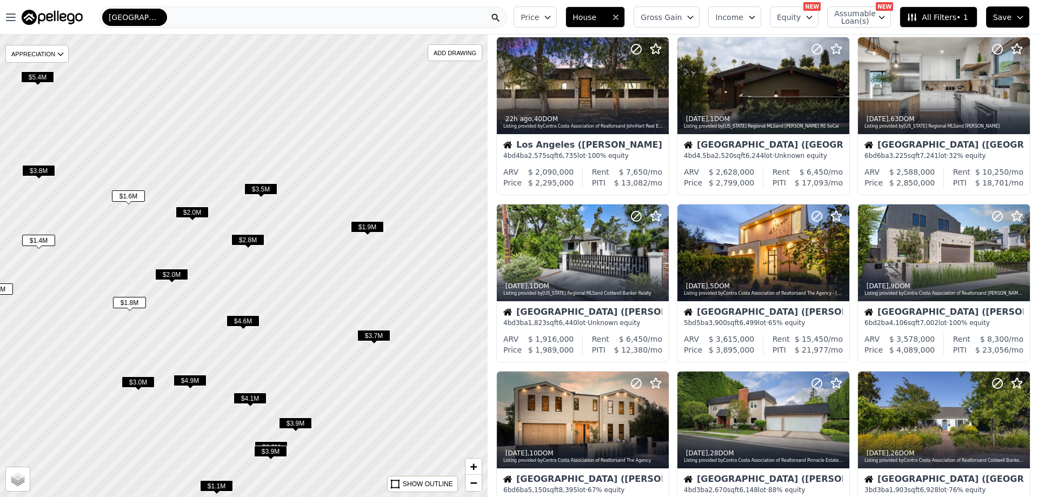
drag, startPoint x: 388, startPoint y: 350, endPoint x: 287, endPoint y: 351, distance: 101.1
click at [287, 351] on div at bounding box center [243, 266] width 585 height 555
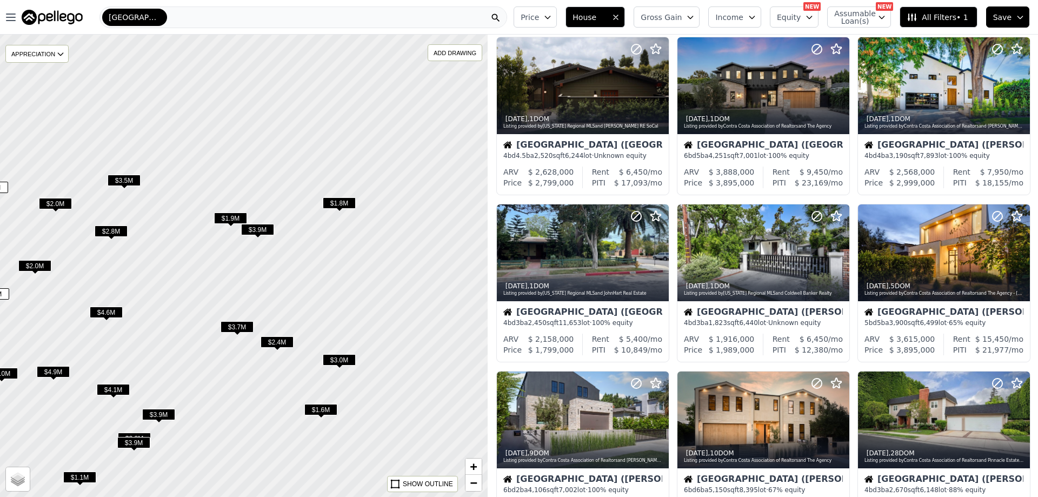
drag, startPoint x: 414, startPoint y: 261, endPoint x: 286, endPoint y: 254, distance: 128.4
click at [286, 254] on div at bounding box center [243, 266] width 585 height 555
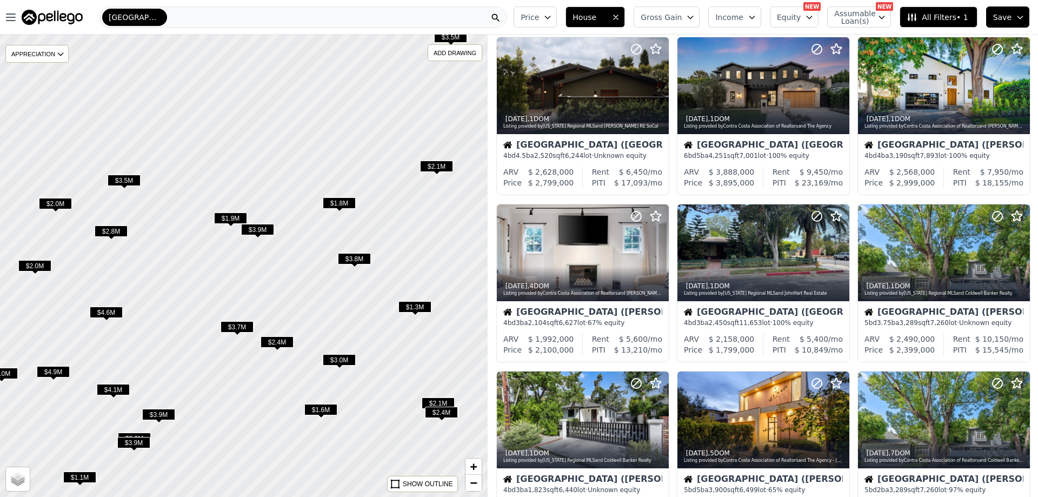
click at [324, 409] on span "$1.6M" at bounding box center [321, 409] width 33 height 11
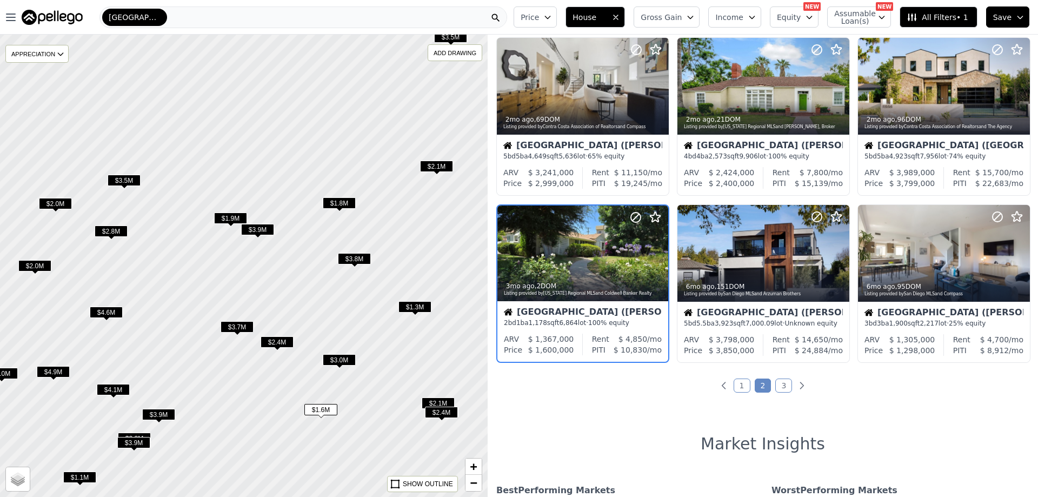
scroll to position [361, 0]
click at [586, 248] on div at bounding box center [583, 253] width 171 height 96
click at [343, 200] on span "$1.8M" at bounding box center [339, 202] width 33 height 11
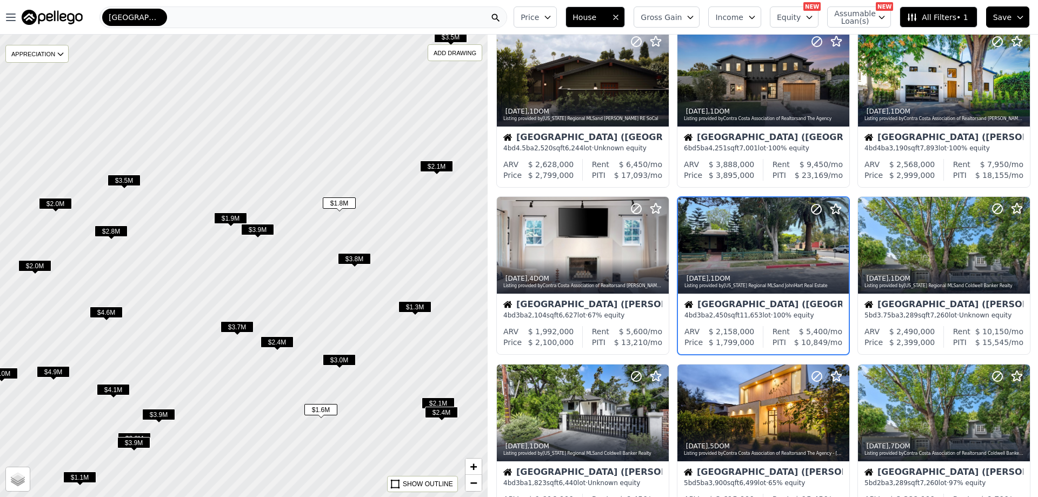
scroll to position [27, 0]
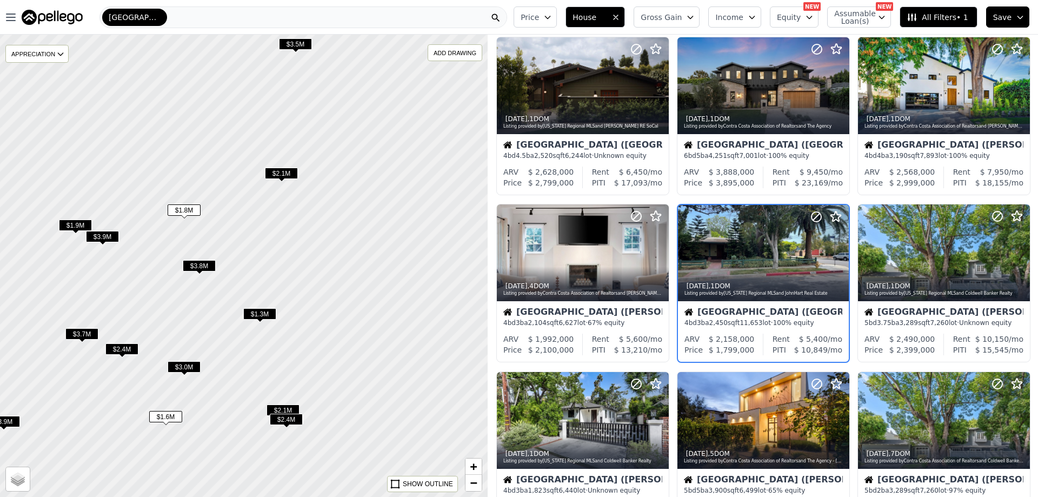
drag, startPoint x: 436, startPoint y: 270, endPoint x: 281, endPoint y: 277, distance: 155.4
click at [281, 277] on div at bounding box center [243, 266] width 585 height 555
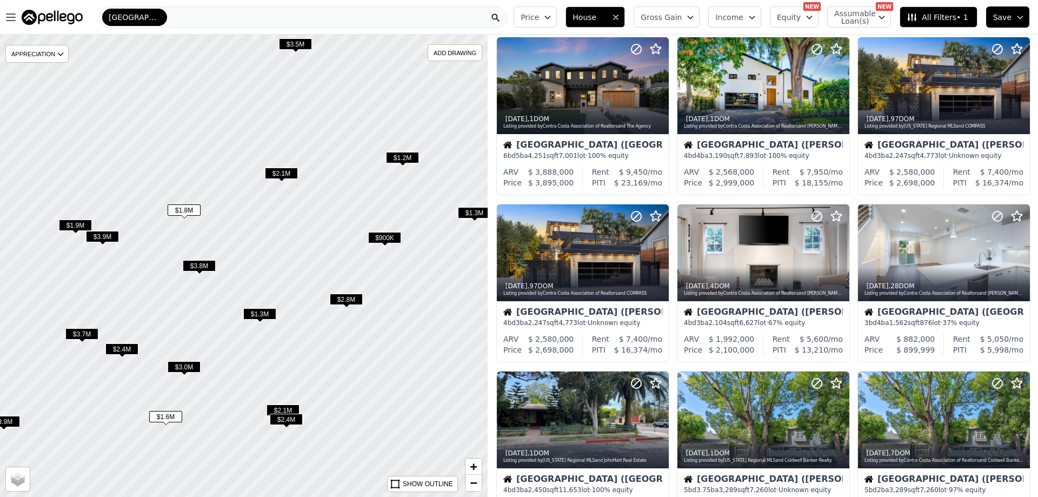
click at [416, 158] on span "$1.2M" at bounding box center [402, 157] width 33 height 11
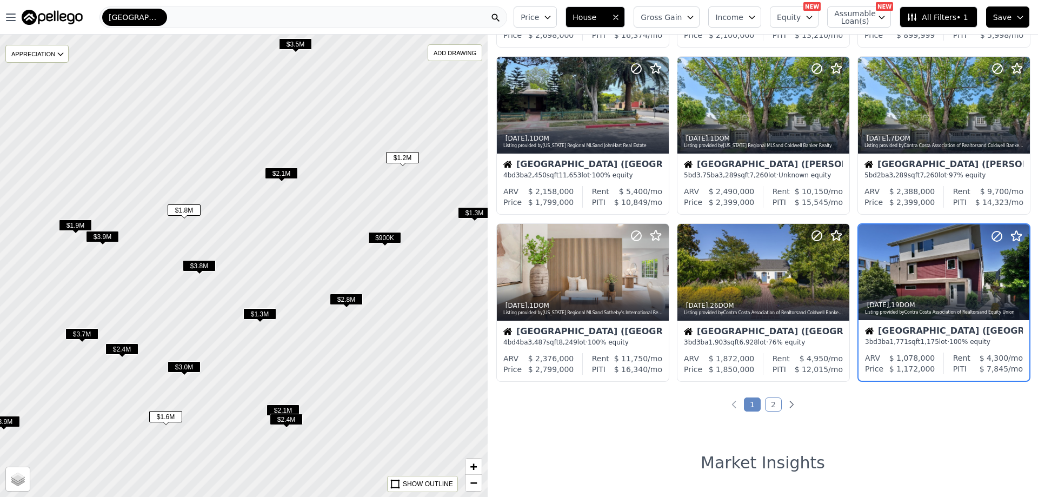
scroll to position [361, 0]
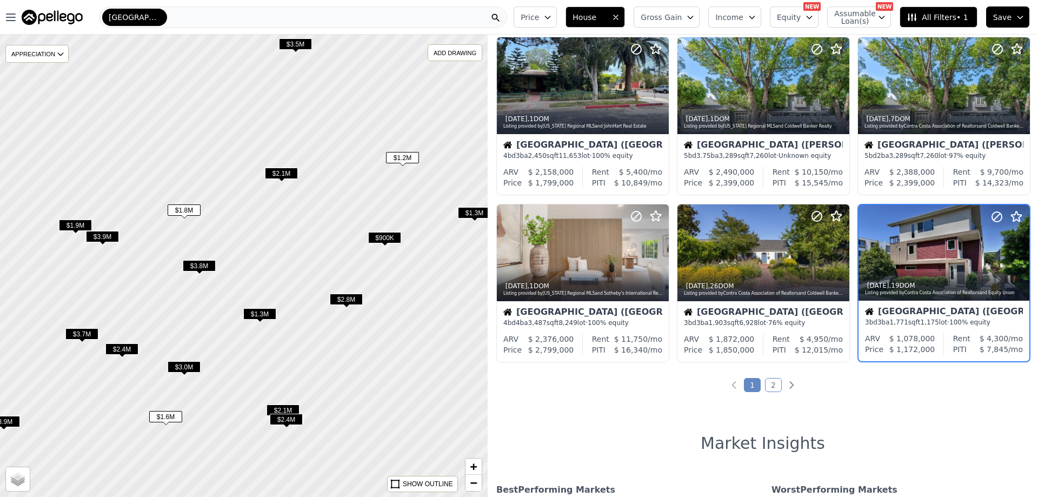
click at [472, 210] on span "$1.3M" at bounding box center [474, 212] width 33 height 11
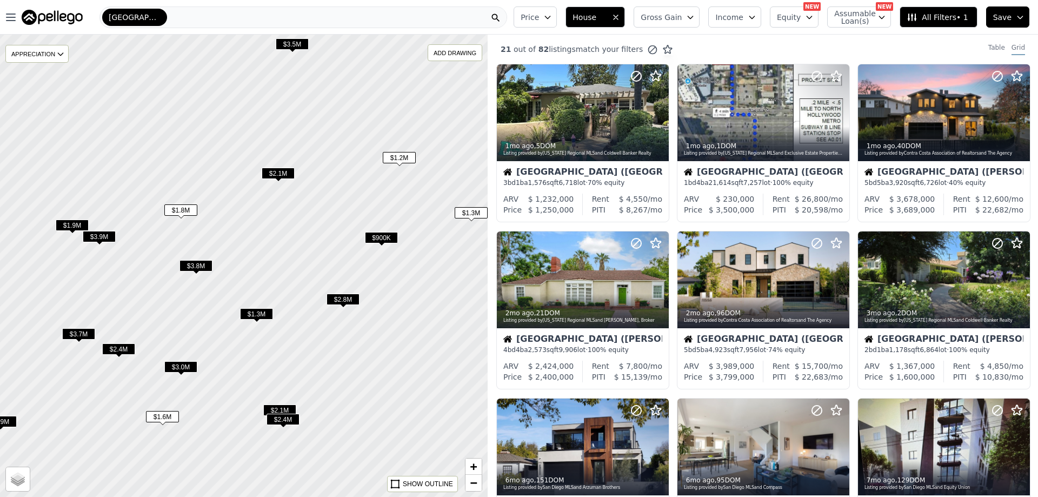
click at [475, 211] on span "$1.3M" at bounding box center [471, 212] width 33 height 11
click at [620, 114] on div at bounding box center [633, 99] width 69 height 69
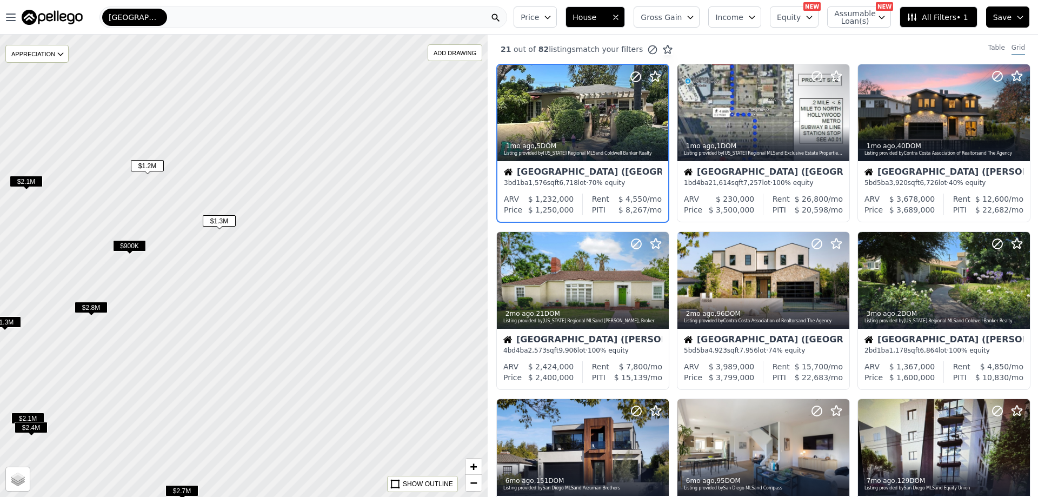
drag, startPoint x: 415, startPoint y: 137, endPoint x: 182, endPoint y: 145, distance: 232.7
click at [182, 145] on div at bounding box center [243, 266] width 585 height 555
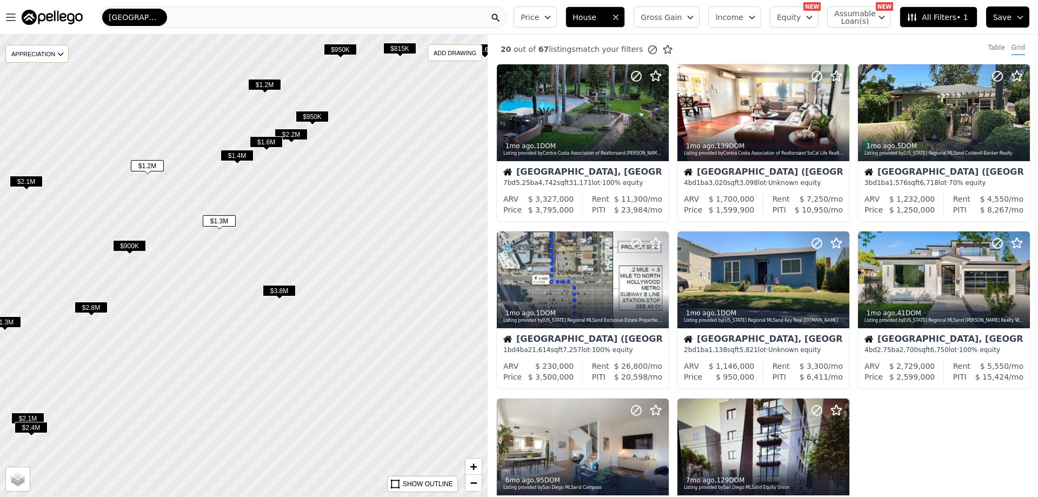
click at [233, 154] on span "$1.4M" at bounding box center [237, 155] width 33 height 11
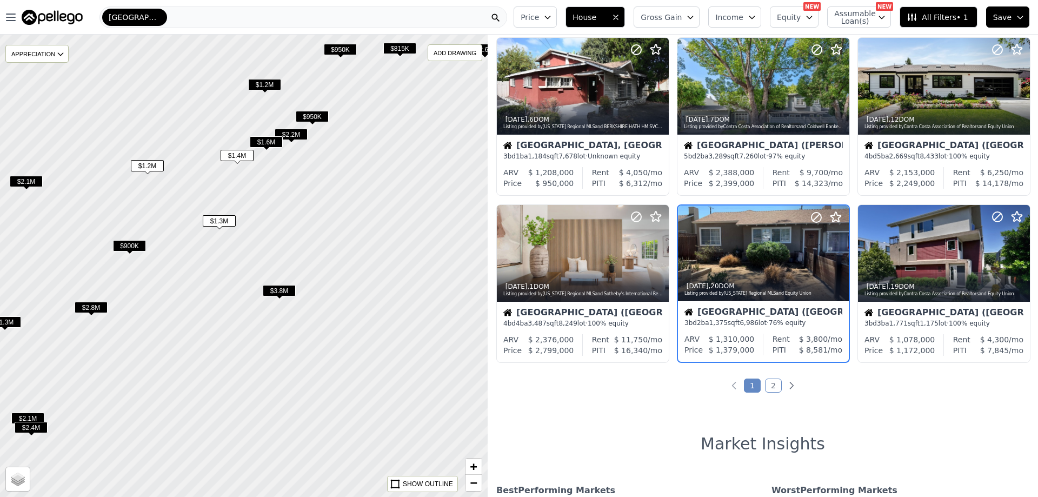
scroll to position [361, 0]
click at [274, 143] on span "$1.6M" at bounding box center [266, 141] width 33 height 11
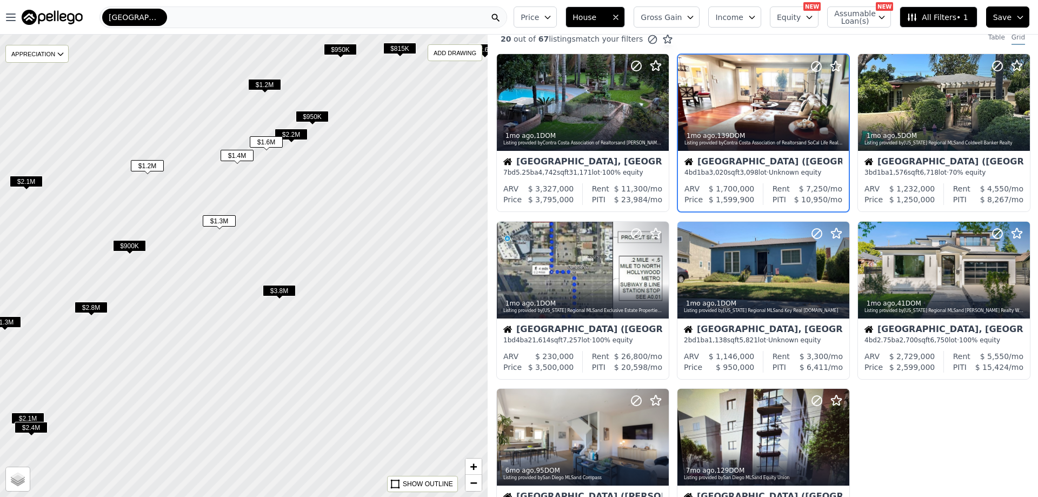
scroll to position [0, 0]
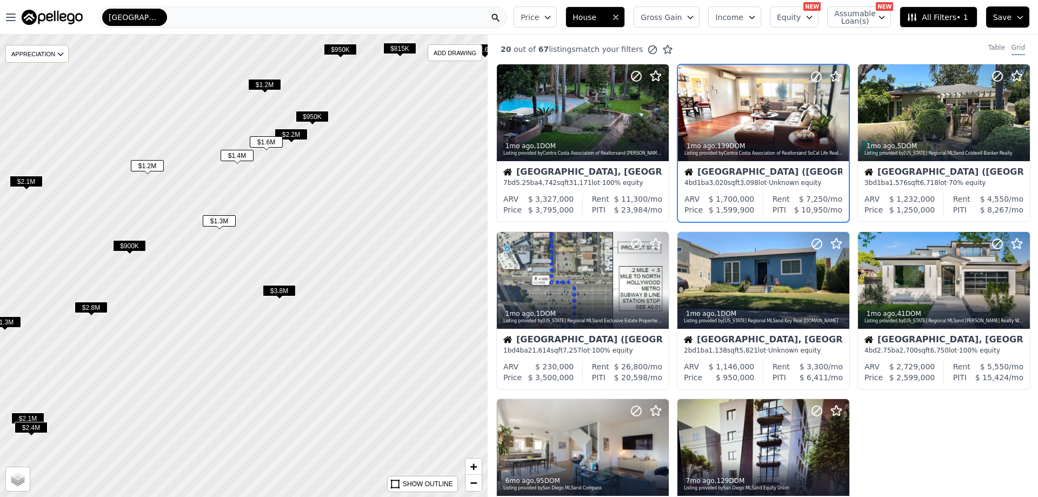
click at [1013, 19] on button "Save" at bounding box center [1008, 16] width 43 height 21
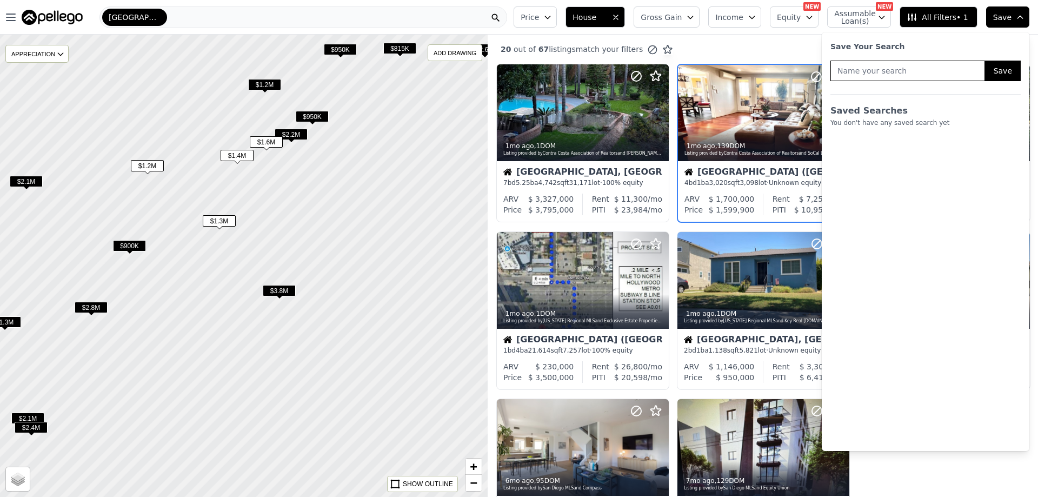
click at [1015, 19] on button "Save" at bounding box center [1008, 16] width 43 height 21
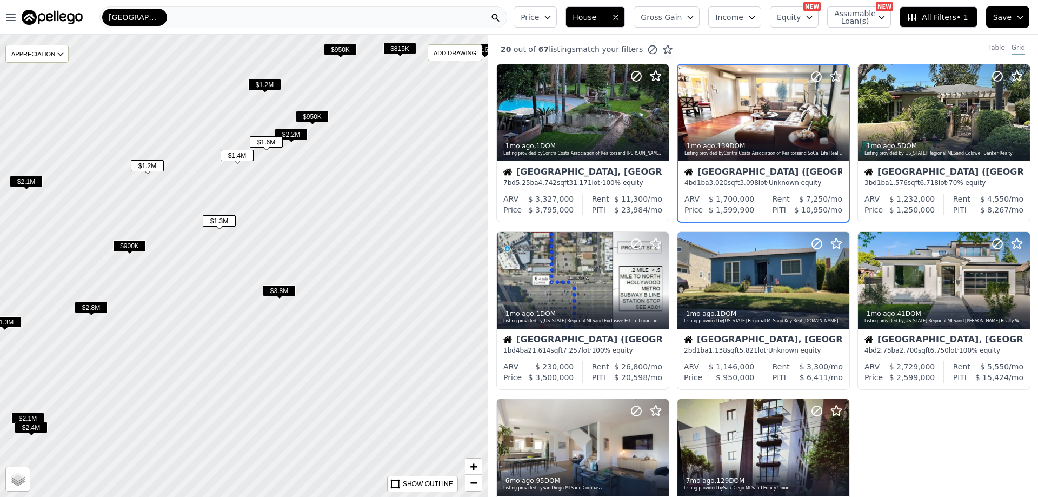
click at [955, 21] on span "All Filters • 1" at bounding box center [937, 17] width 61 height 11
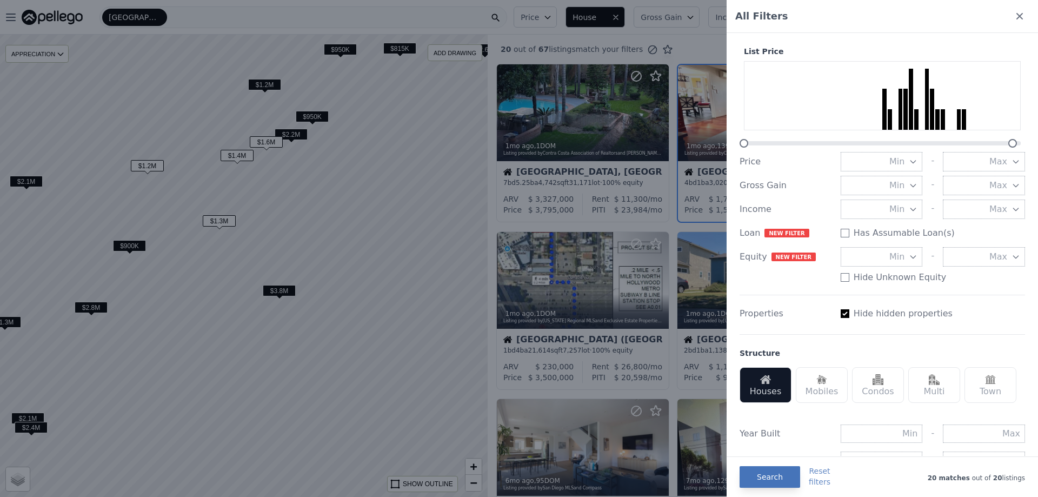
click at [773, 478] on button "Search" at bounding box center [770, 477] width 61 height 22
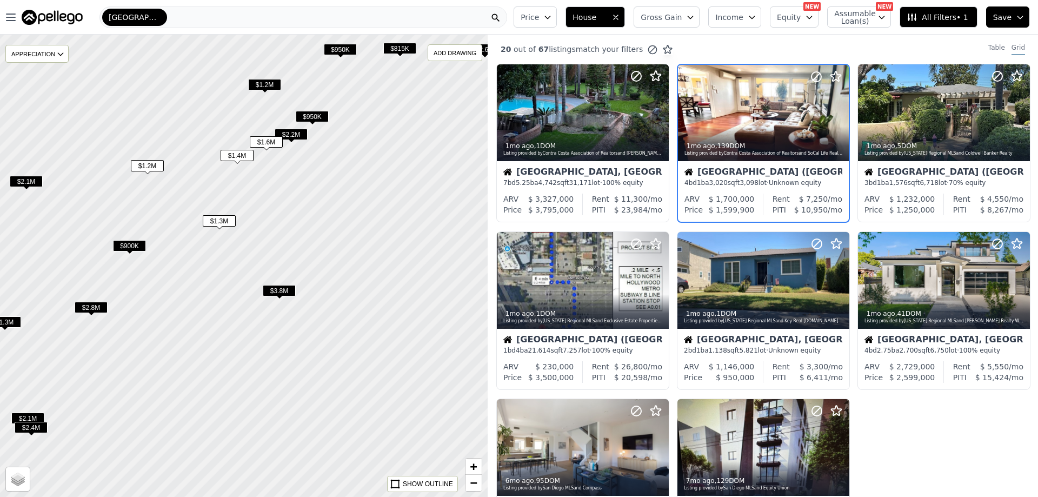
click at [475, 17] on div "Glendale" at bounding box center [304, 17] width 408 height 22
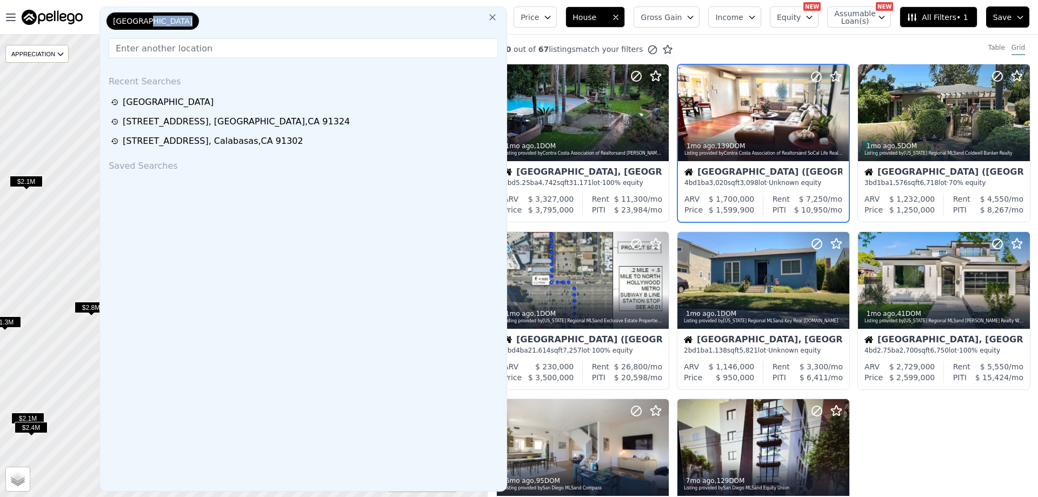
click at [475, 17] on div "Glendale" at bounding box center [303, 23] width 398 height 22
click at [496, 21] on icon at bounding box center [492, 17] width 6 height 6
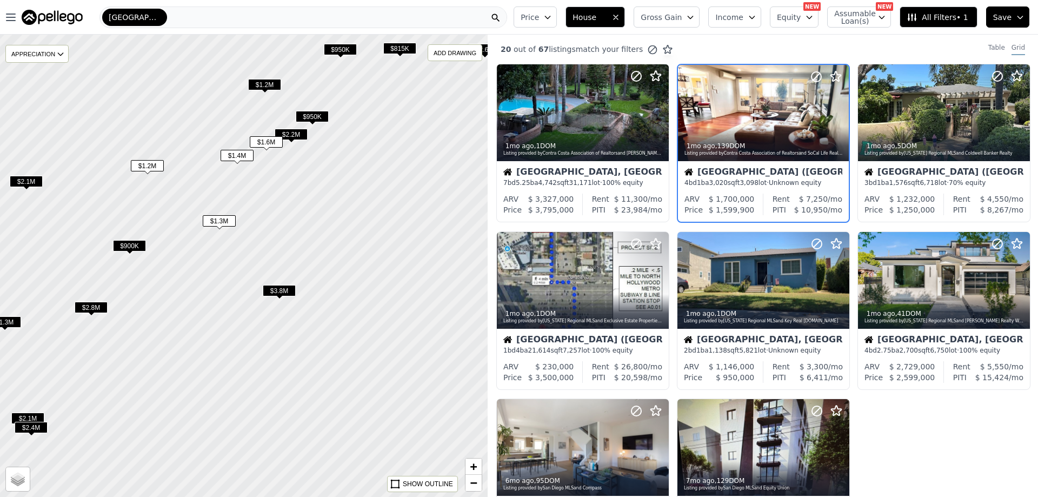
click at [346, 17] on div "Glendale" at bounding box center [304, 17] width 408 height 22
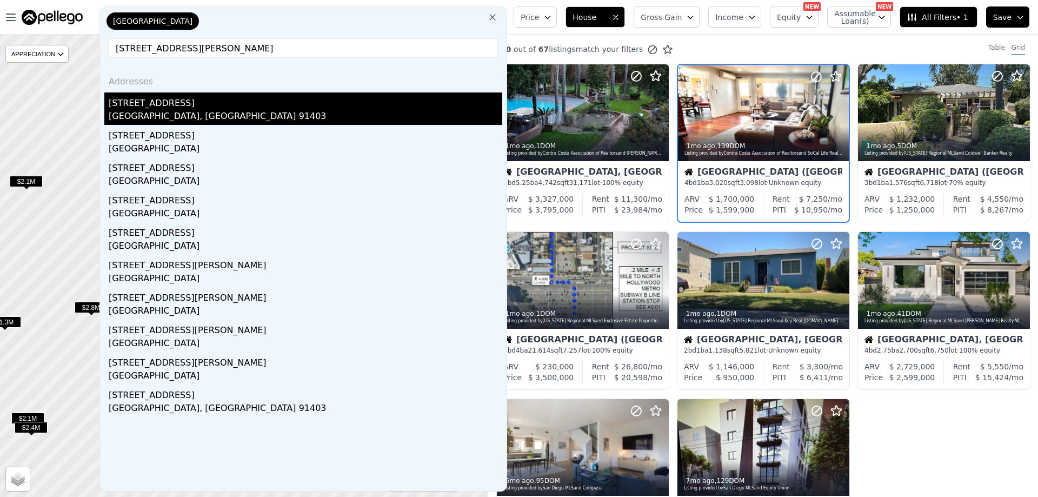
type input "4725 Halbrent Ave, Sherman Oaks, CA 91403"
click at [190, 101] on div "[STREET_ADDRESS]" at bounding box center [306, 100] width 394 height 17
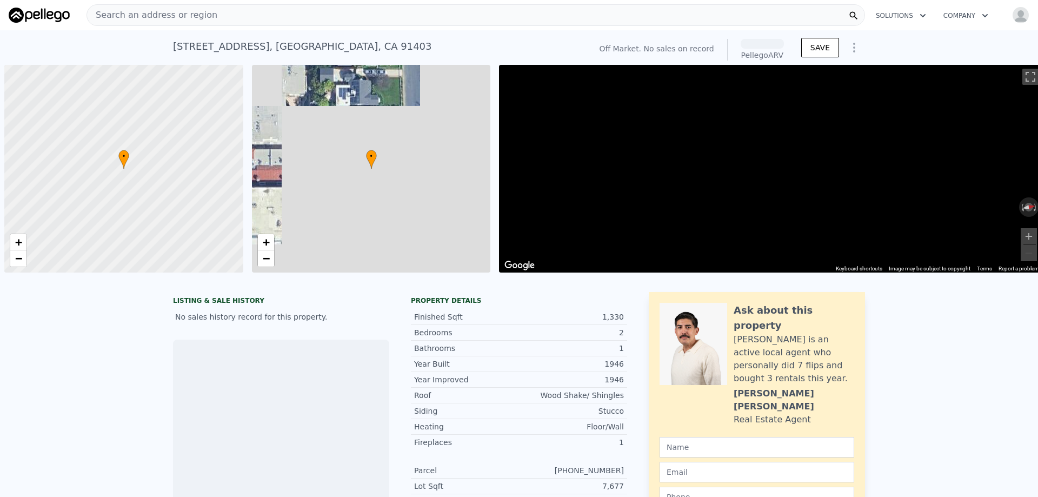
scroll to position [0, 4]
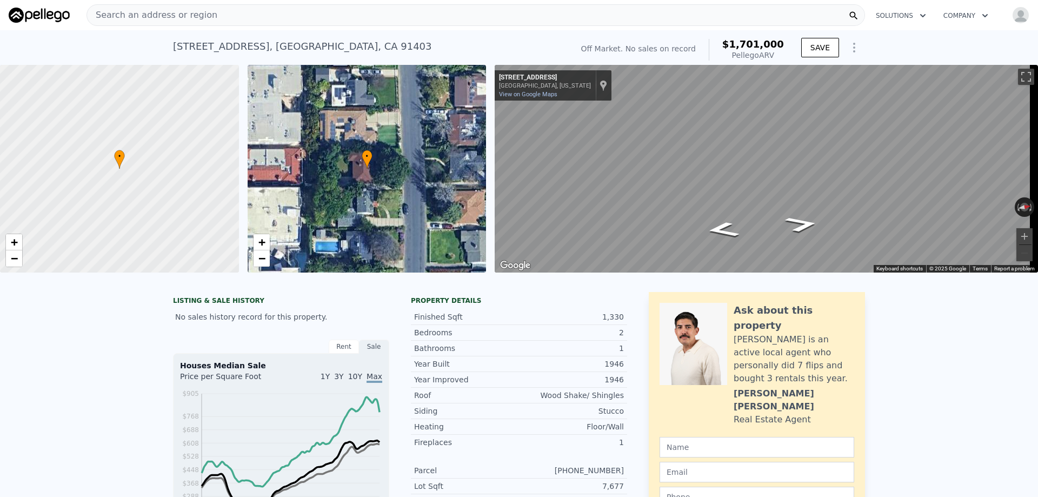
click at [848, 45] on icon "Show Options" at bounding box center [854, 47] width 13 height 13
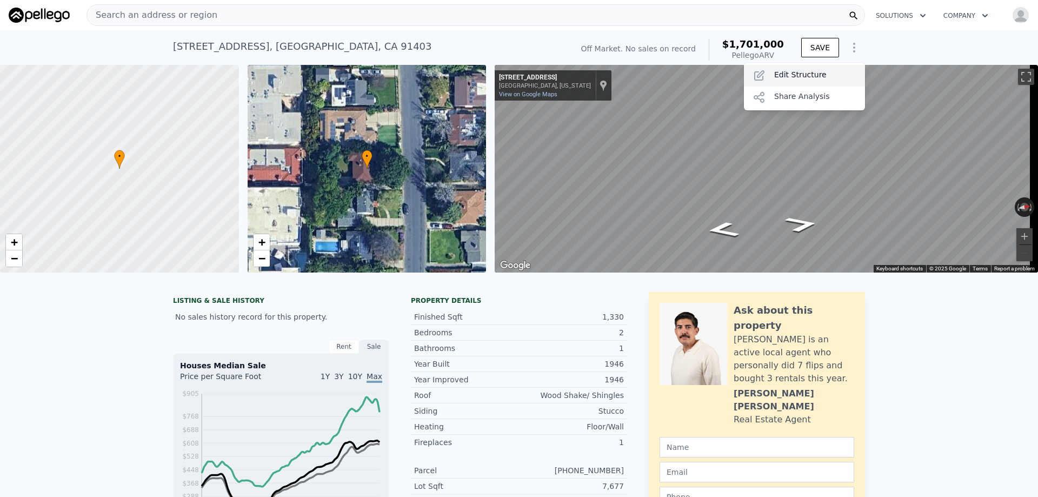
click at [791, 74] on div "Edit Structure" at bounding box center [804, 76] width 121 height 22
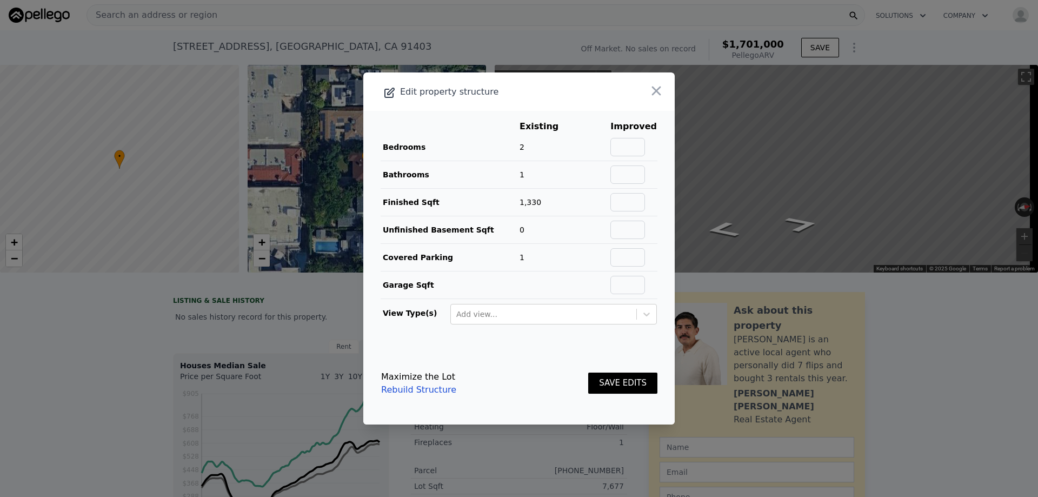
click at [408, 389] on link "Rebuild Structure" at bounding box center [418, 389] width 75 height 13
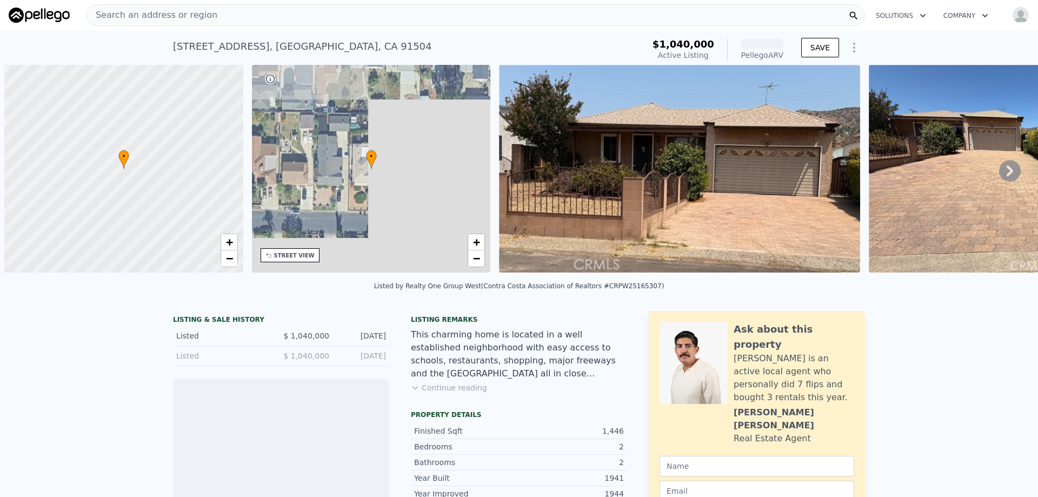
scroll to position [0, 4]
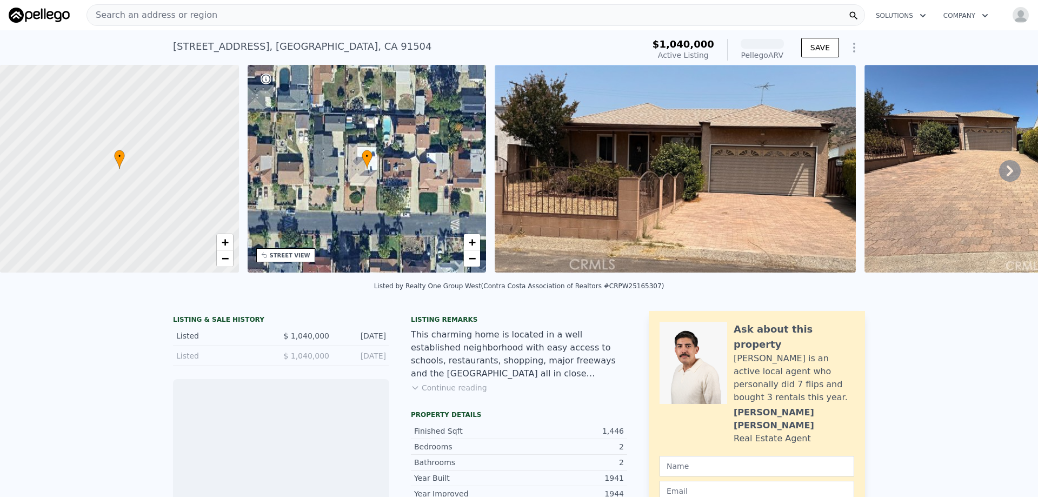
click at [1006, 177] on icon at bounding box center [1011, 171] width 22 height 22
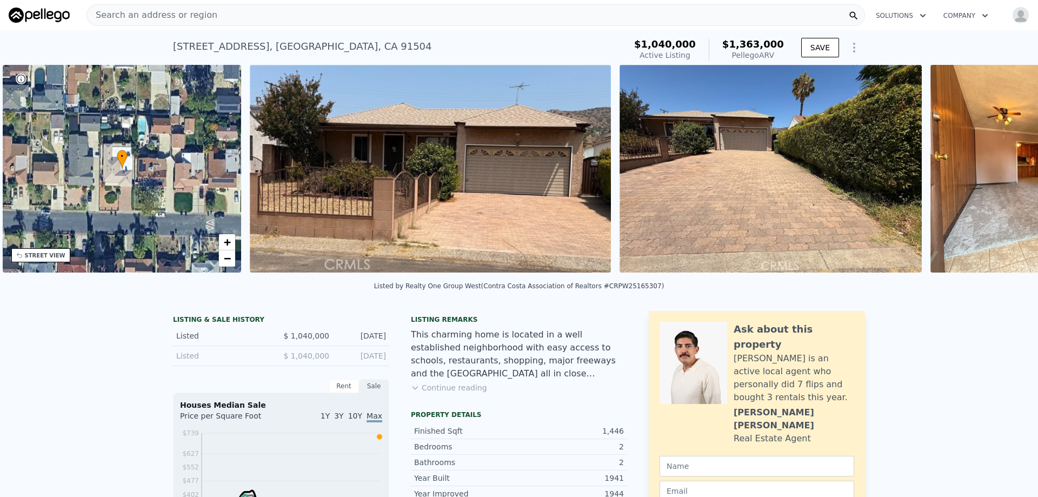
scroll to position [0, 252]
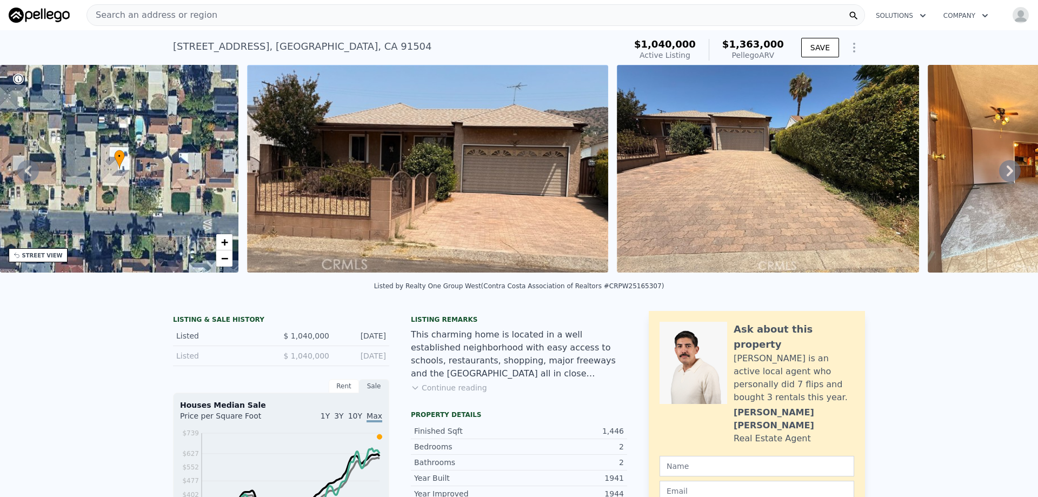
click at [1000, 176] on icon at bounding box center [1011, 171] width 22 height 22
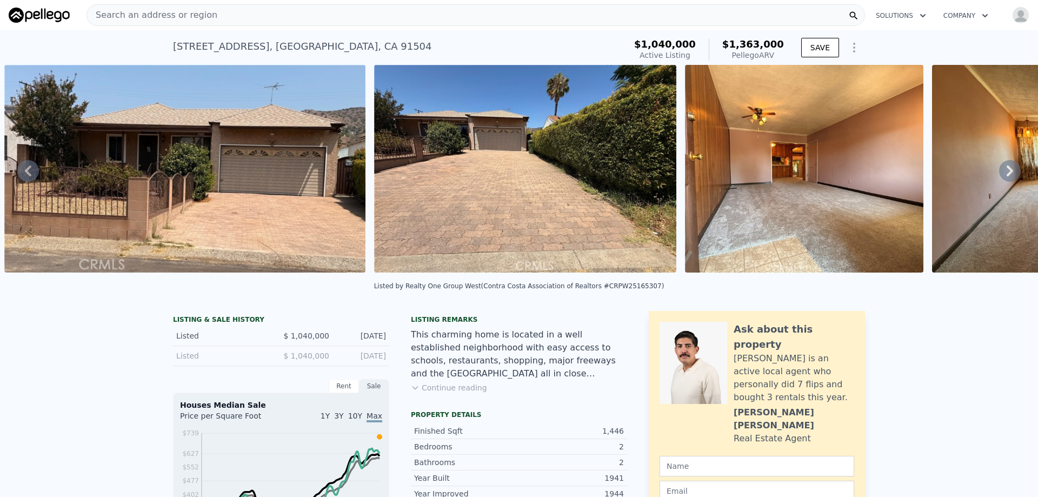
click at [1000, 176] on icon at bounding box center [1011, 171] width 22 height 22
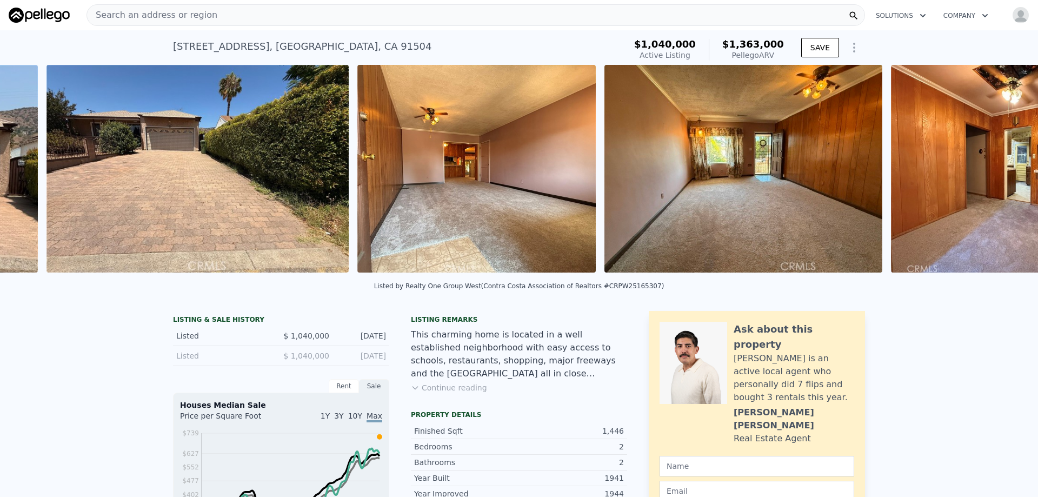
scroll to position [0, 865]
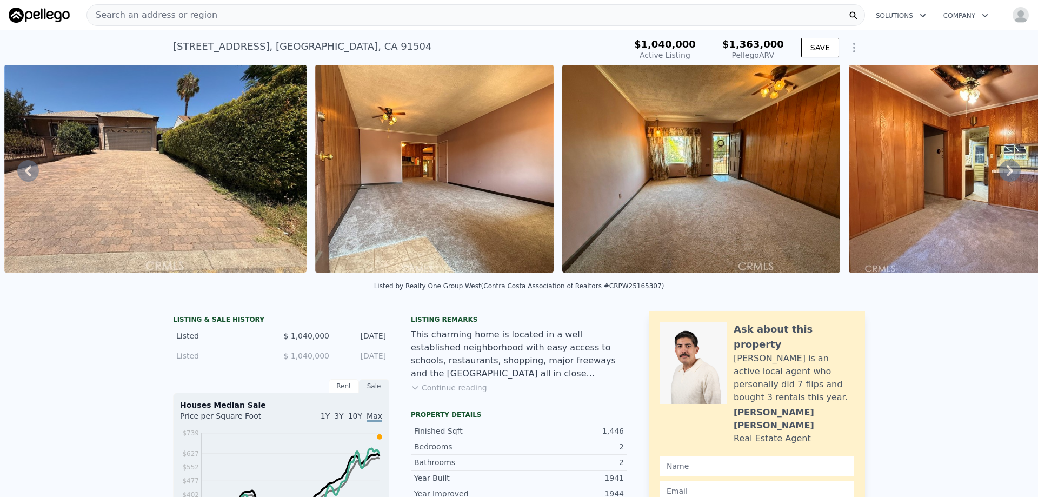
click at [1000, 176] on icon at bounding box center [1011, 171] width 22 height 22
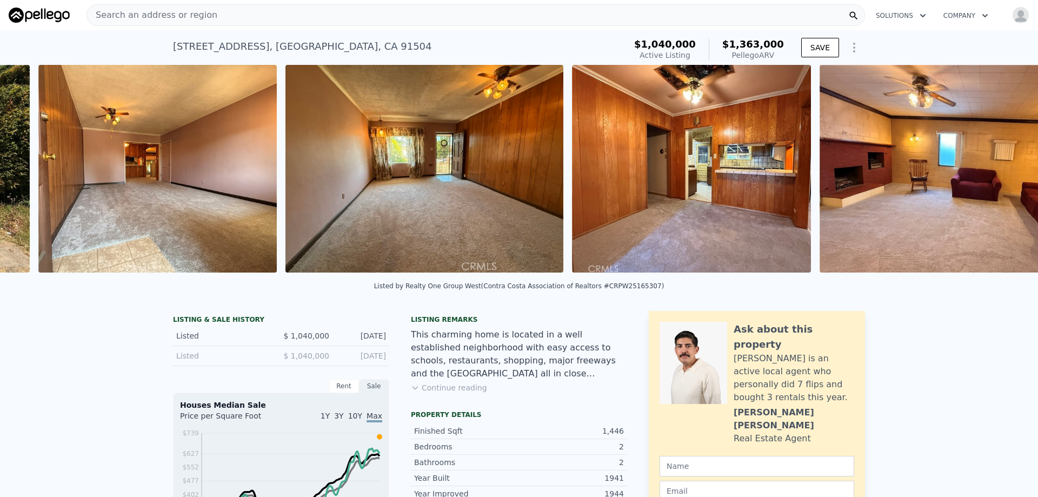
scroll to position [0, 1176]
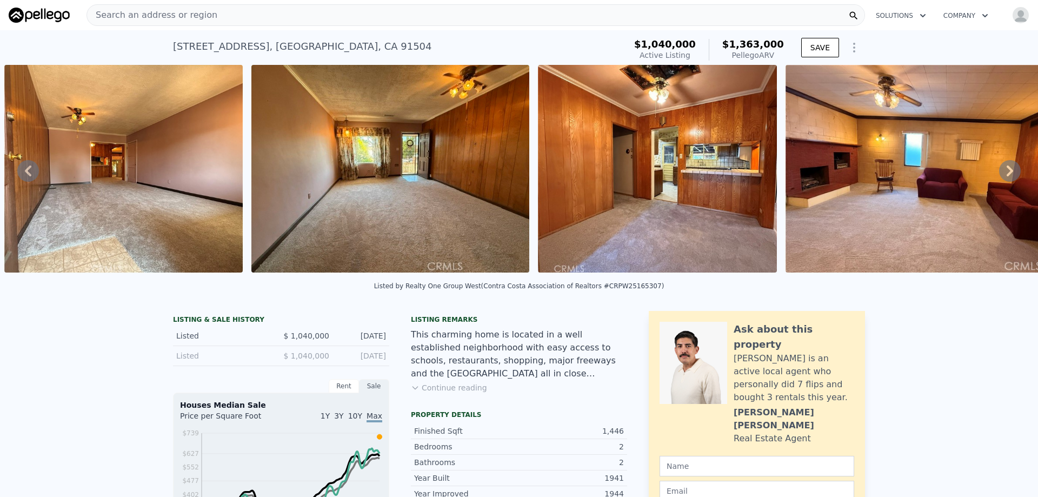
click at [1000, 176] on icon at bounding box center [1011, 171] width 22 height 22
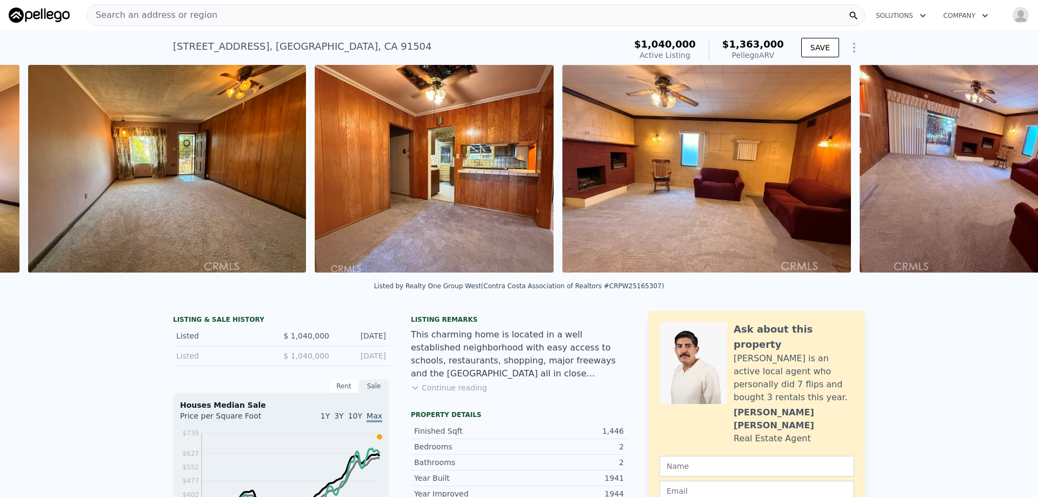
scroll to position [0, 1423]
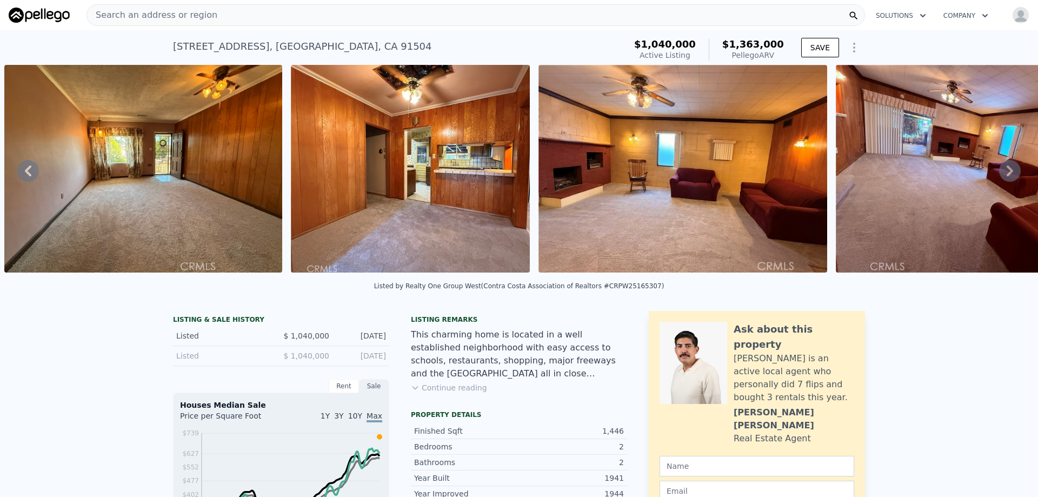
click at [1000, 176] on icon at bounding box center [1011, 171] width 22 height 22
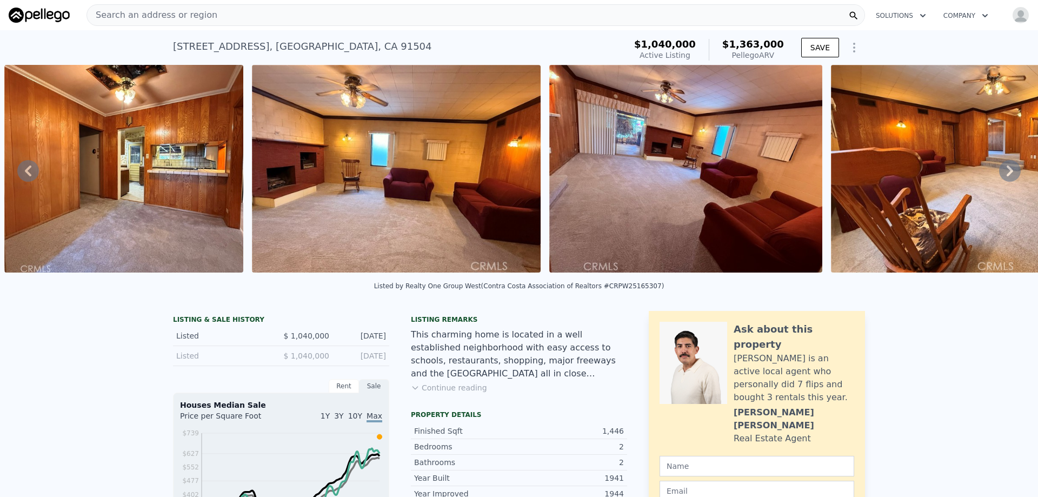
click at [1000, 176] on icon at bounding box center [1011, 171] width 22 height 22
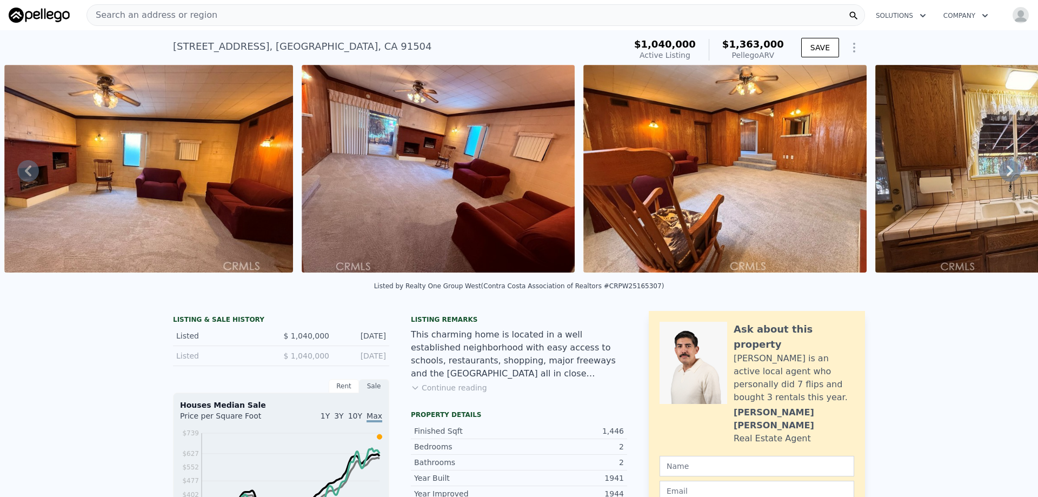
click at [1000, 176] on icon at bounding box center [1011, 171] width 22 height 22
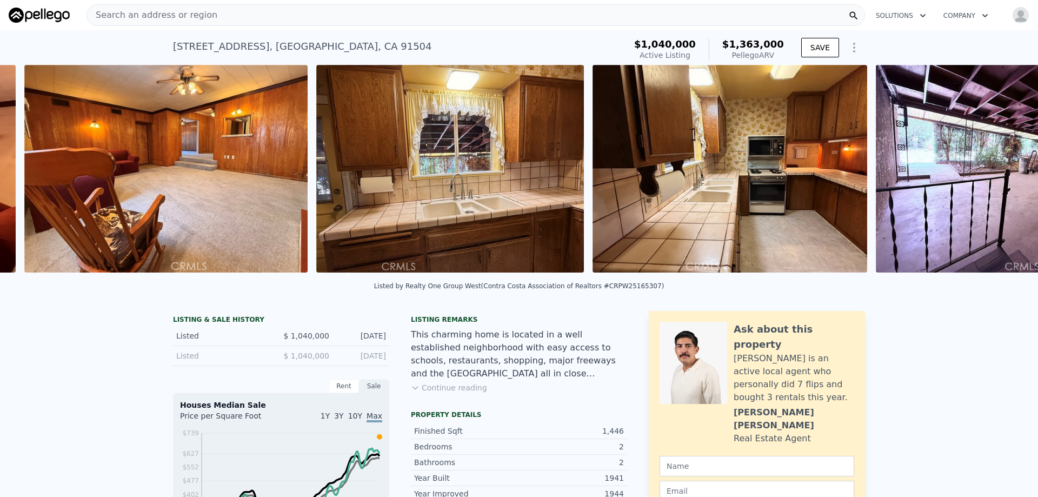
scroll to position [0, 2537]
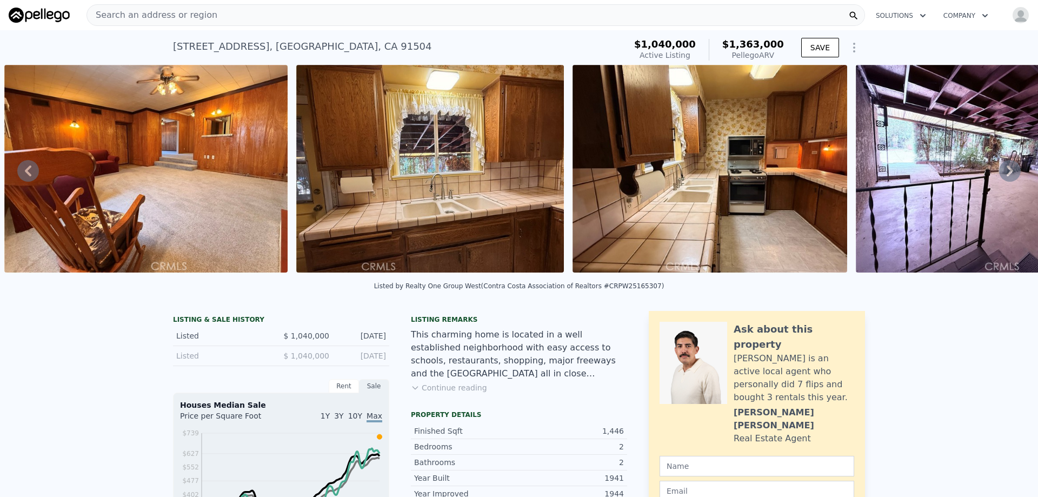
click at [1000, 176] on icon at bounding box center [1011, 171] width 22 height 22
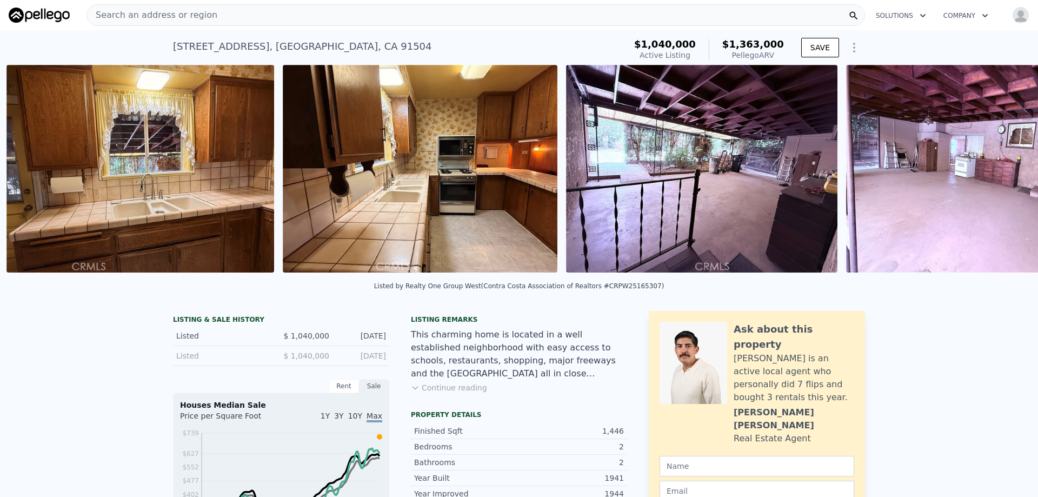
scroll to position [0, 2829]
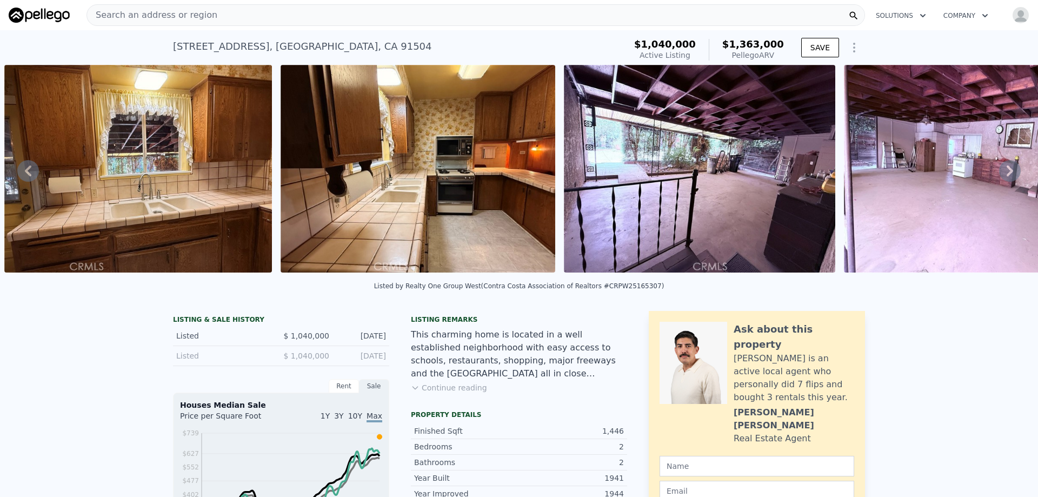
click at [1000, 176] on icon at bounding box center [1011, 171] width 22 height 22
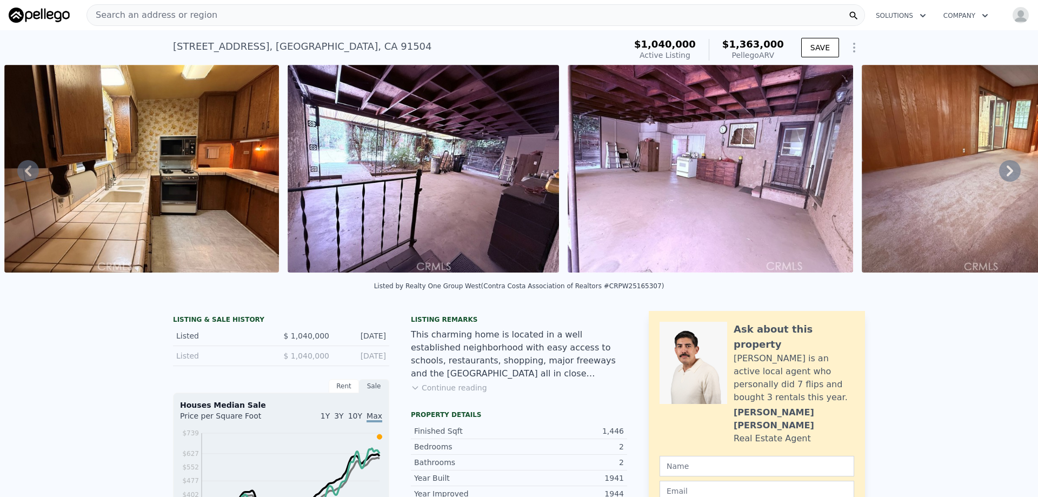
click at [1000, 176] on icon at bounding box center [1011, 171] width 22 height 22
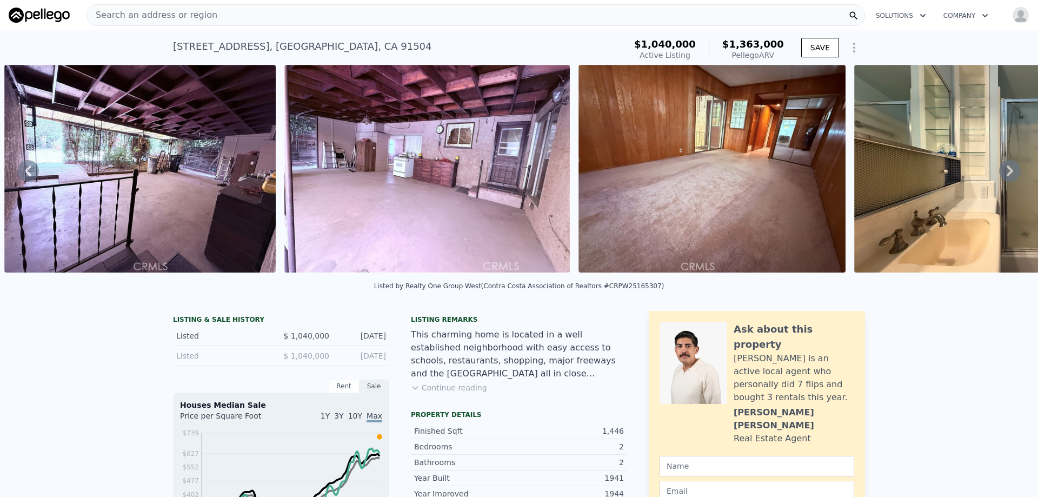
click at [1000, 176] on icon at bounding box center [1011, 171] width 22 height 22
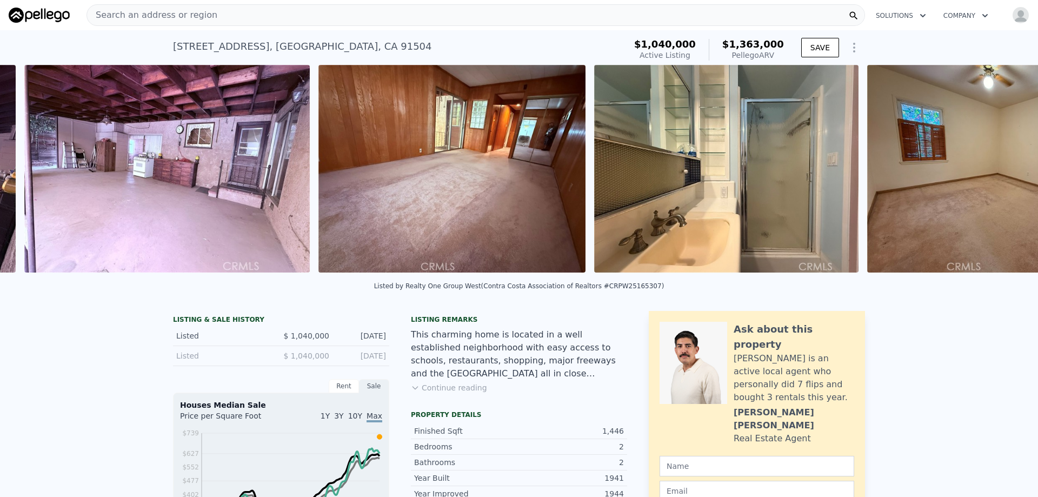
scroll to position [0, 3669]
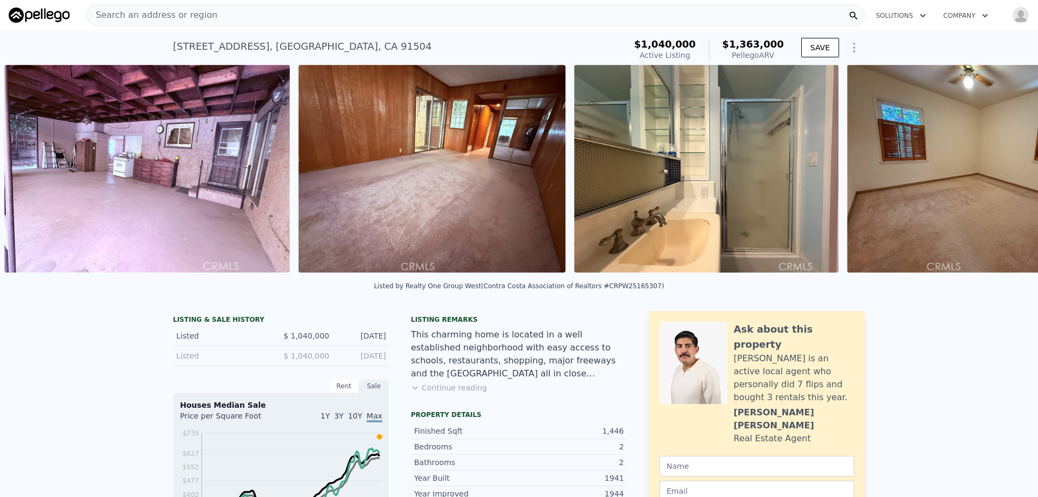
click at [998, 176] on div "• + − • + − STREET VIEW Loading... SATELLITE VIEW" at bounding box center [519, 170] width 1038 height 211
click at [1000, 176] on icon at bounding box center [1011, 171] width 22 height 22
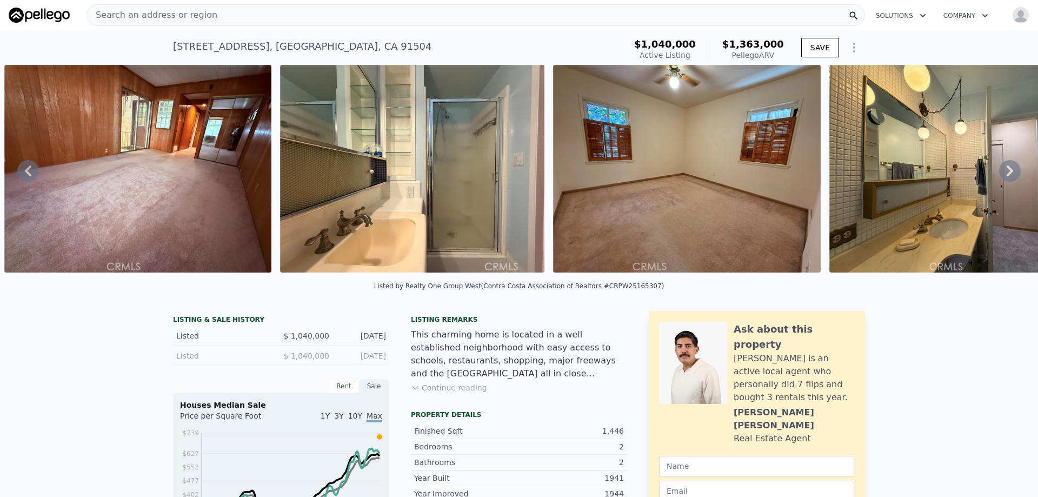
click at [1000, 176] on icon at bounding box center [1011, 171] width 22 height 22
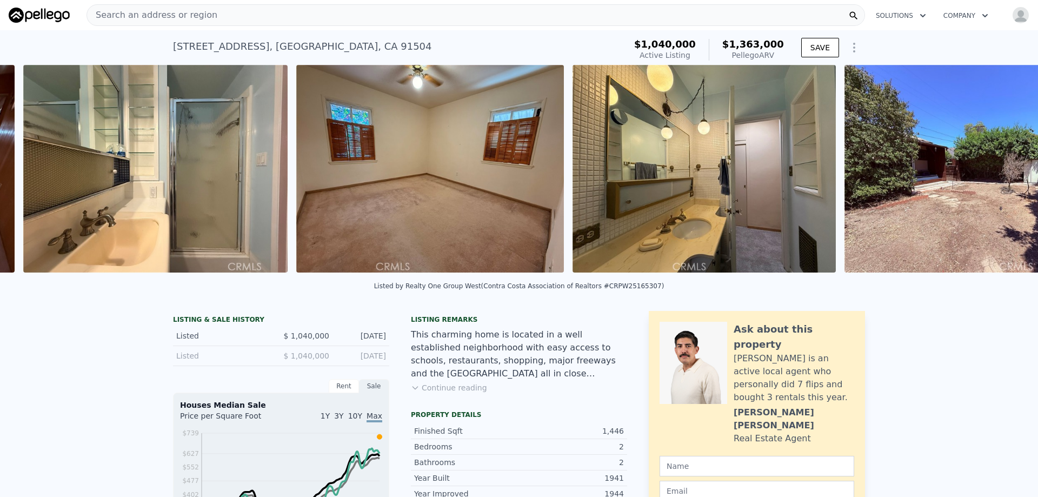
scroll to position [0, 4239]
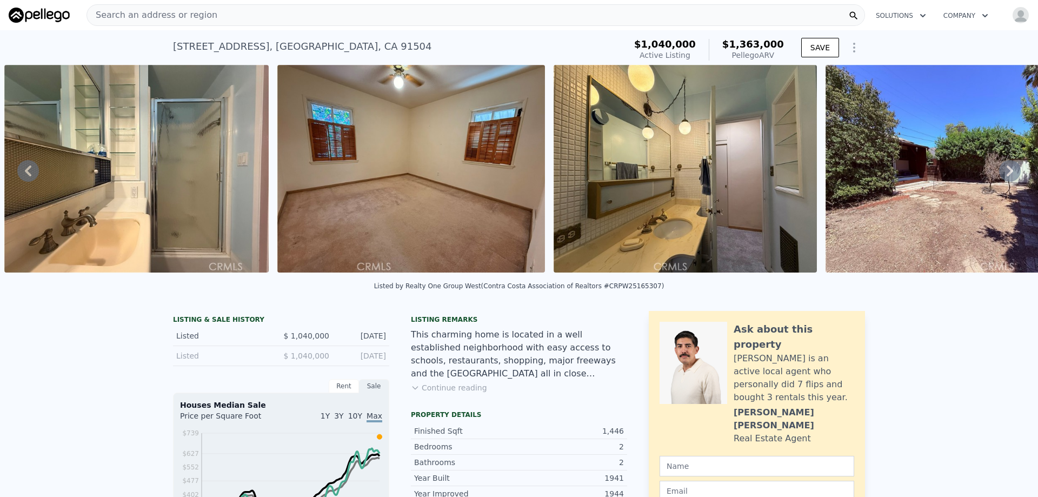
click at [1000, 176] on icon at bounding box center [1011, 171] width 22 height 22
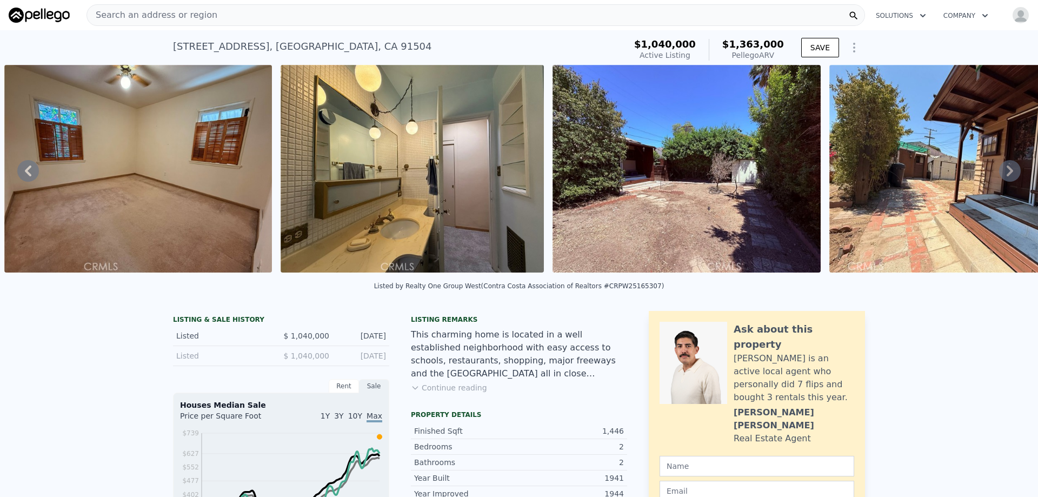
click at [1000, 176] on icon at bounding box center [1011, 171] width 22 height 22
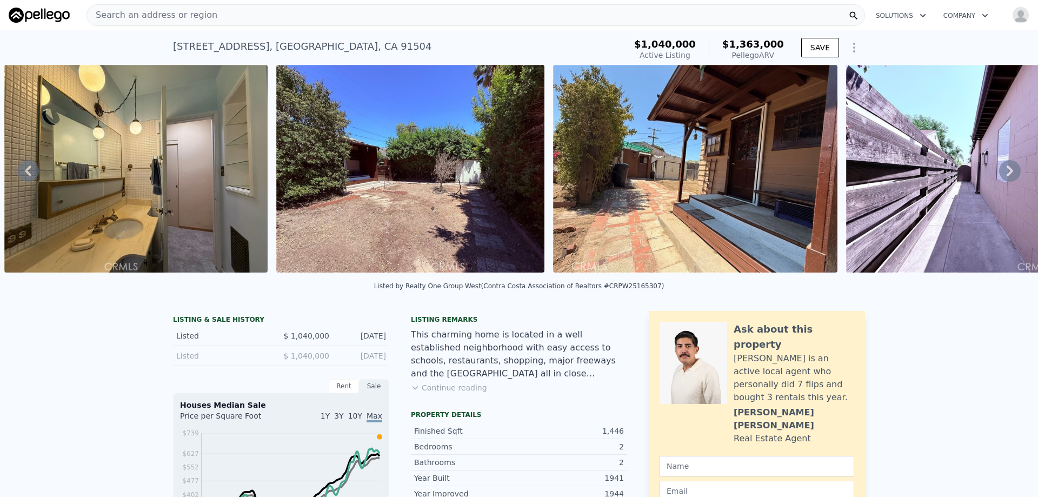
click at [1000, 176] on icon at bounding box center [1011, 171] width 22 height 22
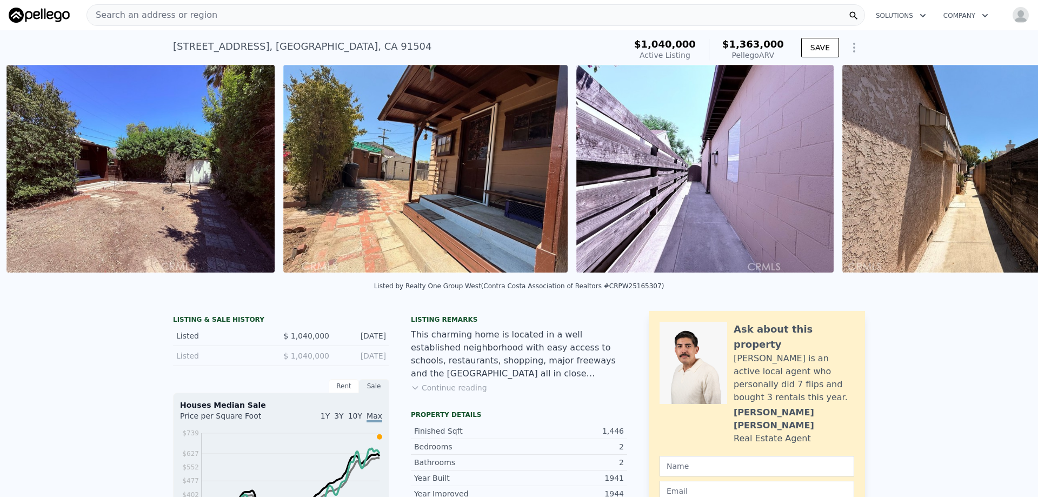
scroll to position [0, 5060]
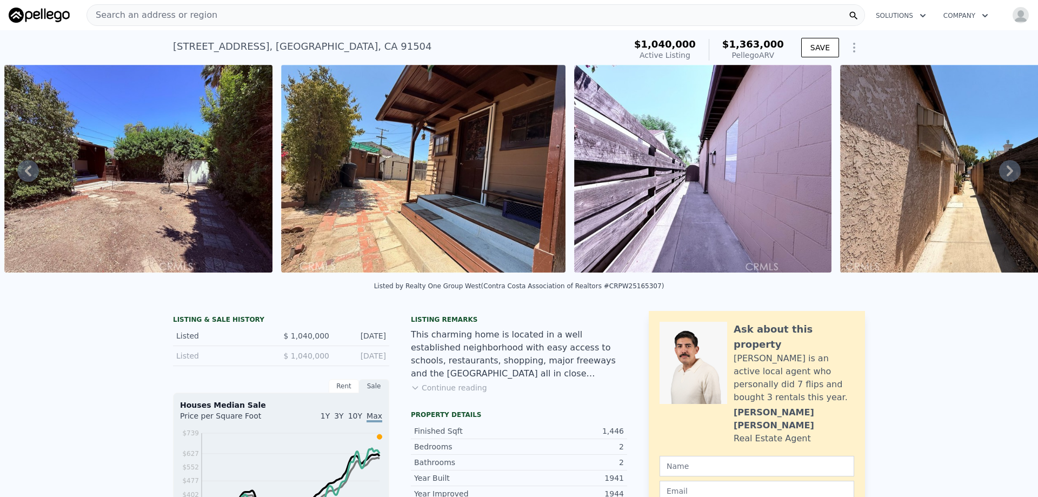
click at [1000, 176] on icon at bounding box center [1011, 171] width 22 height 22
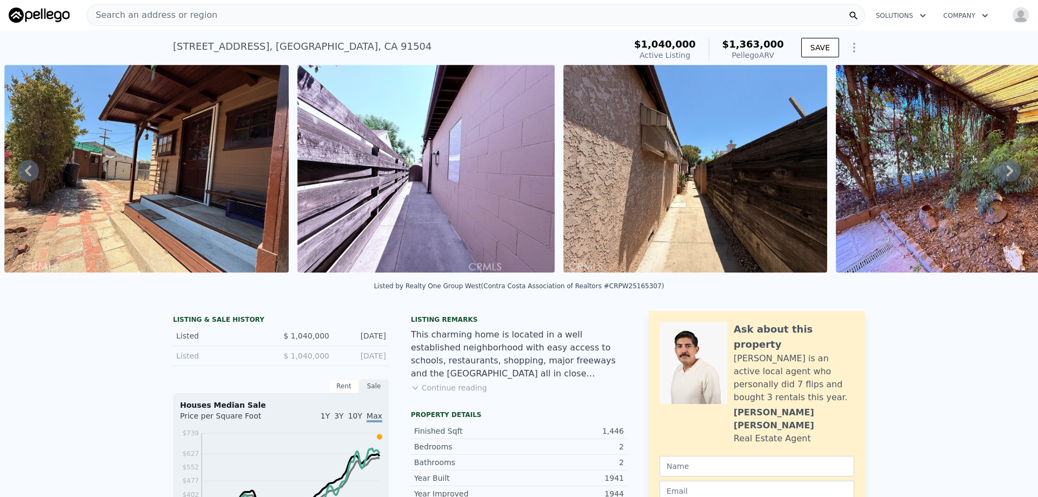
click at [1000, 176] on icon at bounding box center [1011, 171] width 22 height 22
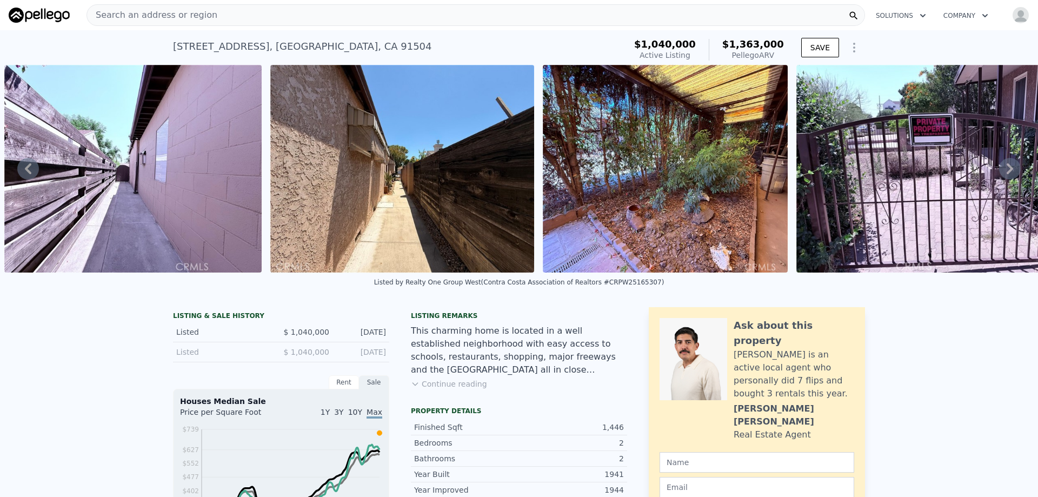
click at [1000, 176] on icon at bounding box center [1011, 169] width 22 height 22
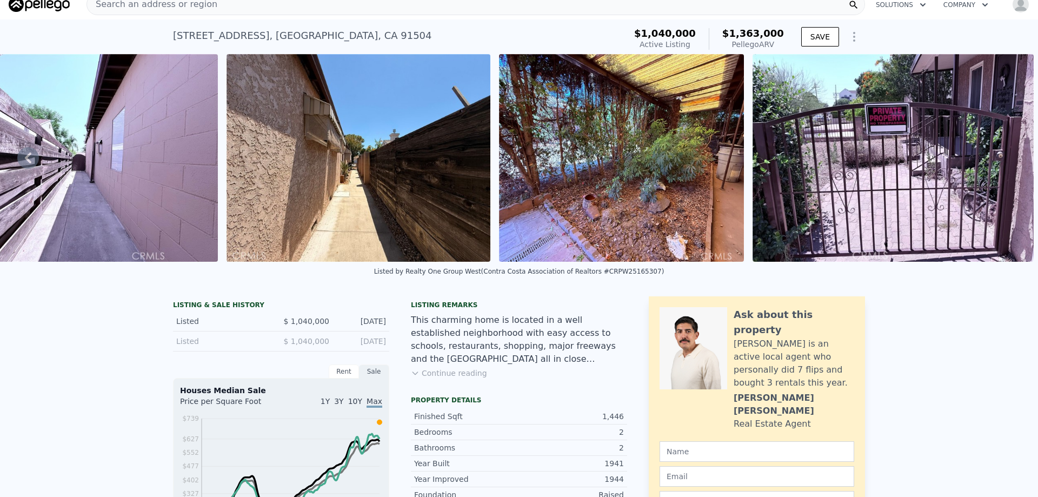
scroll to position [0, 0]
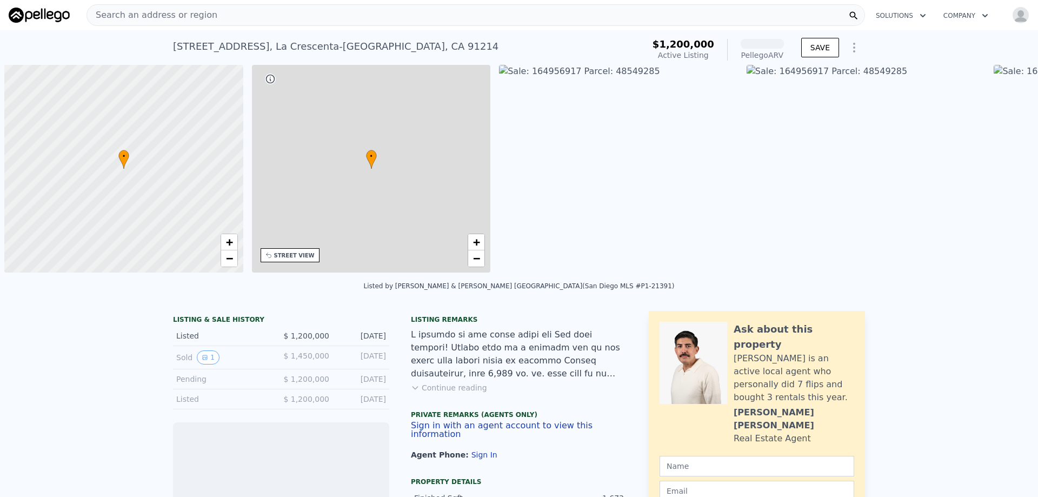
scroll to position [0, 4]
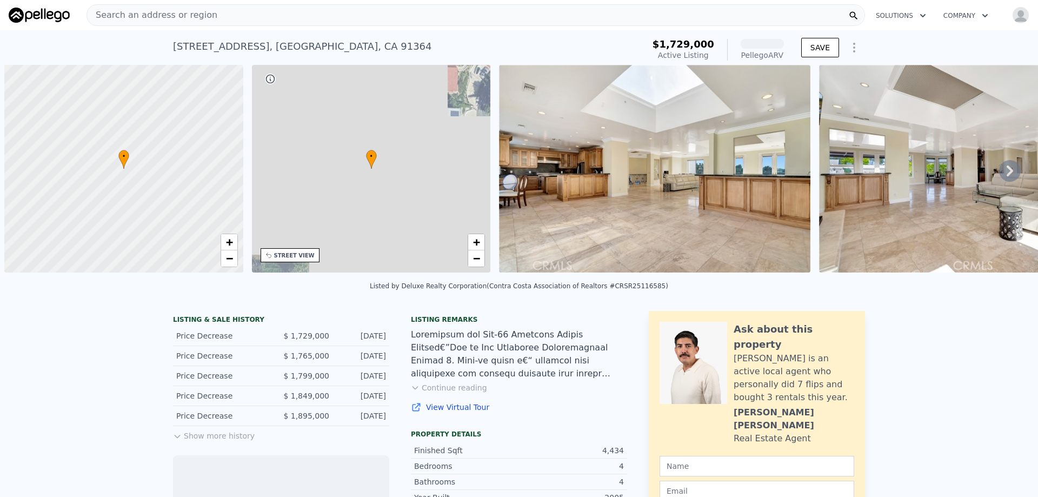
scroll to position [0, 4]
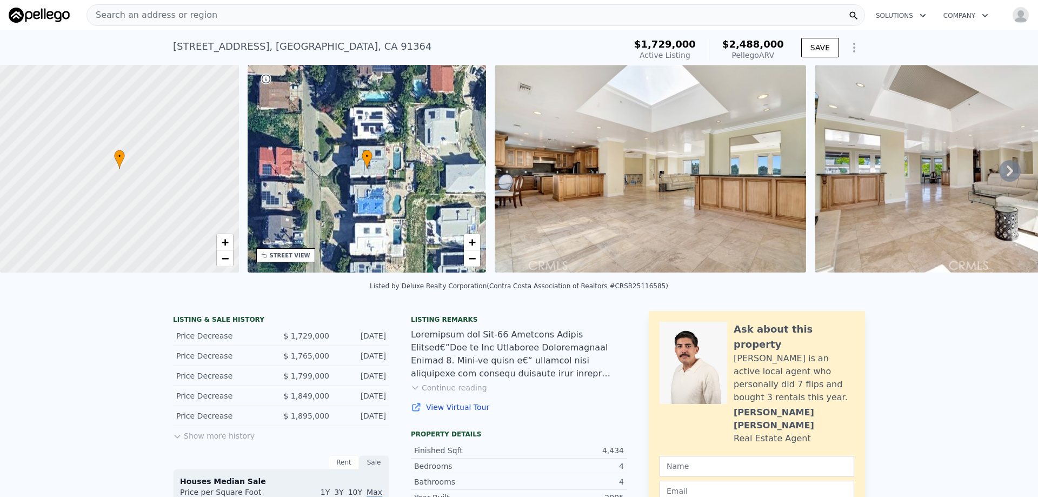
click at [224, 440] on button "Show more history" at bounding box center [214, 433] width 82 height 15
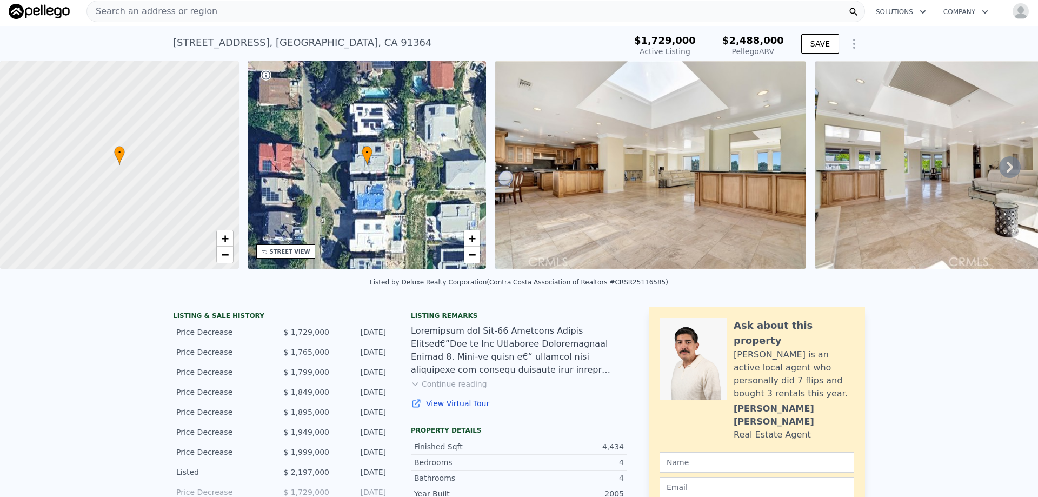
scroll to position [0, 0]
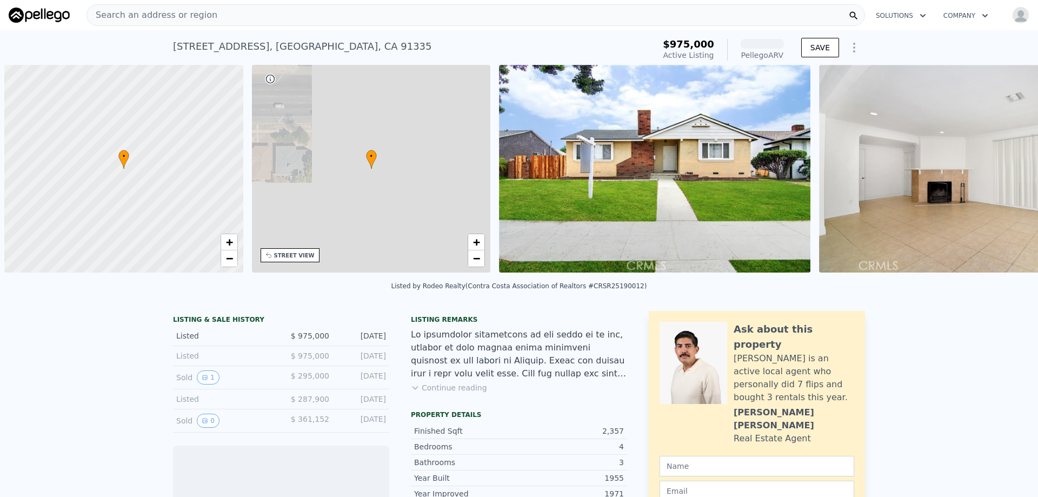
scroll to position [0, 4]
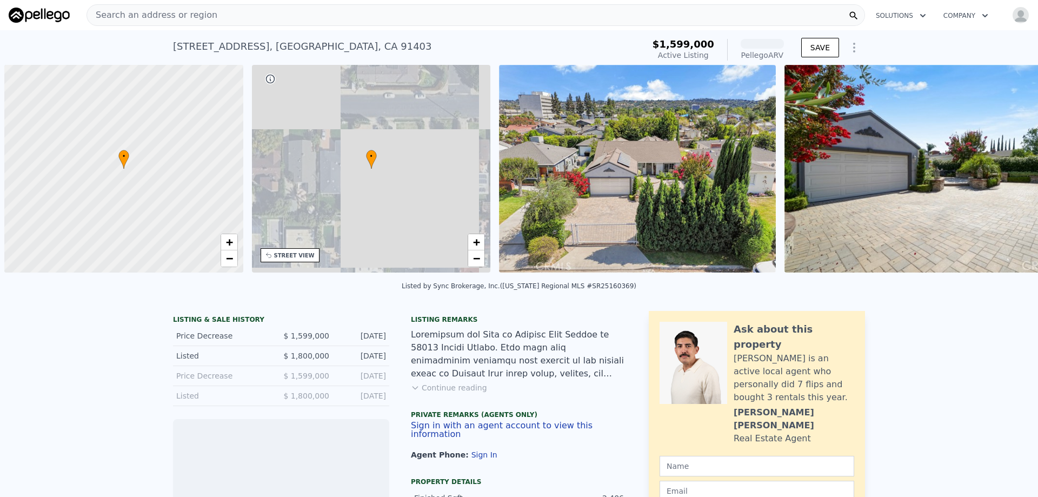
scroll to position [0, 4]
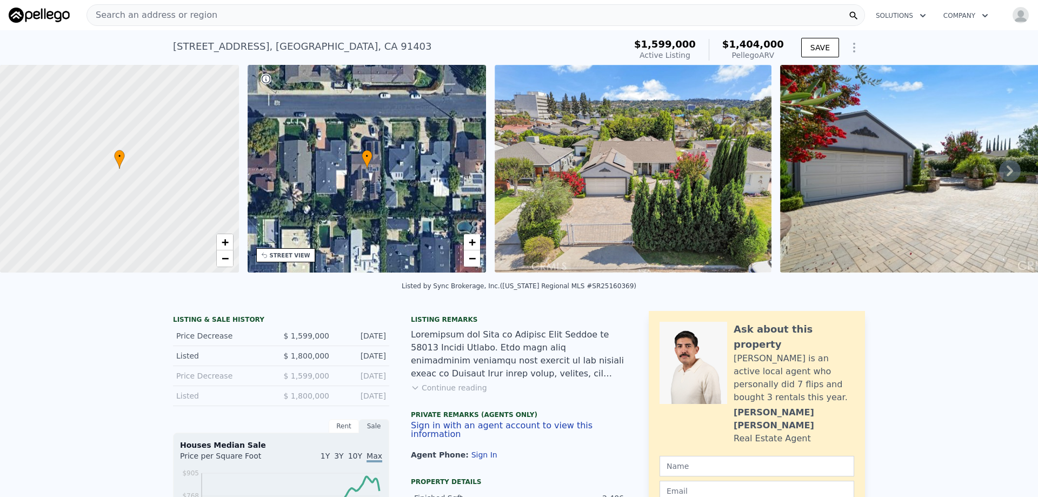
click at [852, 49] on icon "Show Options" at bounding box center [854, 47] width 13 height 13
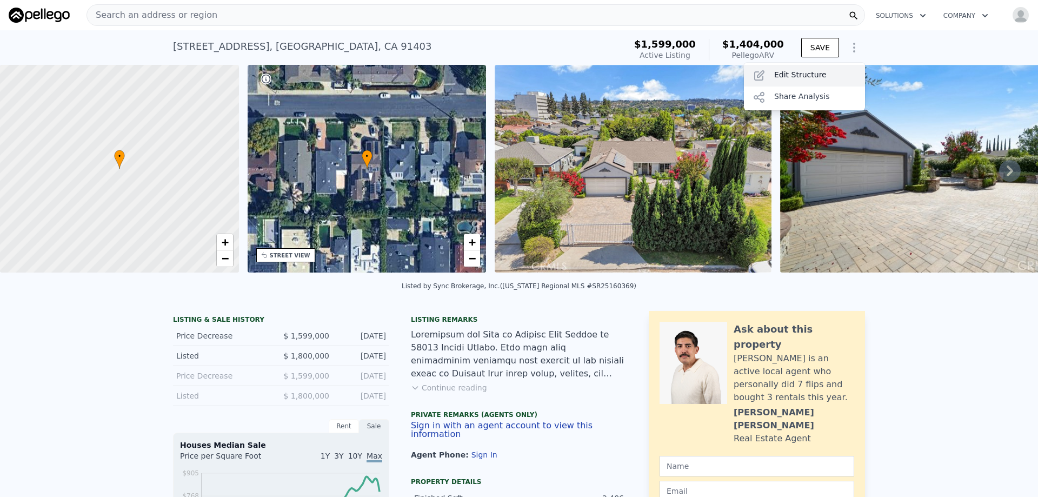
click at [790, 74] on div "Edit Structure" at bounding box center [804, 76] width 121 height 22
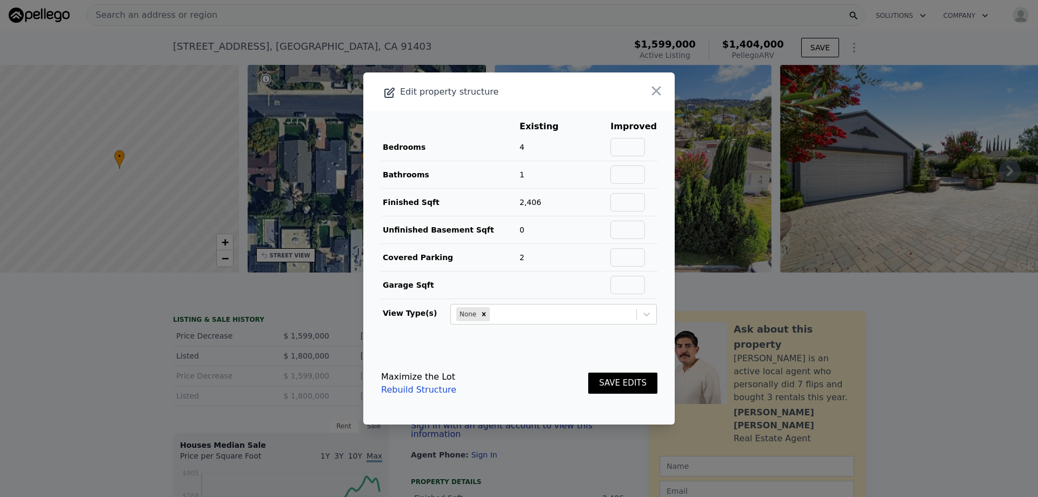
click at [420, 391] on link "Rebuild Structure" at bounding box center [418, 389] width 75 height 13
click at [649, 96] on icon "button" at bounding box center [656, 90] width 15 height 15
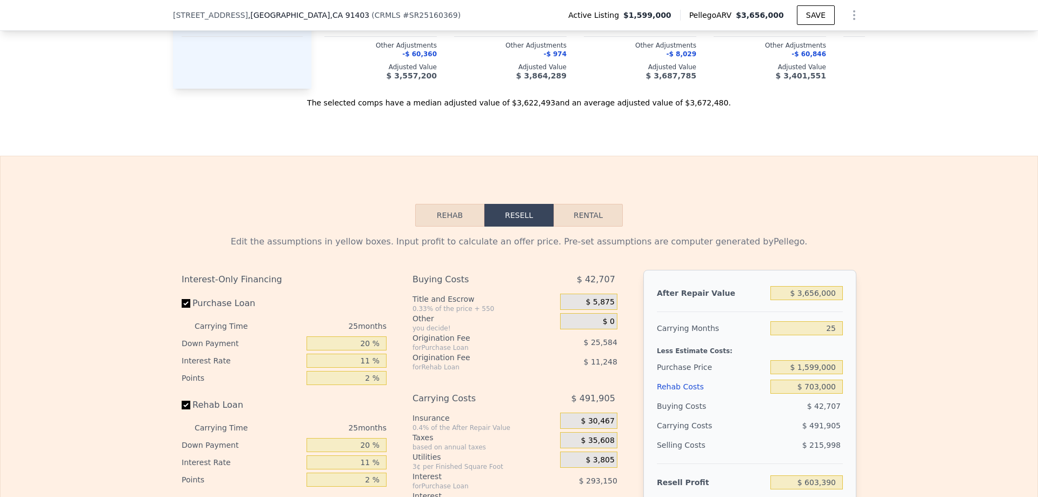
scroll to position [1673, 0]
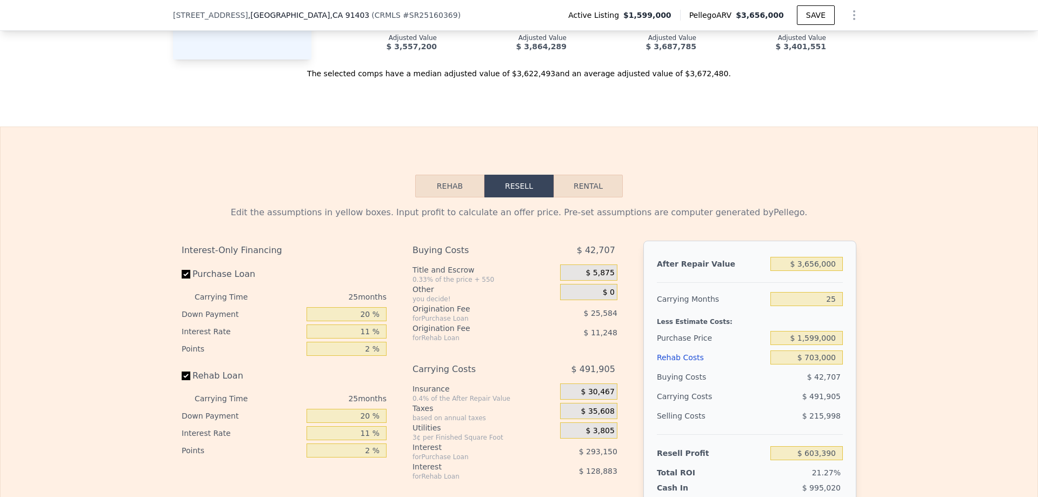
click at [848, 18] on icon "Show Options" at bounding box center [854, 15] width 13 height 13
click at [797, 44] on div "Edit Structure" at bounding box center [804, 43] width 121 height 22
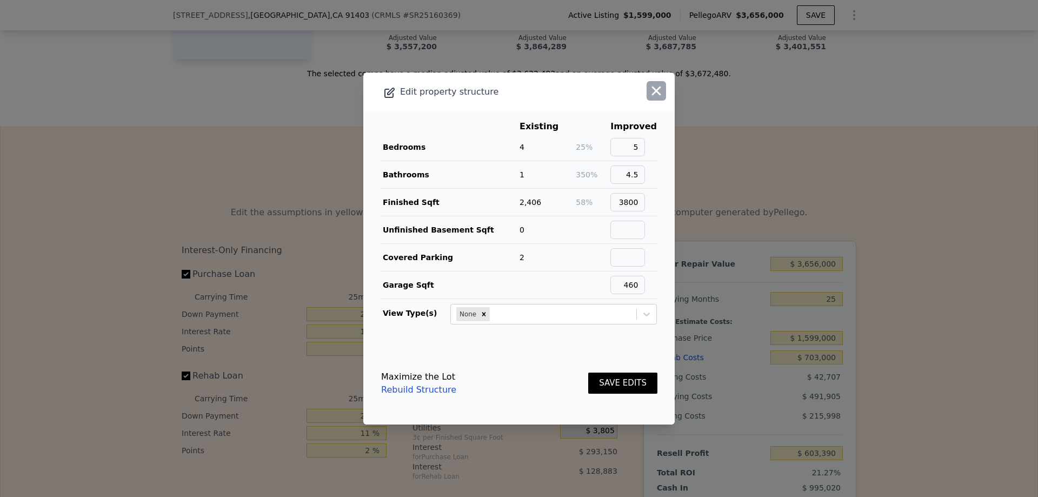
click at [649, 96] on icon "button" at bounding box center [656, 90] width 15 height 15
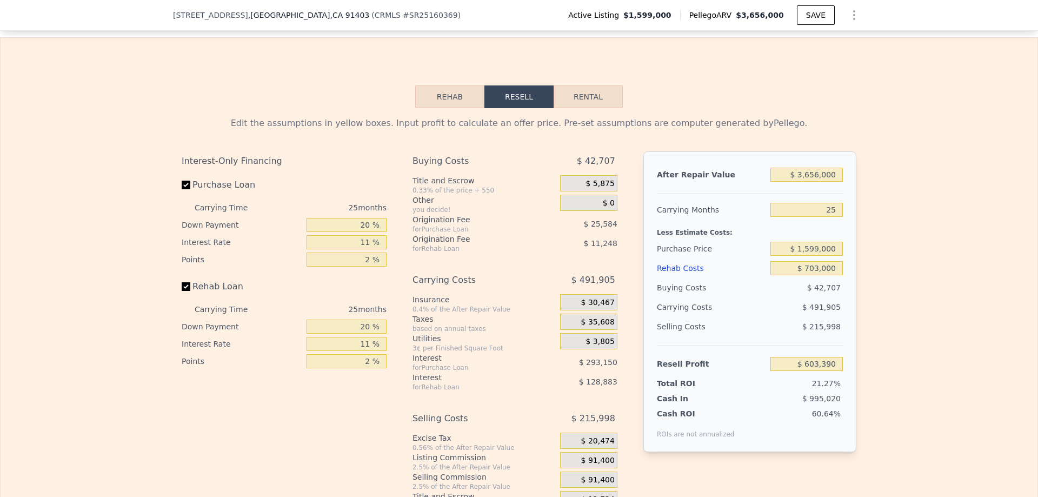
scroll to position [1781, 0]
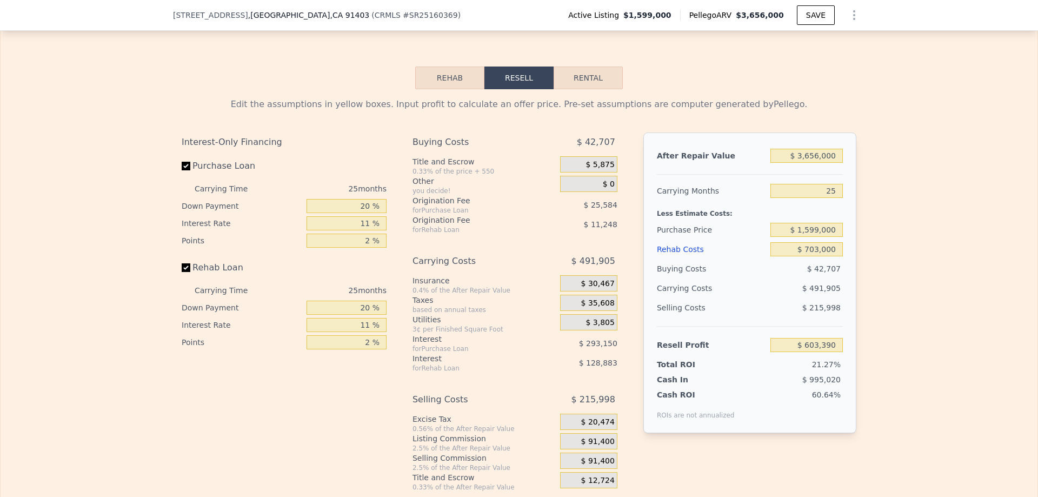
click at [441, 89] on button "Rehab" at bounding box center [449, 78] width 69 height 23
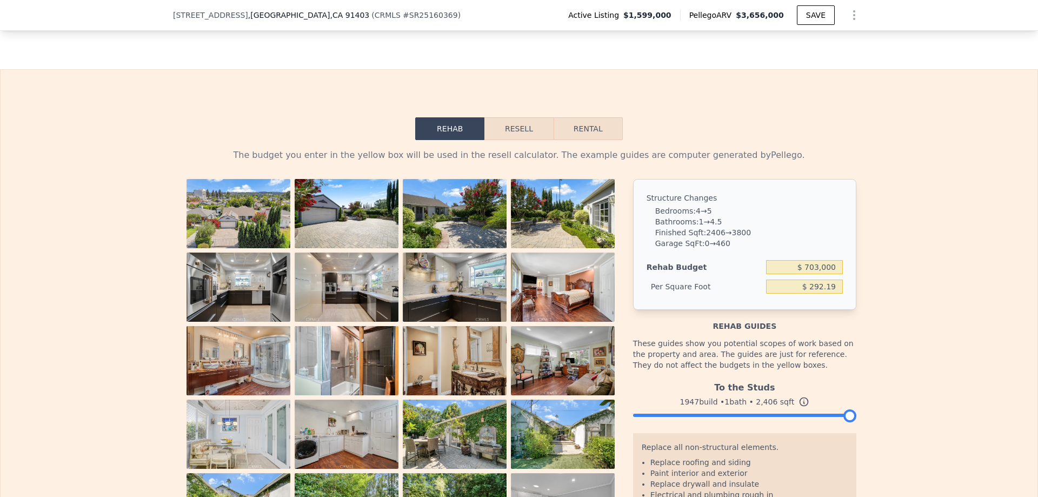
scroll to position [1727, 0]
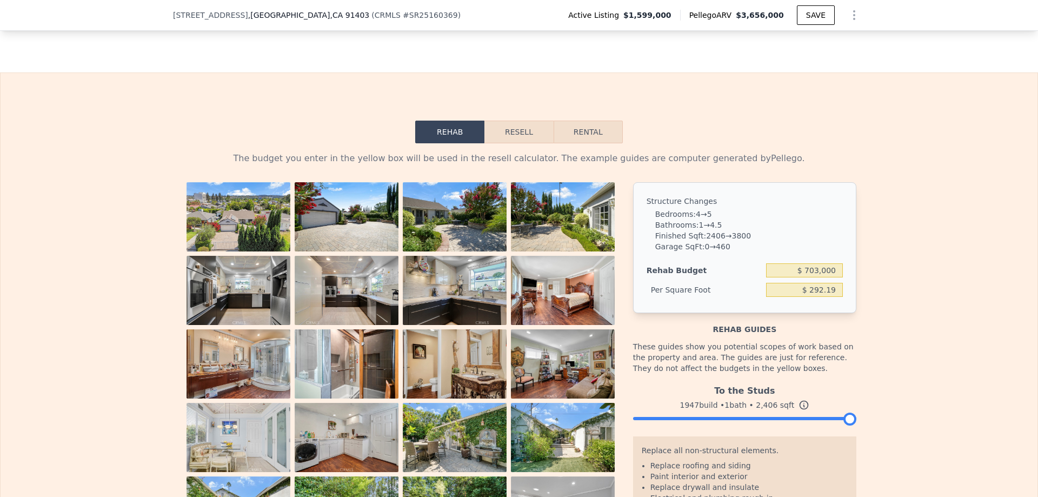
click at [532, 141] on button "Resell" at bounding box center [519, 132] width 69 height 23
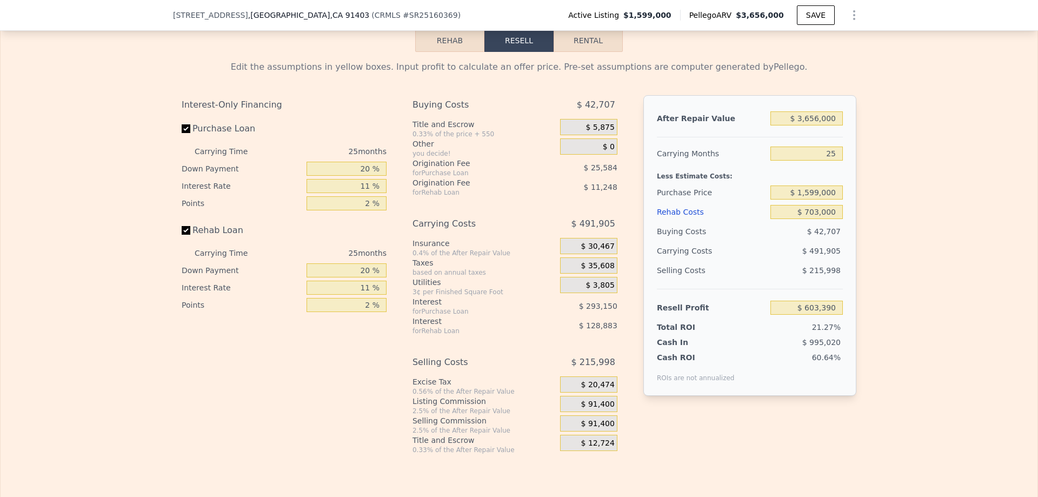
scroll to position [1835, 0]
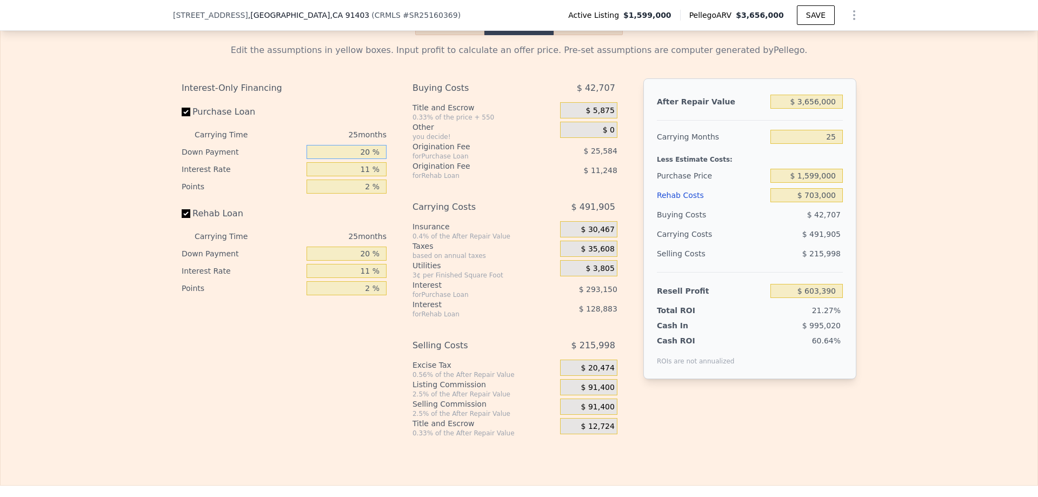
click at [363, 159] on input "20 %" at bounding box center [347, 152] width 80 height 14
type input "1 %"
type input "$ 527,689"
type input "10 %"
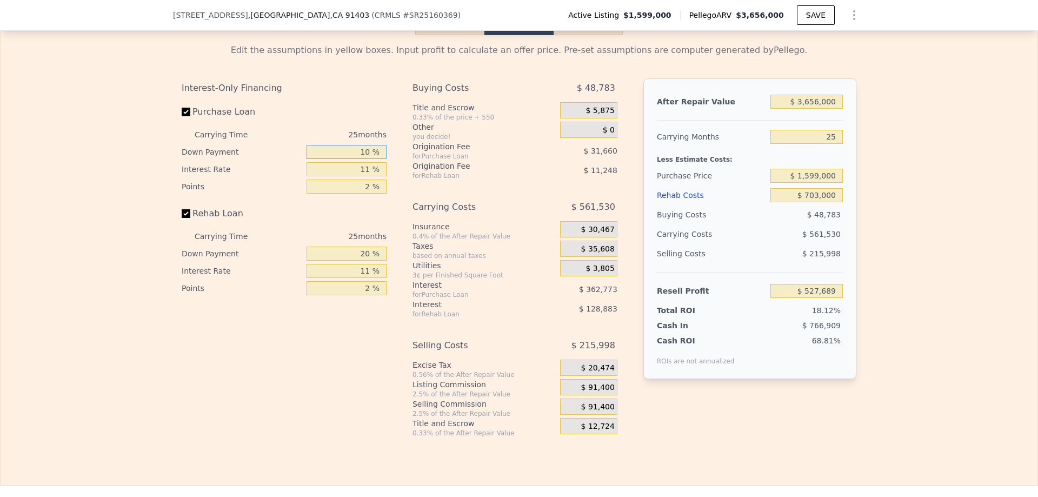
type input "$ 563,542"
type input "10 %"
click at [392, 188] on div "Interest-Only Financing Purchase Loan Carrying Time 25 months Down Payment 10 %…" at bounding box center [519, 257] width 675 height 359
click at [364, 261] on input "20 %" at bounding box center [347, 254] width 80 height 14
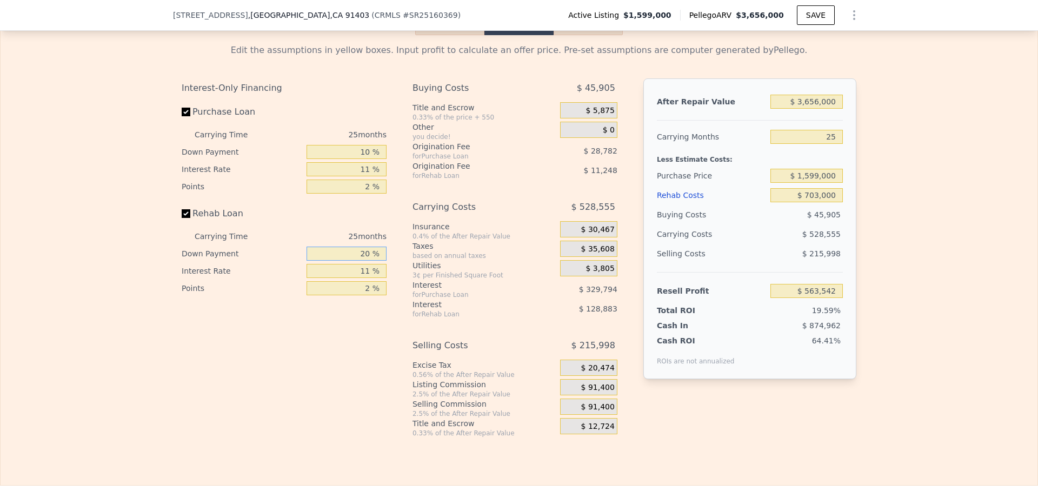
type input "0 %"
type input "$ 528,505"
type input "0 %"
click at [380, 349] on div "Interest-Only Financing Purchase Loan Carrying Time 25 months Down Payment 10 %…" at bounding box center [289, 257] width 214 height 359
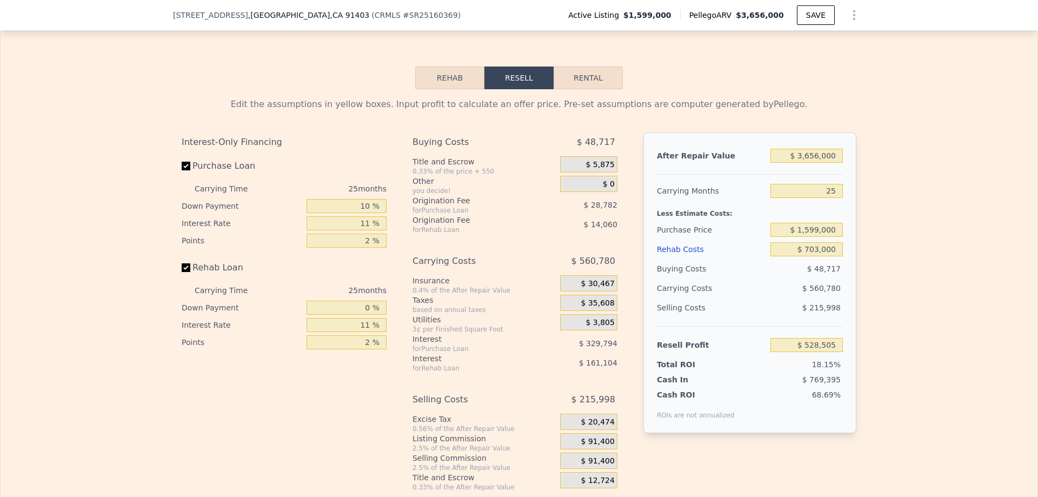
click at [877, 247] on div "Edit the assumptions in yellow boxes. Input profit to calculate an offer price.…" at bounding box center [519, 290] width 1037 height 402
click at [831, 198] on input "25" at bounding box center [807, 191] width 72 height 14
type input "12"
type input "$ 820,111"
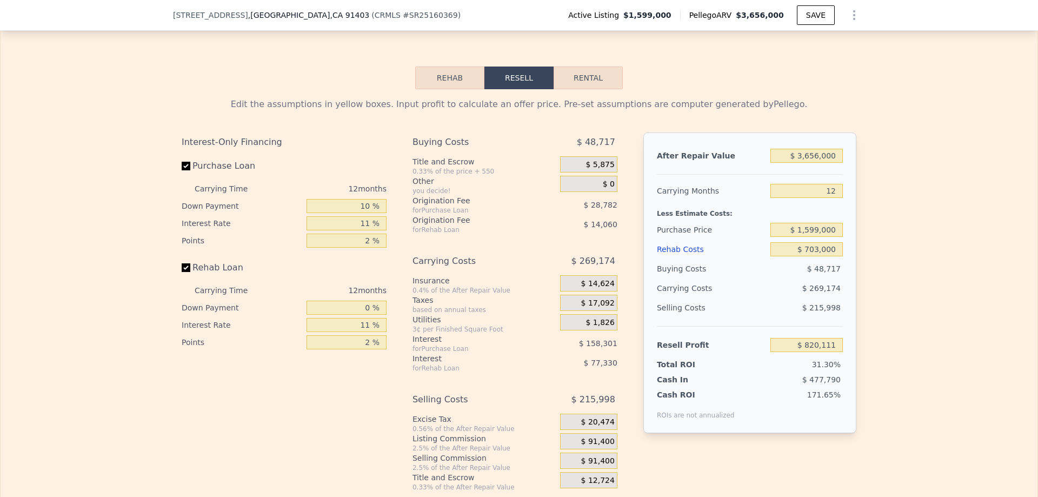
click at [855, 236] on div "Edit the assumptions in yellow boxes. Input profit to calculate an offer price.…" at bounding box center [519, 290] width 692 height 402
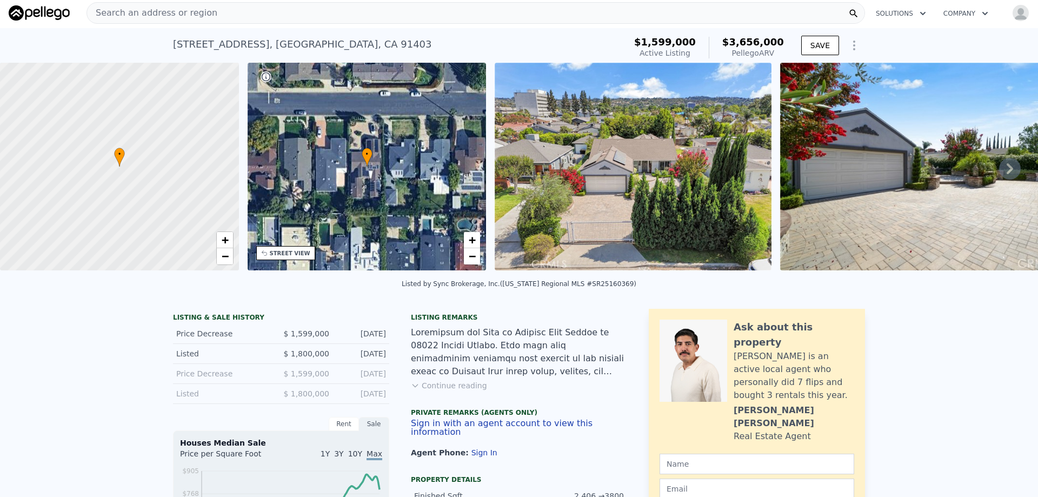
scroll to position [0, 0]
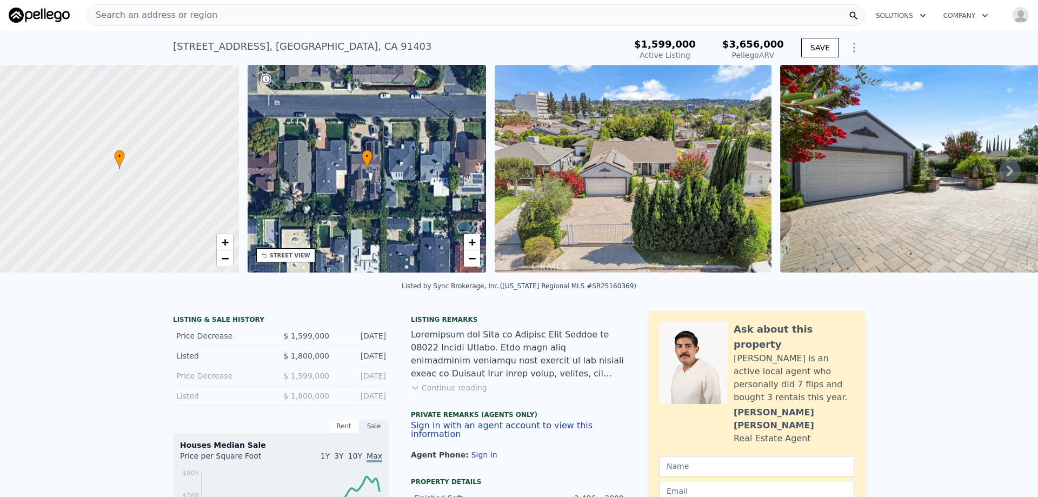
type input "25"
type input "$ 603,390"
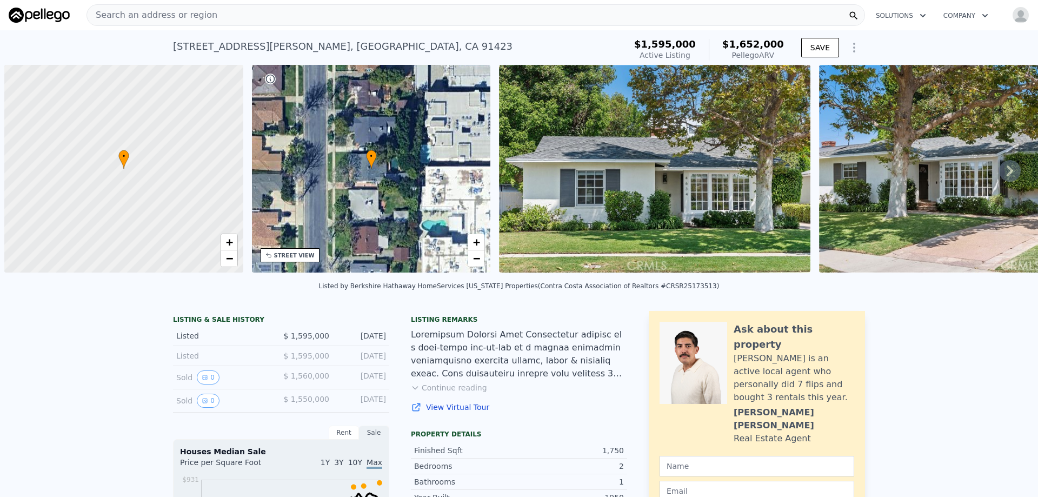
scroll to position [0, 4]
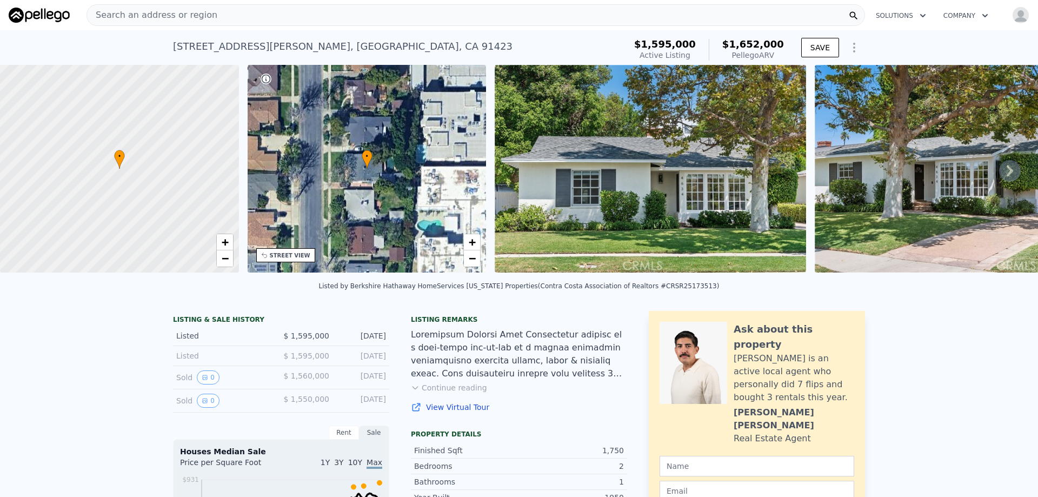
click at [854, 48] on icon "Show Options" at bounding box center [854, 47] width 1 height 9
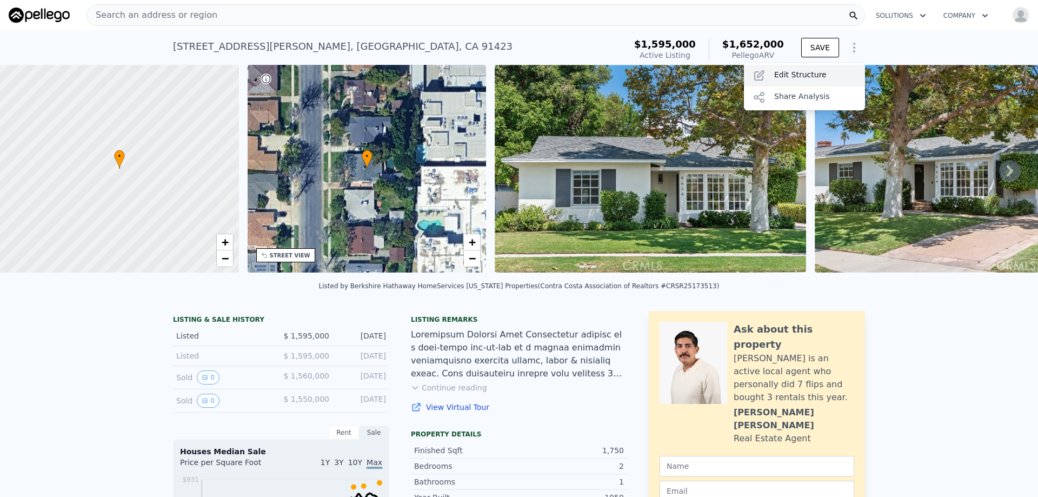
click at [776, 77] on div "Edit Structure" at bounding box center [804, 76] width 121 height 22
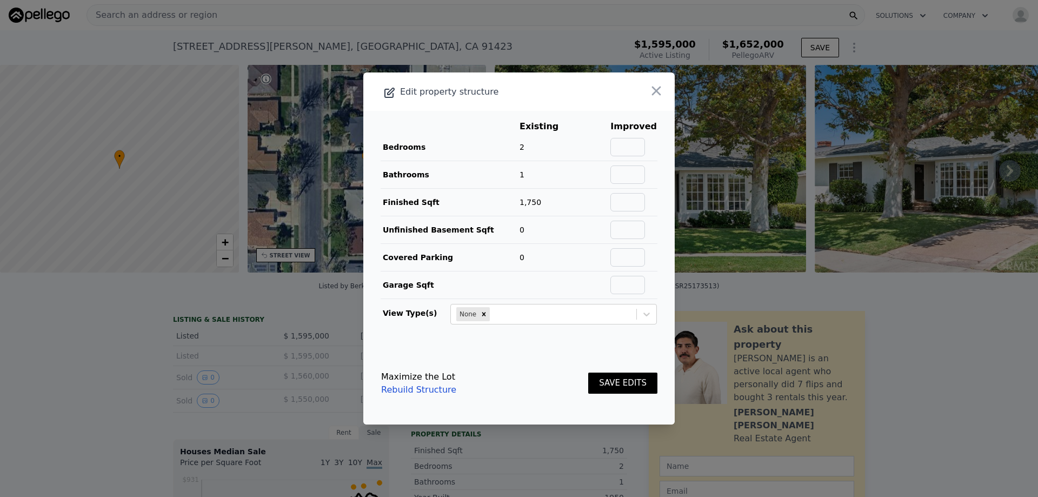
click at [419, 392] on link "Rebuild Structure" at bounding box center [418, 389] width 75 height 13
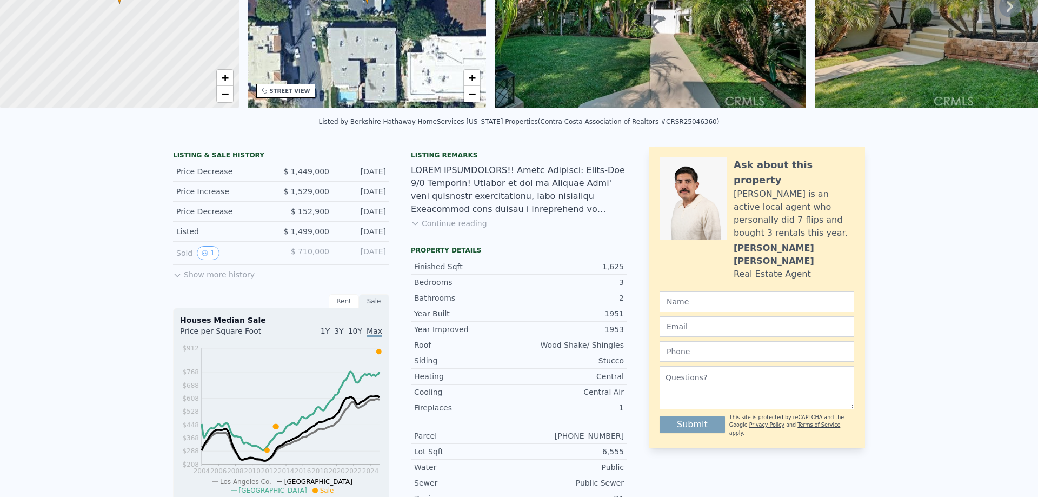
scroll to position [4, 0]
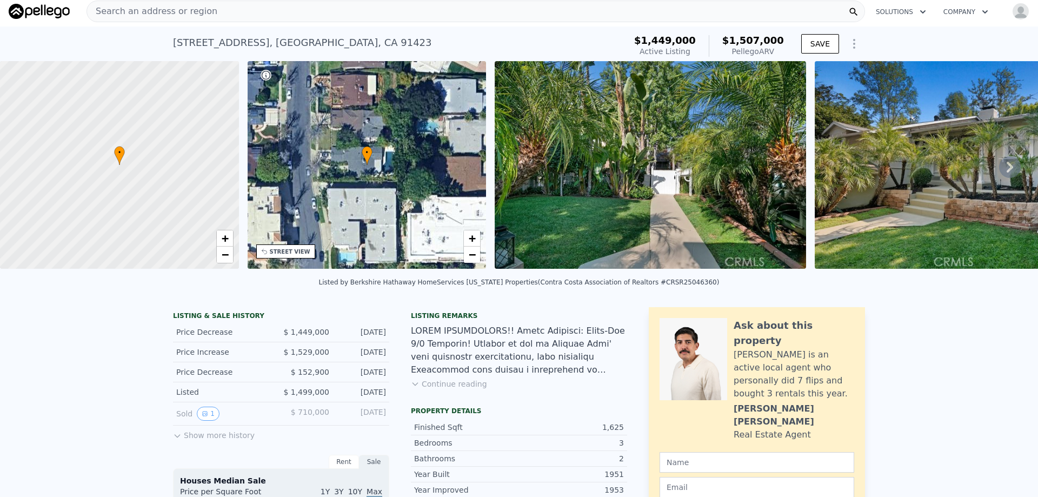
click at [851, 37] on icon "Show Options" at bounding box center [854, 43] width 13 height 13
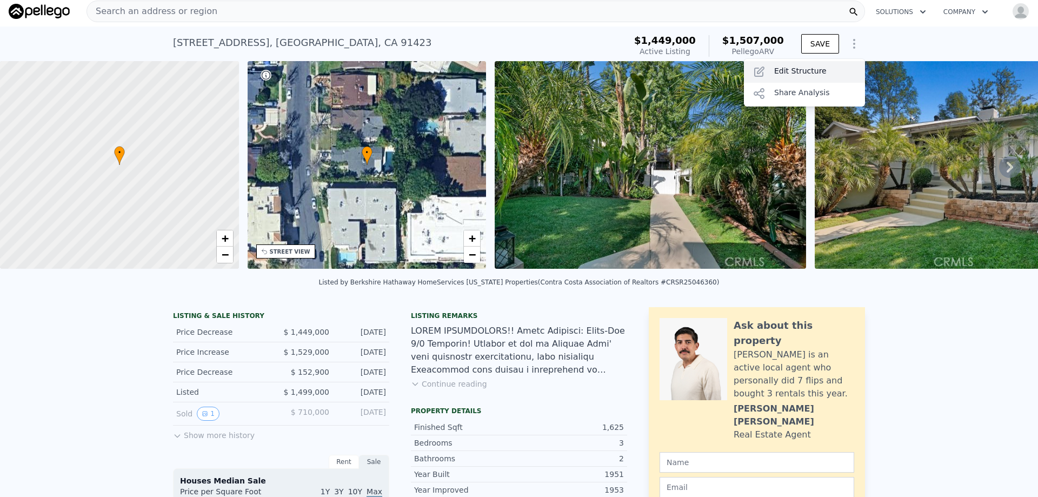
click at [805, 69] on div "Edit Structure" at bounding box center [804, 72] width 121 height 22
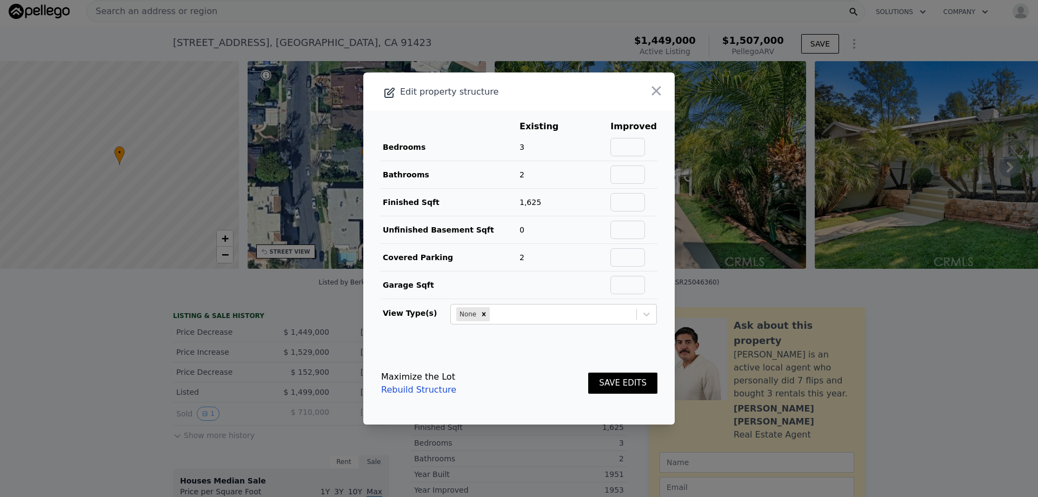
click at [433, 389] on link "Rebuild Structure" at bounding box center [418, 389] width 75 height 13
click at [652, 91] on icon "button" at bounding box center [656, 91] width 9 height 9
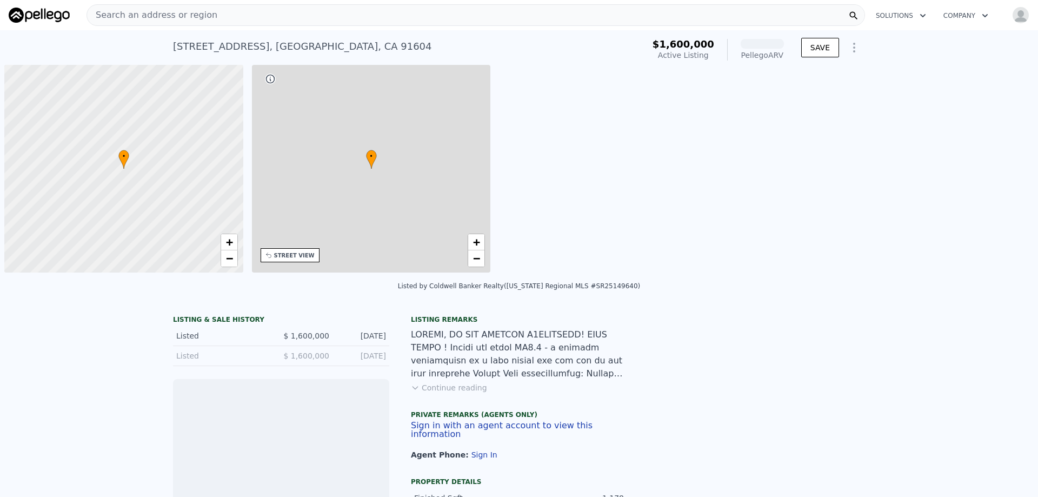
scroll to position [0, 4]
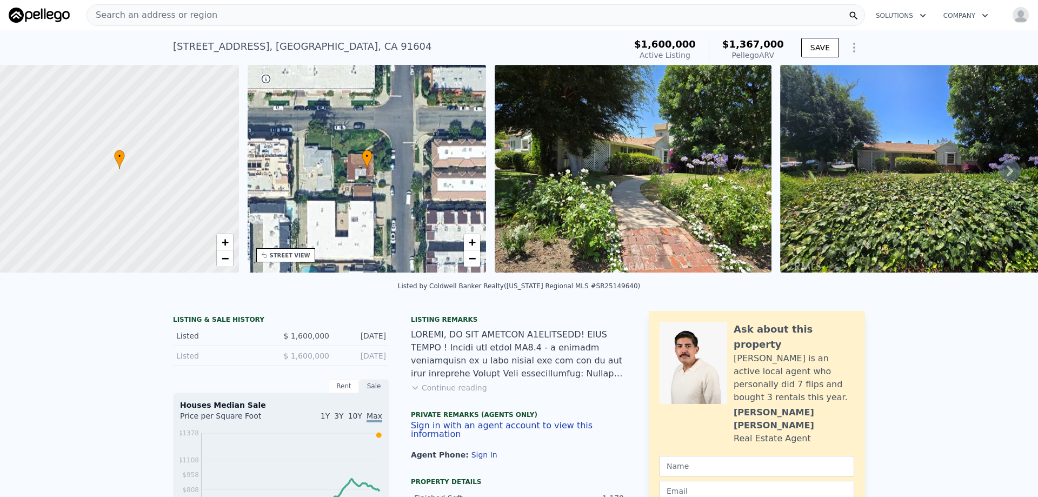
click at [849, 43] on icon "Show Options" at bounding box center [854, 47] width 13 height 13
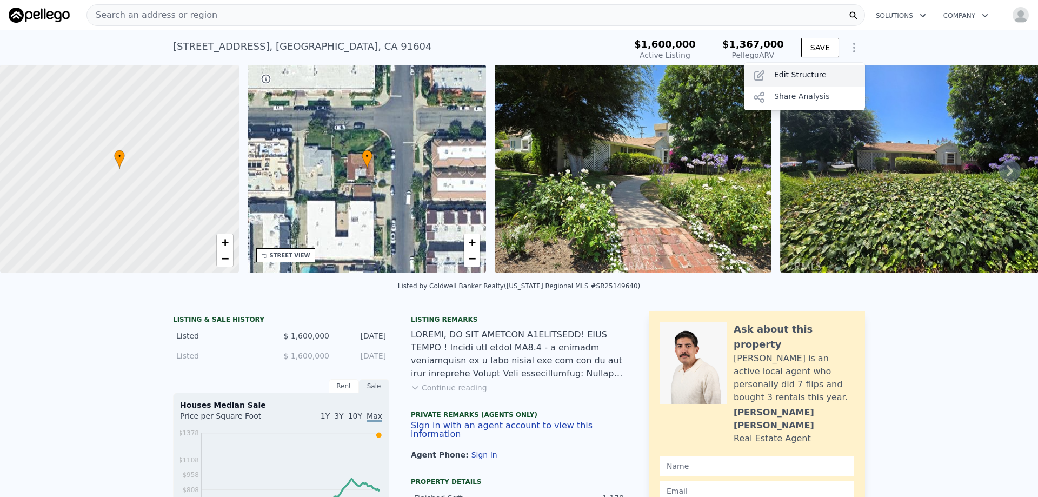
click at [810, 73] on div "Edit Structure" at bounding box center [804, 76] width 121 height 22
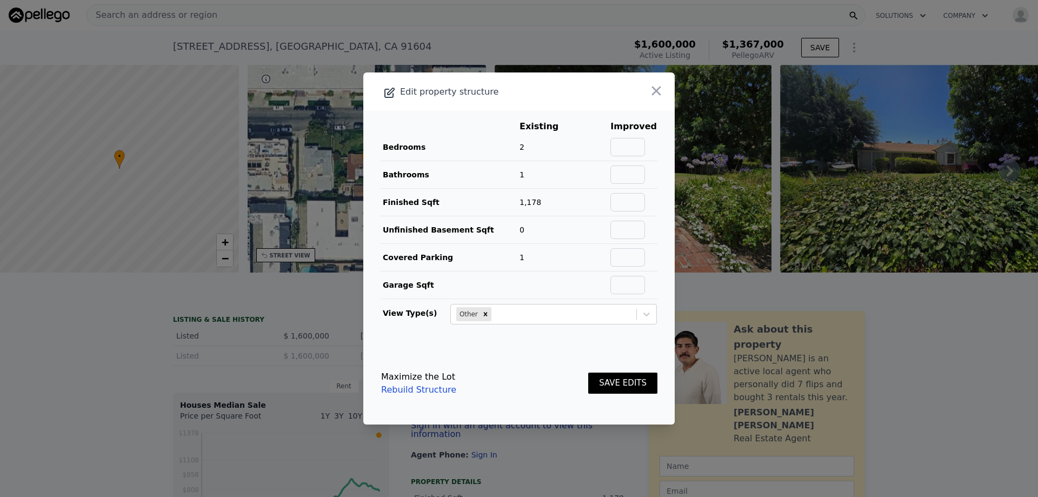
click at [423, 389] on link "Rebuild Structure" at bounding box center [418, 389] width 75 height 13
click at [652, 89] on icon "button" at bounding box center [656, 90] width 15 height 15
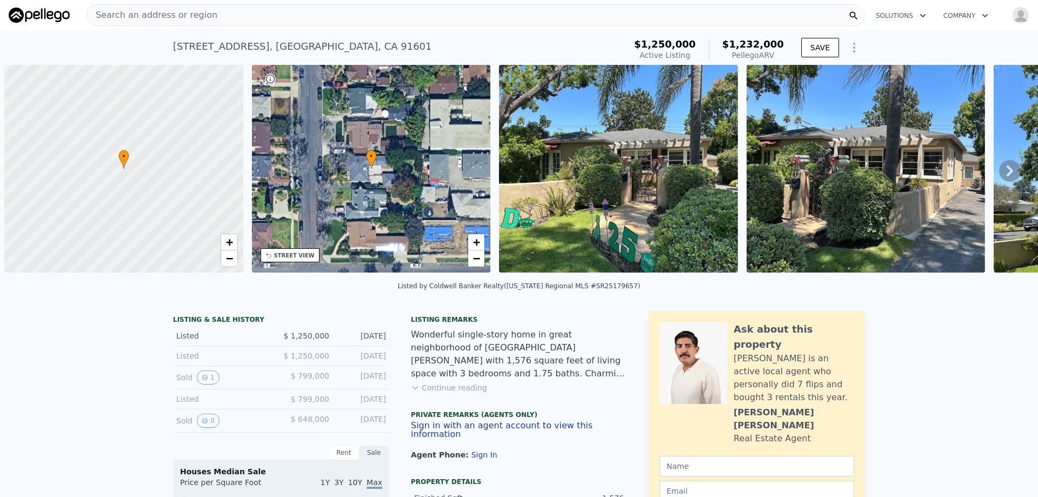
scroll to position [0, 4]
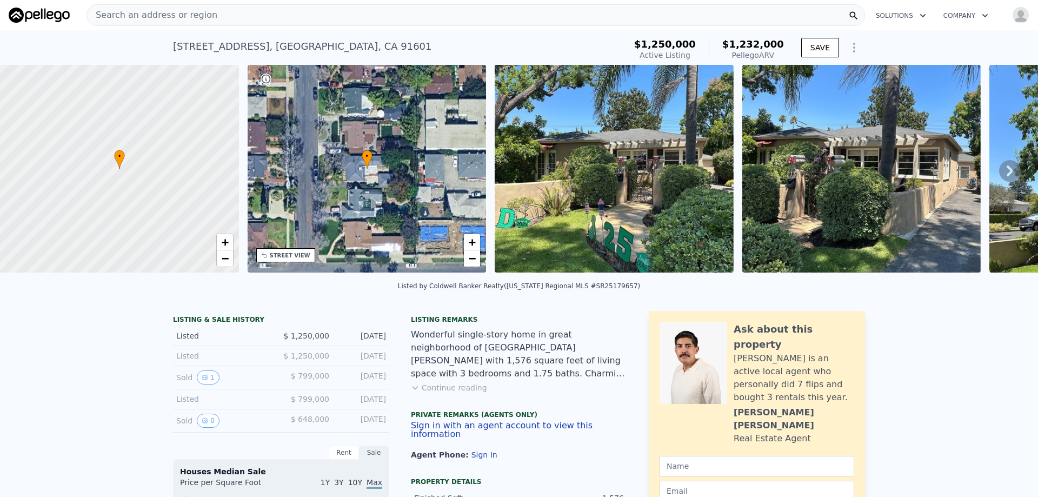
click at [855, 44] on icon "Show Options" at bounding box center [854, 47] width 13 height 13
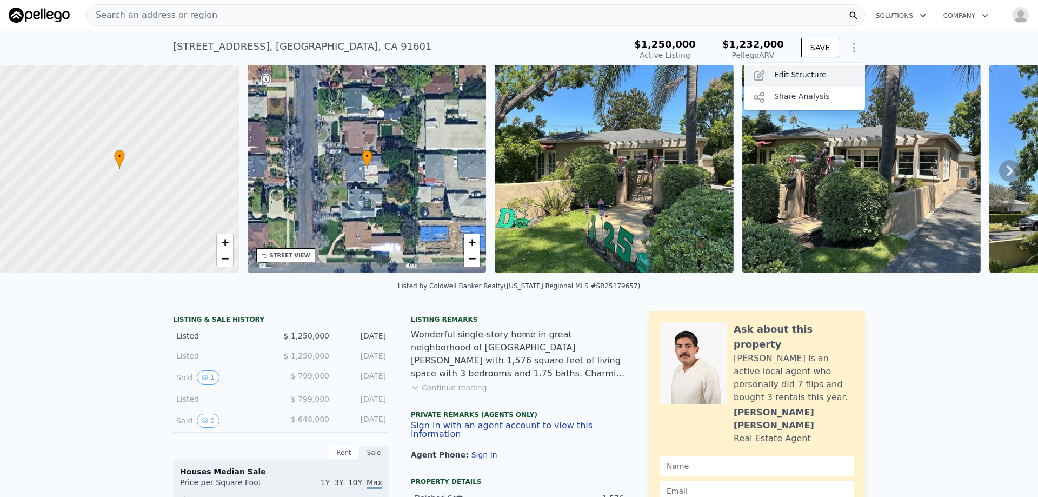
click at [801, 74] on div "Edit Structure" at bounding box center [804, 76] width 121 height 22
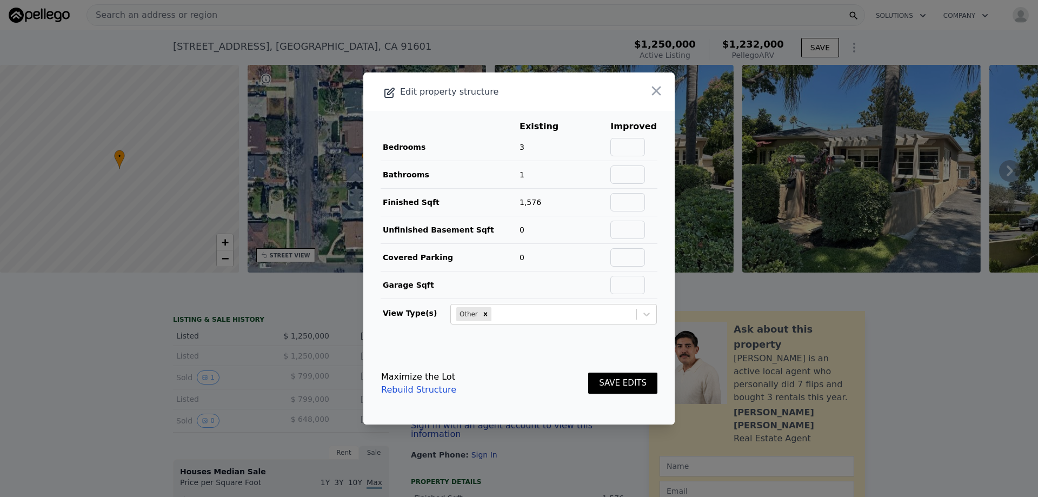
click at [444, 389] on link "Rebuild Structure" at bounding box center [418, 389] width 75 height 13
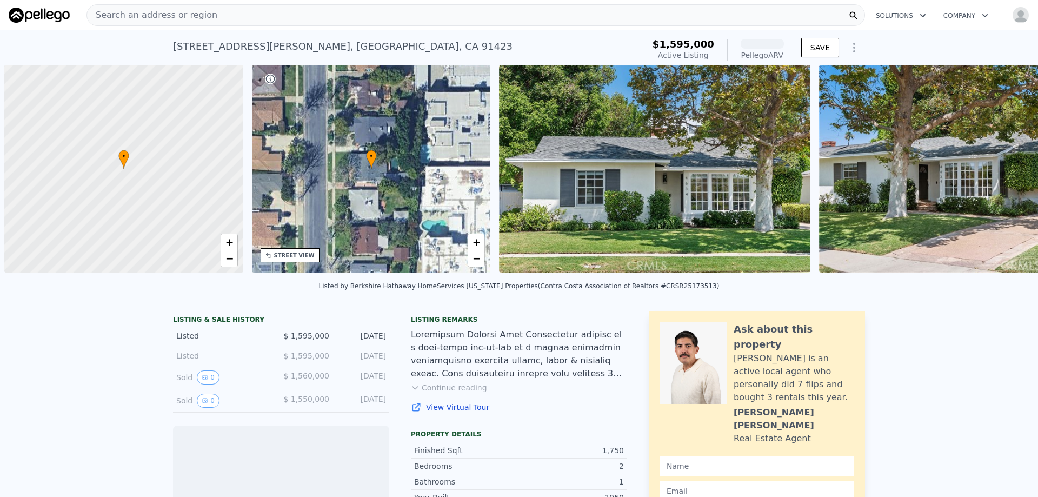
scroll to position [0, 4]
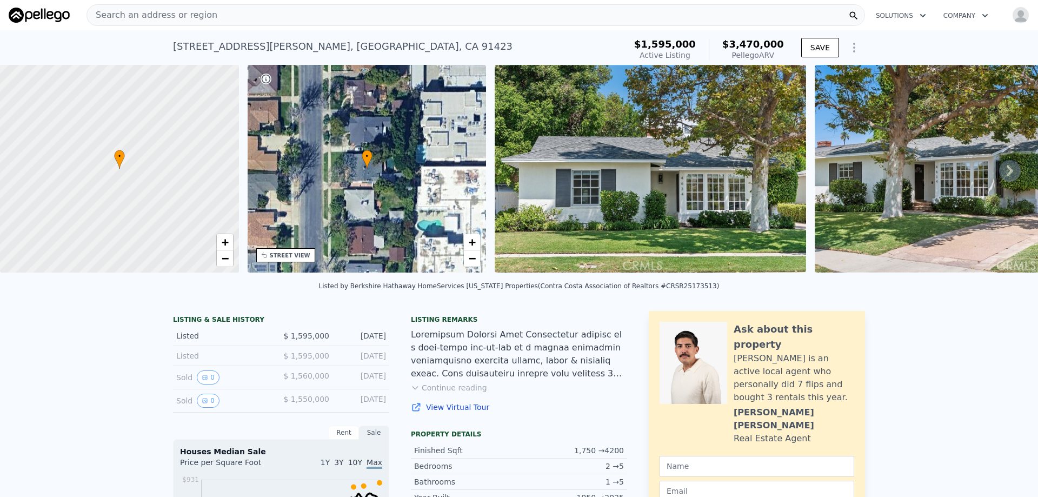
click at [853, 46] on icon "Show Options" at bounding box center [854, 47] width 13 height 13
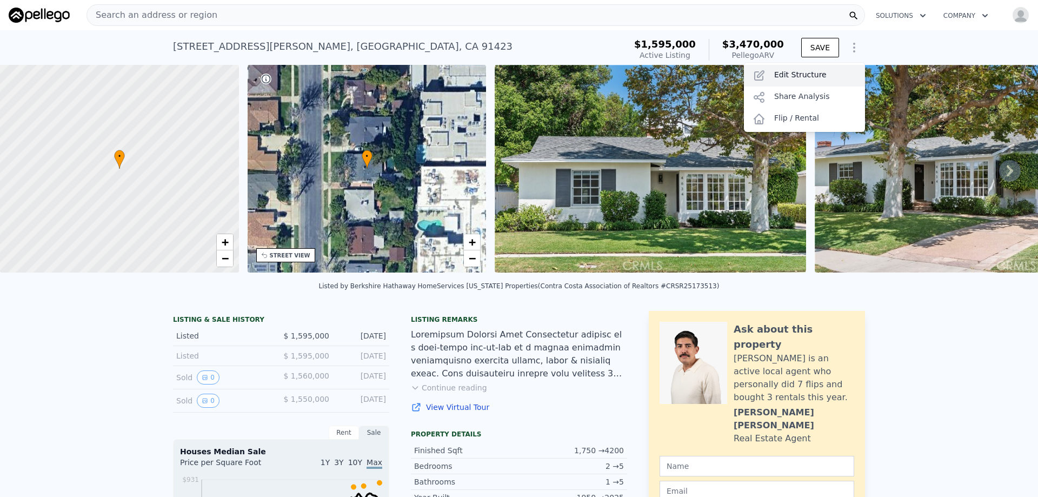
click at [800, 76] on div "Edit Structure" at bounding box center [804, 76] width 121 height 22
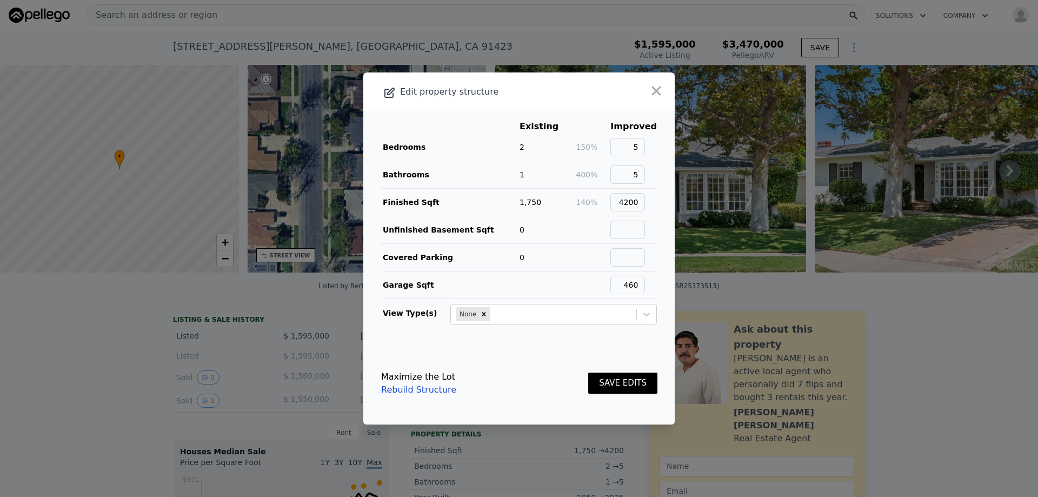
click at [617, 379] on button "SAVE EDITS" at bounding box center [622, 383] width 69 height 21
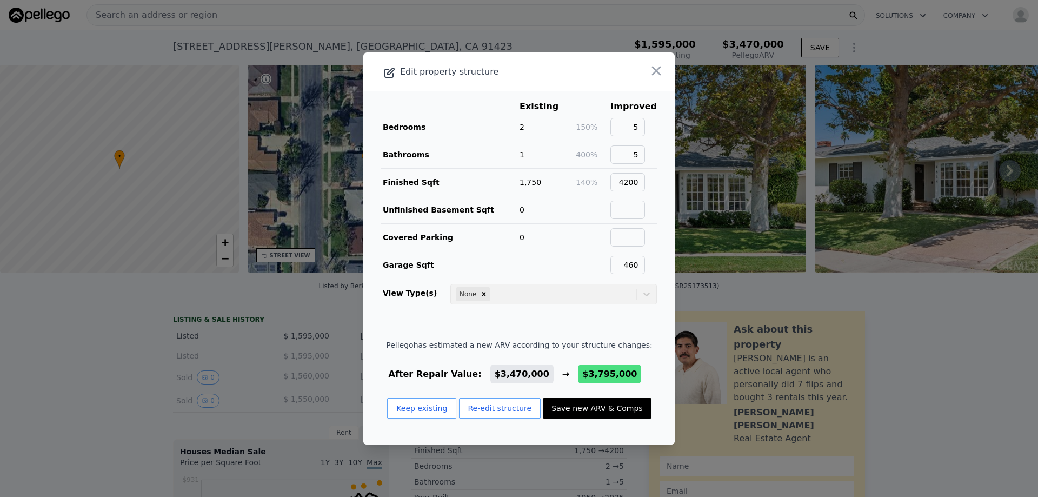
click at [612, 411] on button "Save new ARV & Comps" at bounding box center [597, 408] width 108 height 21
type input "2"
type input "3418"
type input "5480"
type input "5914"
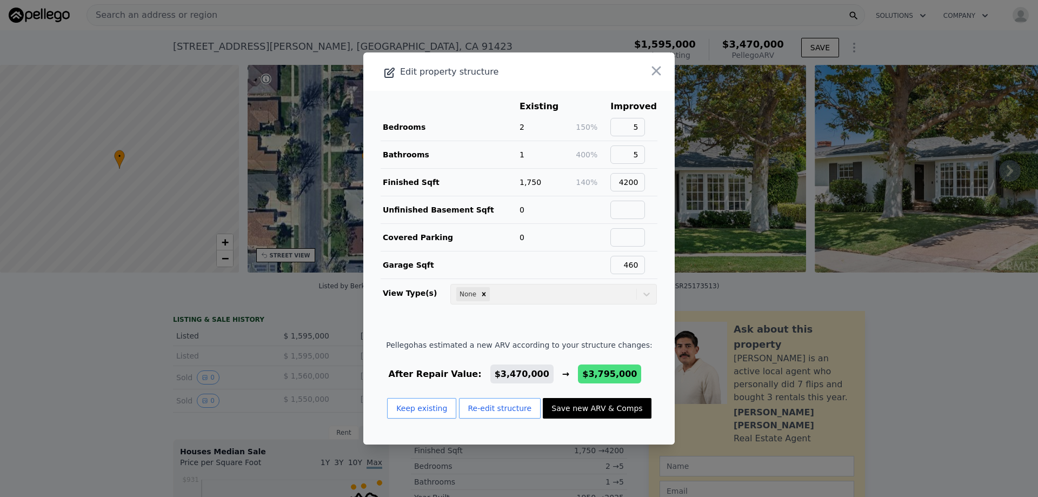
type input "9890"
checkbox input "false"
type input "$ 3,795,000"
type input "$ 705,160"
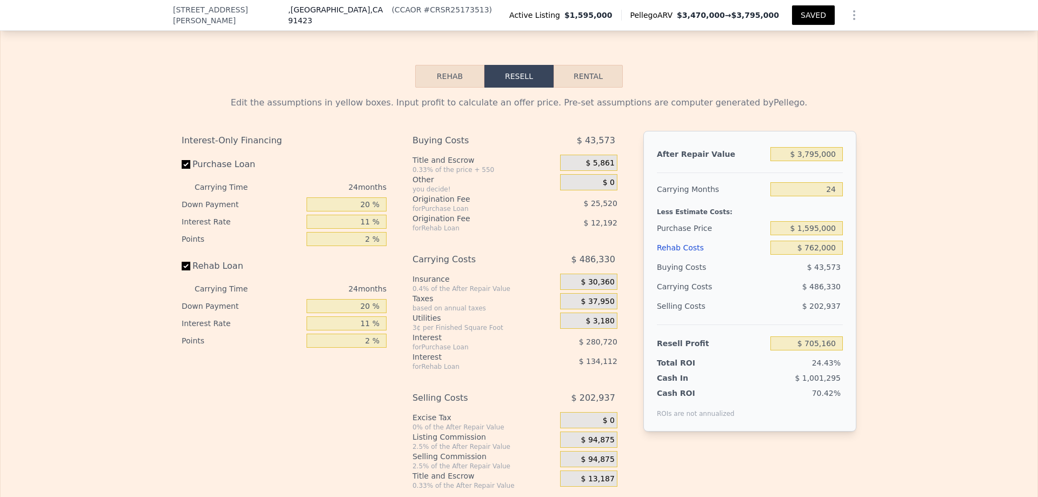
scroll to position [1651, 0]
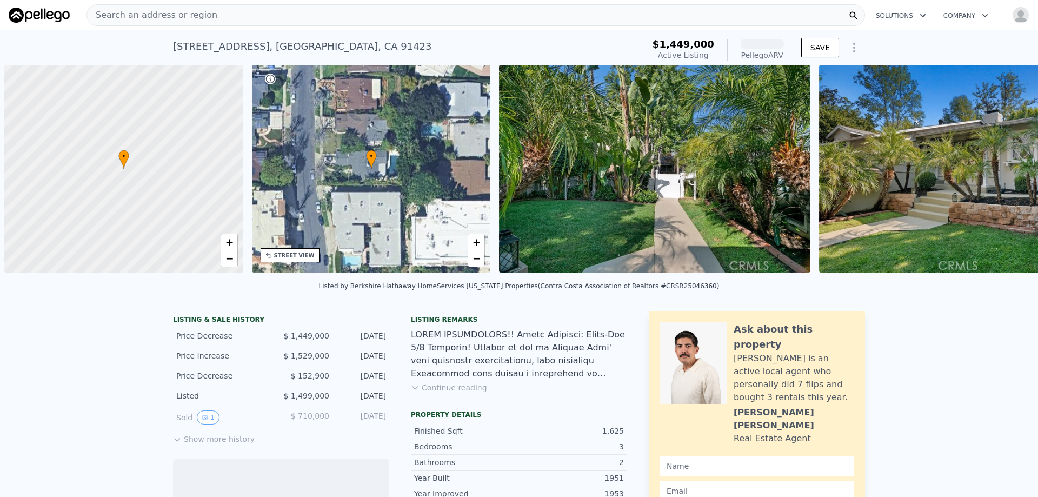
scroll to position [0, 4]
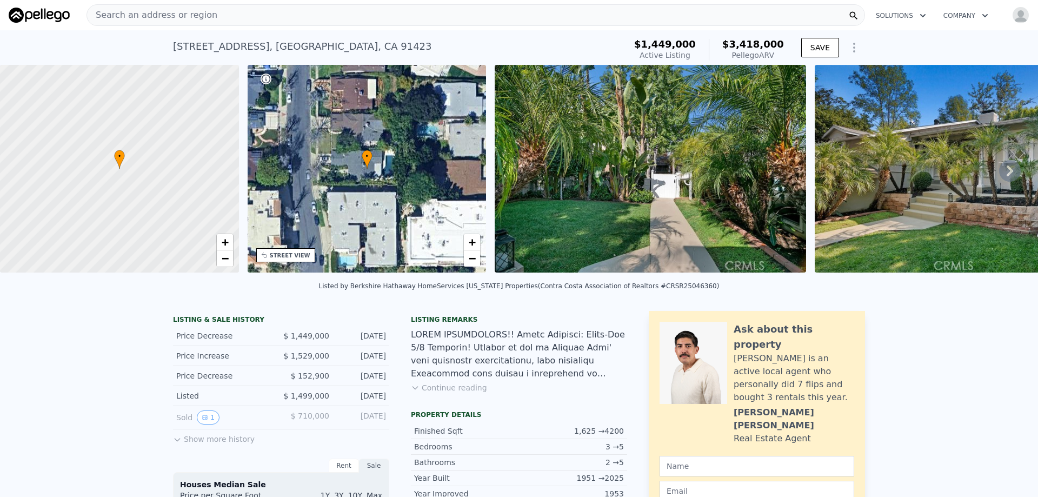
click at [853, 51] on icon "Show Options" at bounding box center [854, 47] width 13 height 13
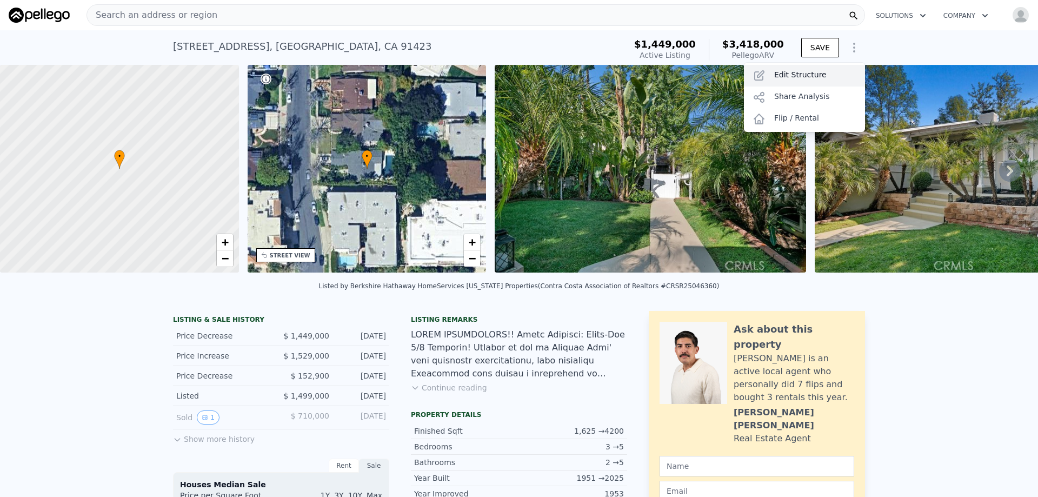
click at [798, 75] on div "Edit Structure" at bounding box center [804, 76] width 121 height 22
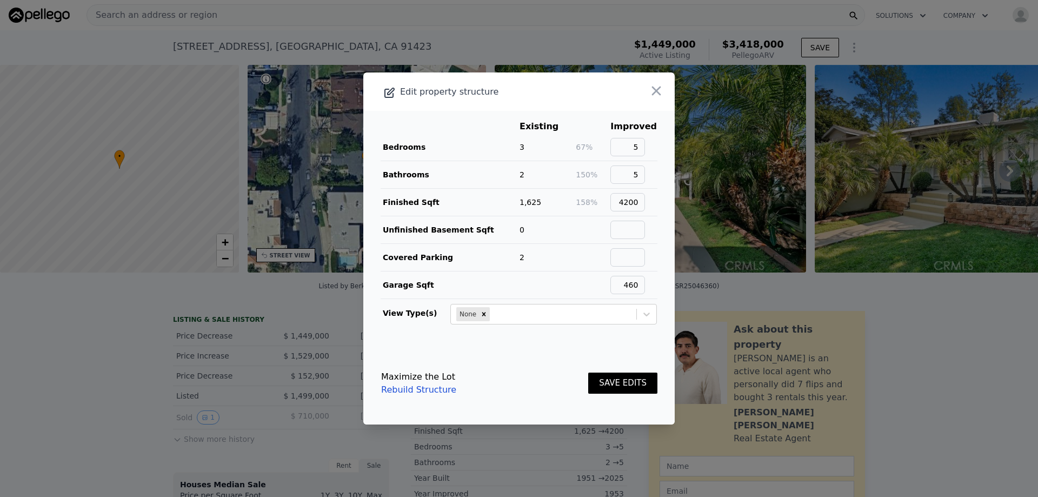
click at [618, 383] on button "SAVE EDITS" at bounding box center [622, 383] width 69 height 21
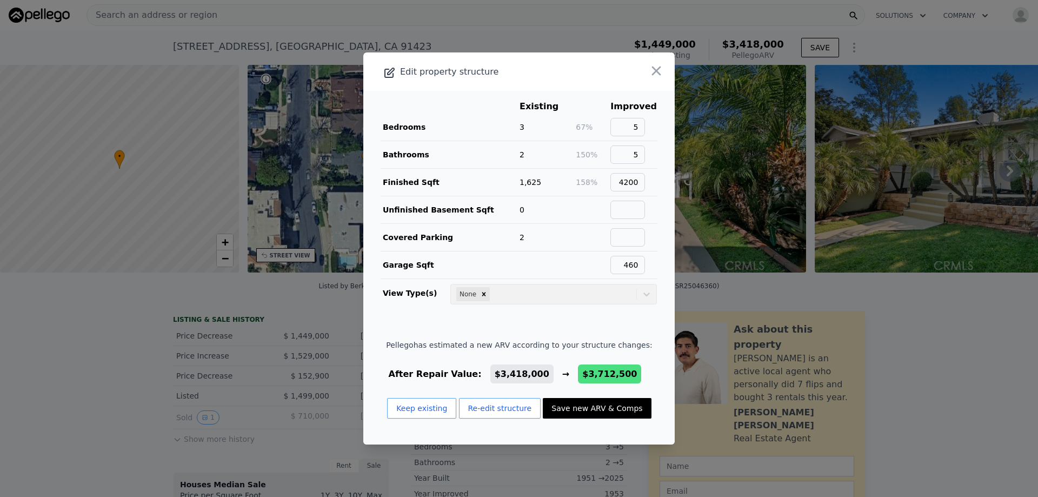
click at [601, 413] on button "Save new ARV & Comps" at bounding box center [597, 408] width 108 height 21
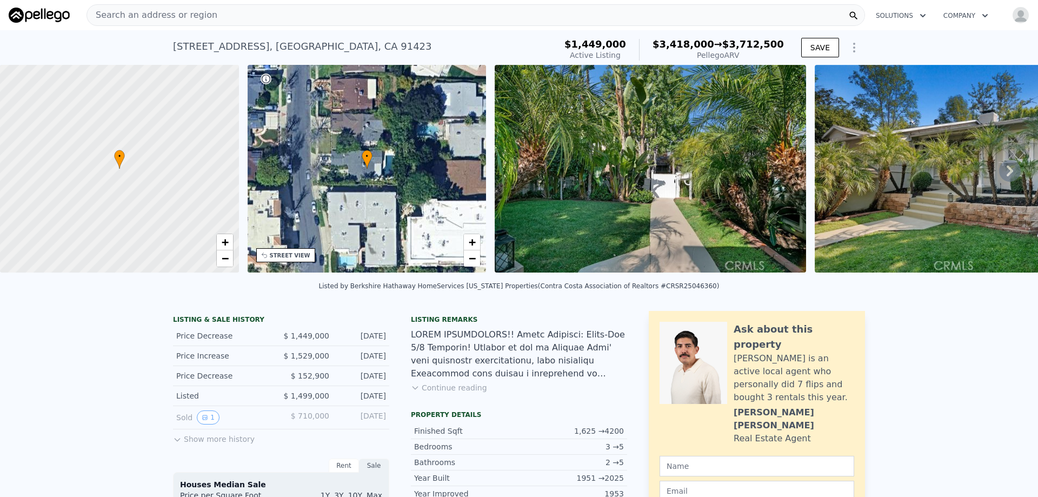
type input "2"
type input "3418"
type input "5480"
type input "5914"
type input "9890"
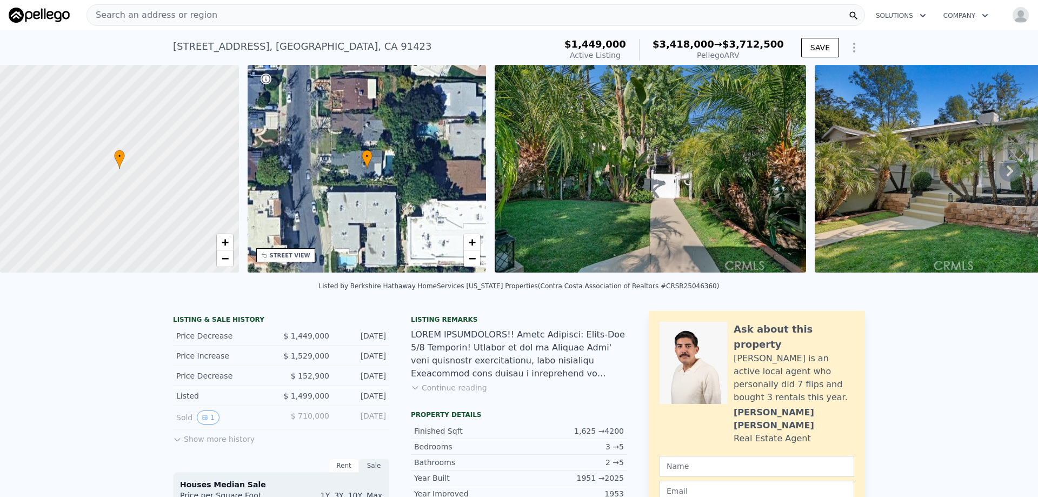
checkbox input "false"
type input "$ 3,712,500"
type input "$ 798,540"
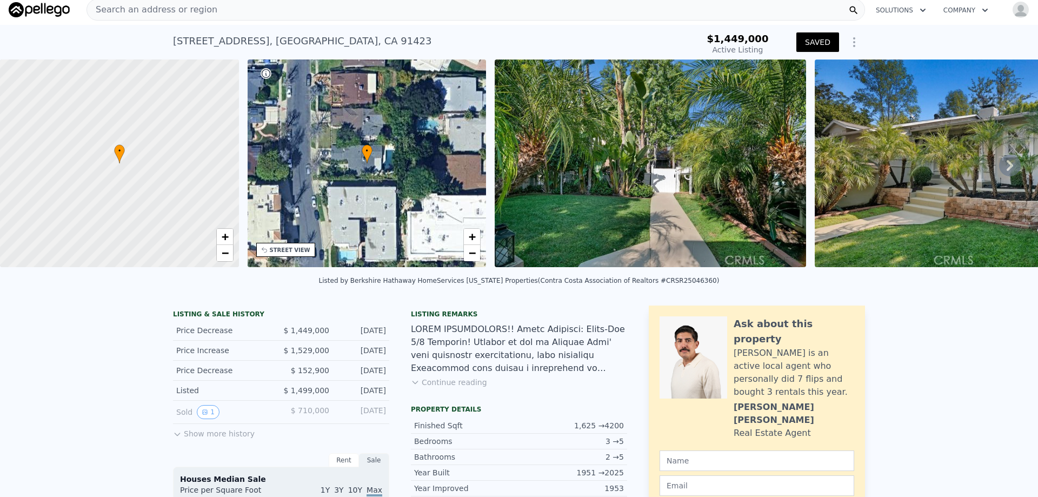
scroll to position [0, 0]
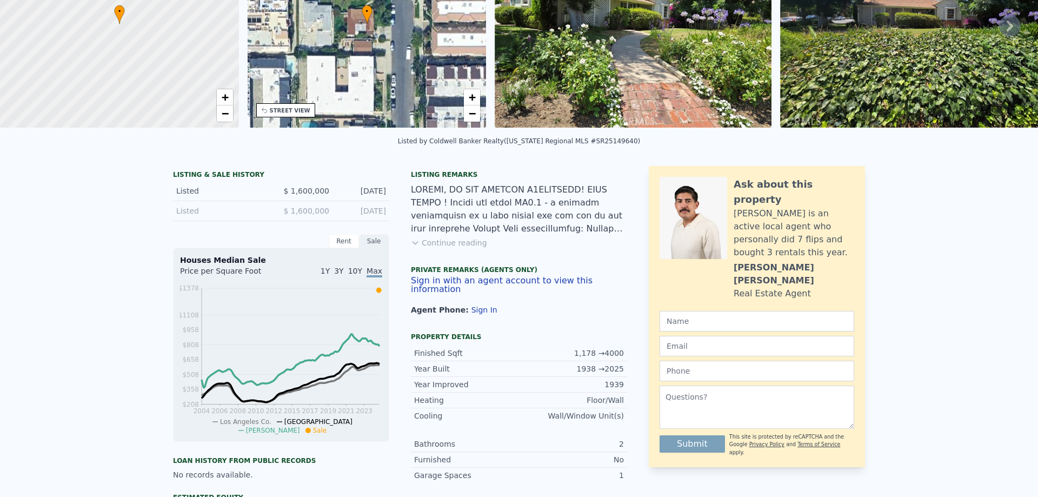
scroll to position [4, 0]
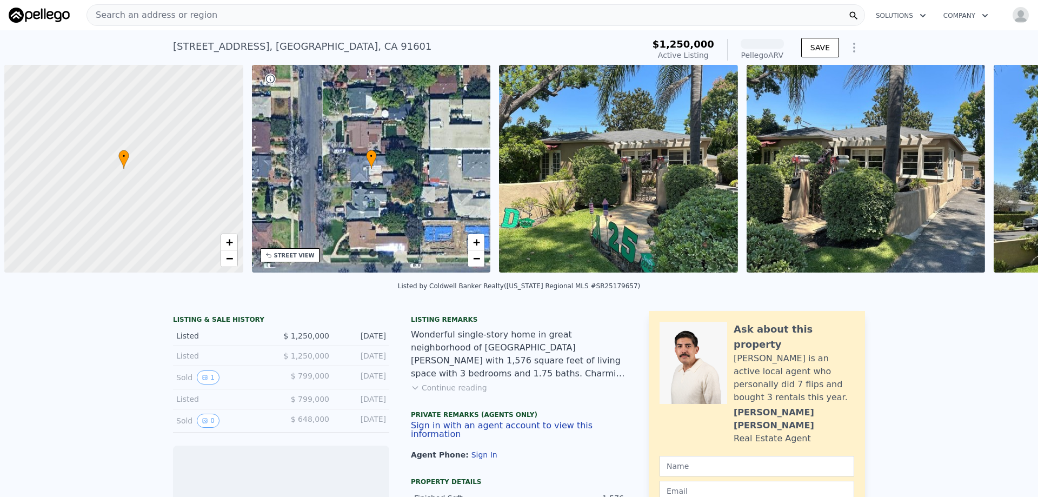
scroll to position [0, 4]
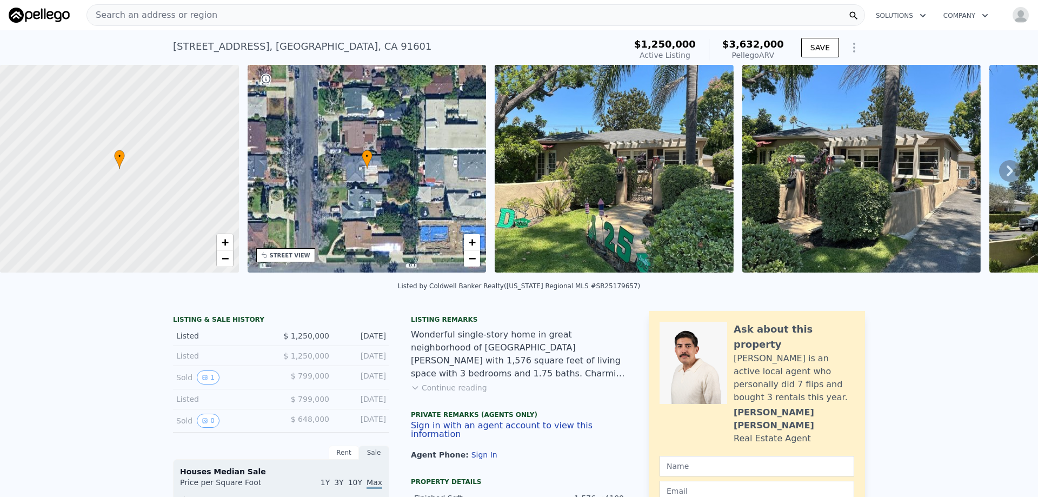
click at [850, 45] on icon "Show Options" at bounding box center [854, 47] width 13 height 13
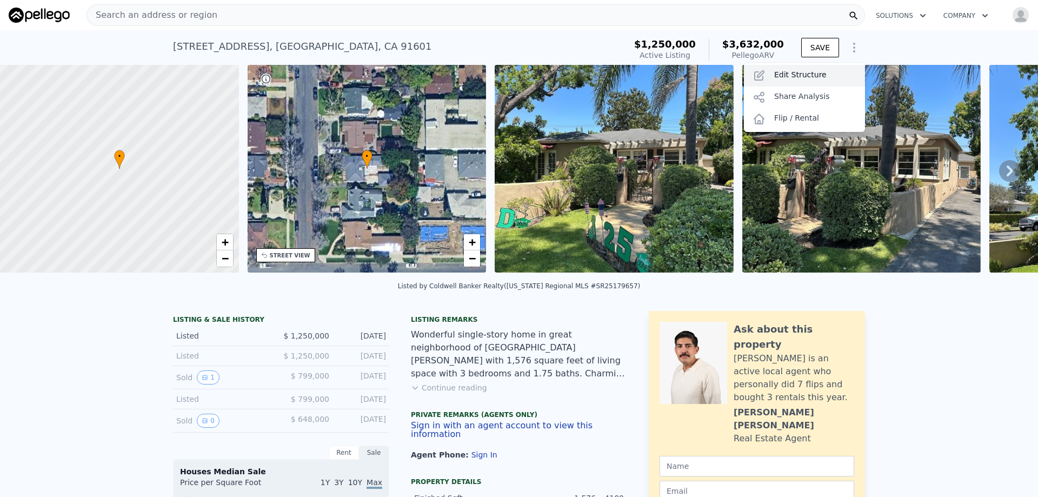
click at [809, 74] on div "Edit Structure" at bounding box center [804, 76] width 121 height 22
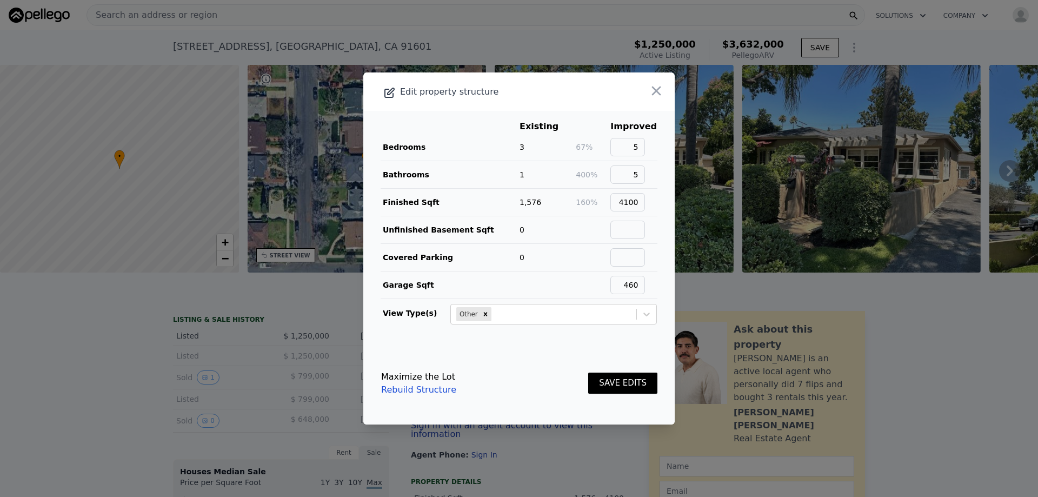
click at [605, 385] on button "SAVE EDITS" at bounding box center [622, 383] width 69 height 21
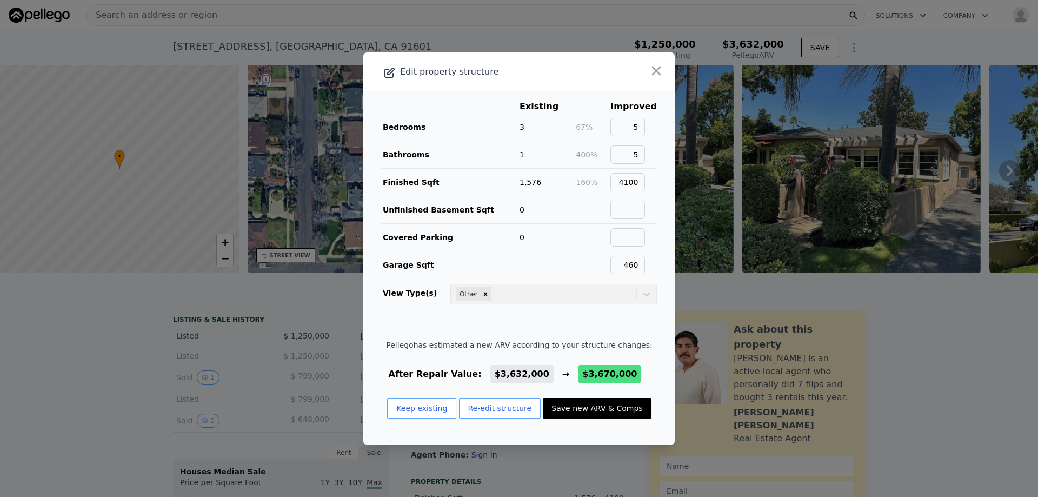
click at [603, 405] on button "Save new ARV & Comps" at bounding box center [597, 408] width 108 height 21
type input "6"
type input "2"
type input "6"
type input "3418"
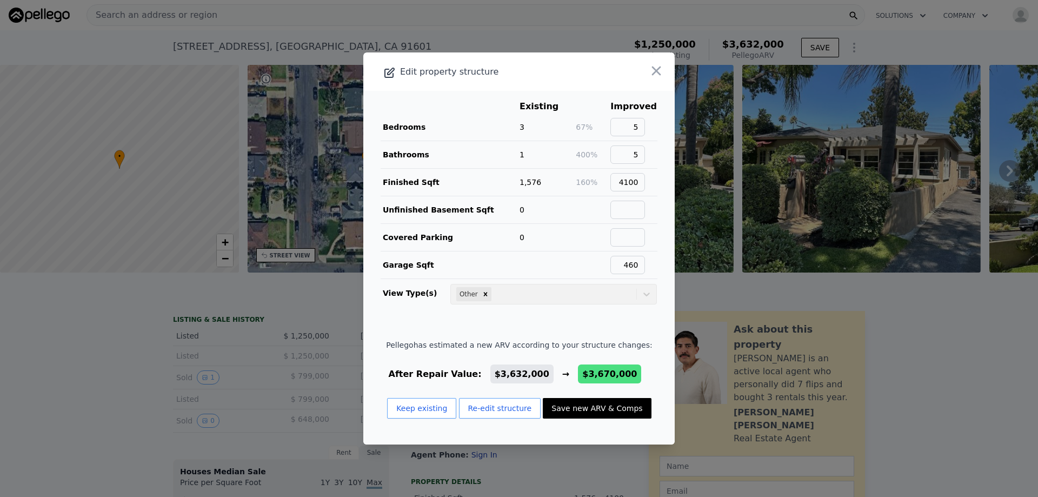
type input "5480"
type input "5914"
checkbox input "false"
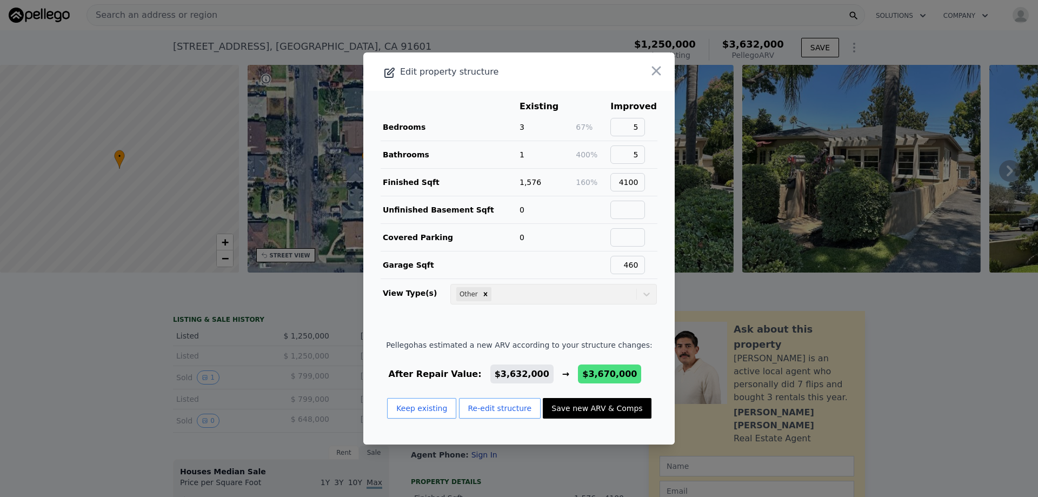
type input "$ 3,670,000"
type input "$ 989,445"
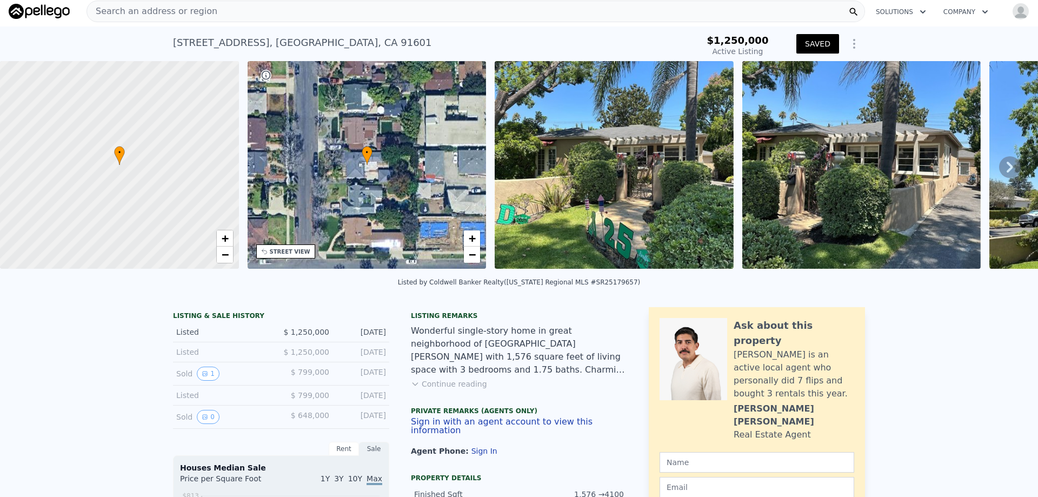
scroll to position [0, 0]
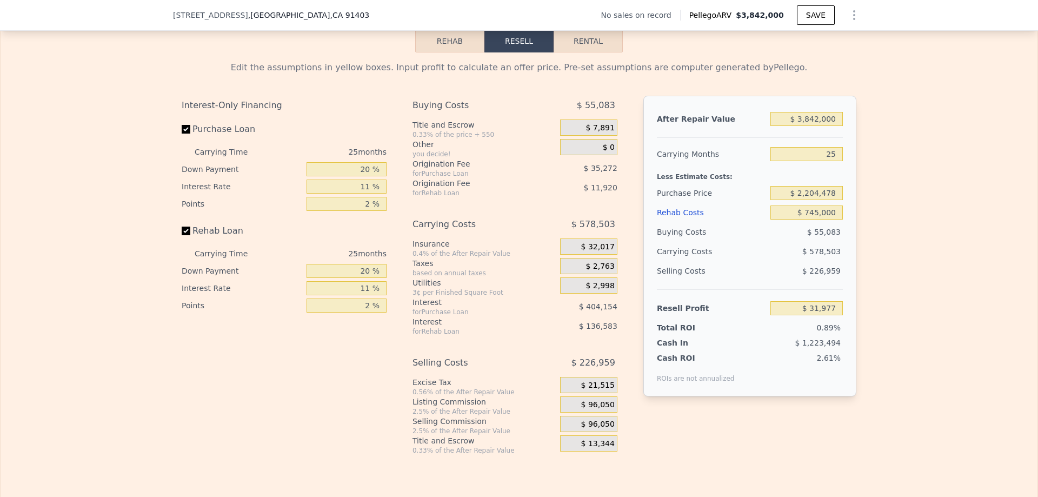
scroll to position [1514, 0]
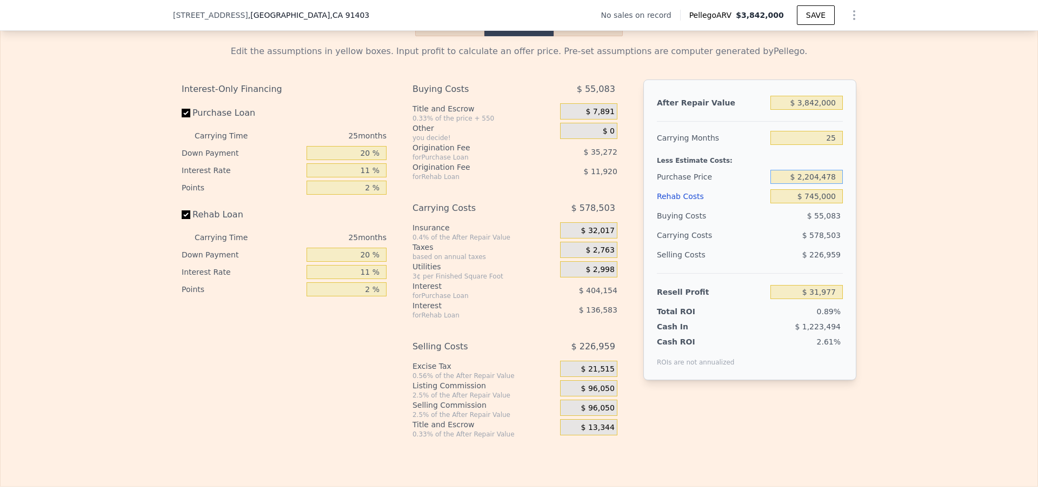
click at [822, 184] on input "$ 2,204,478" at bounding box center [807, 177] width 72 height 14
type input "$ 1,250,000"
click at [910, 202] on div "Edit the assumptions in yellow boxes. Input profit to calculate an offer price.…" at bounding box center [519, 237] width 1037 height 402
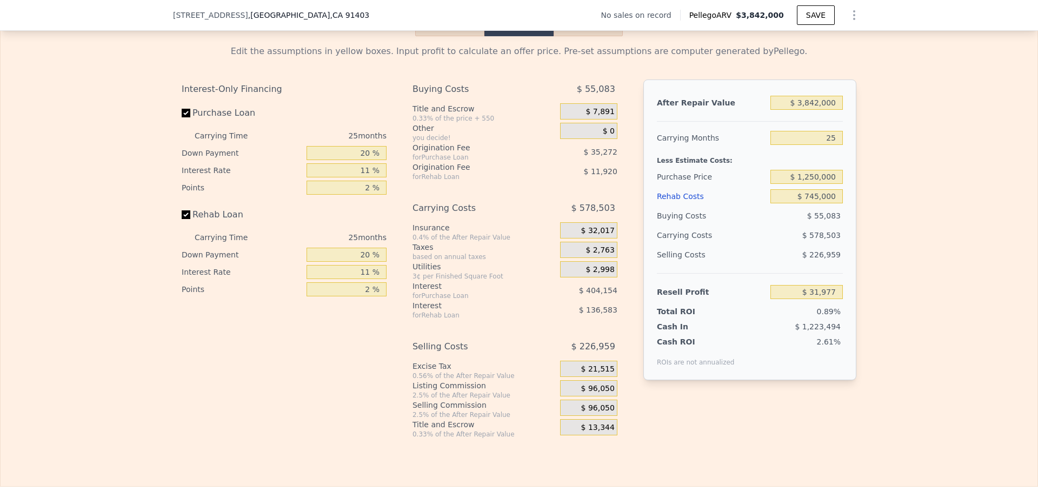
type input "$ 1,179,880"
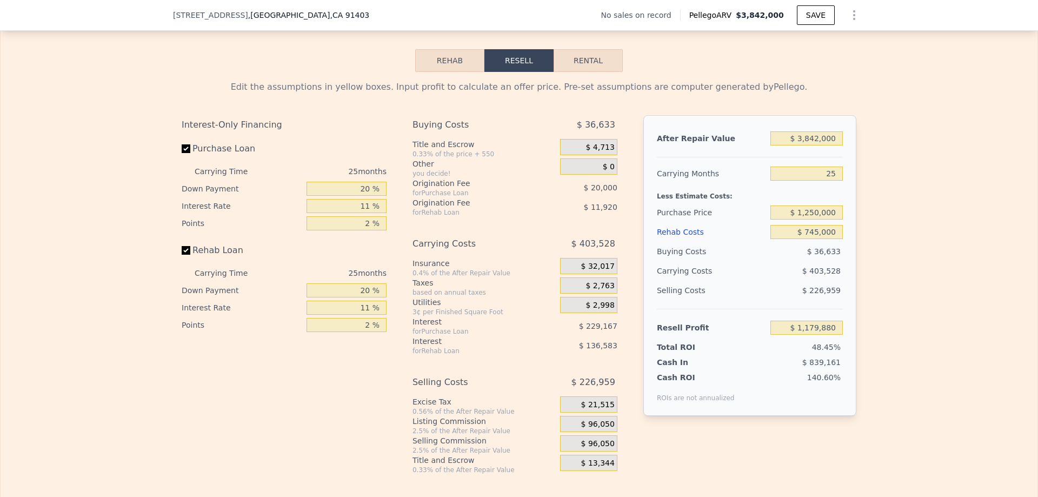
scroll to position [1460, 0]
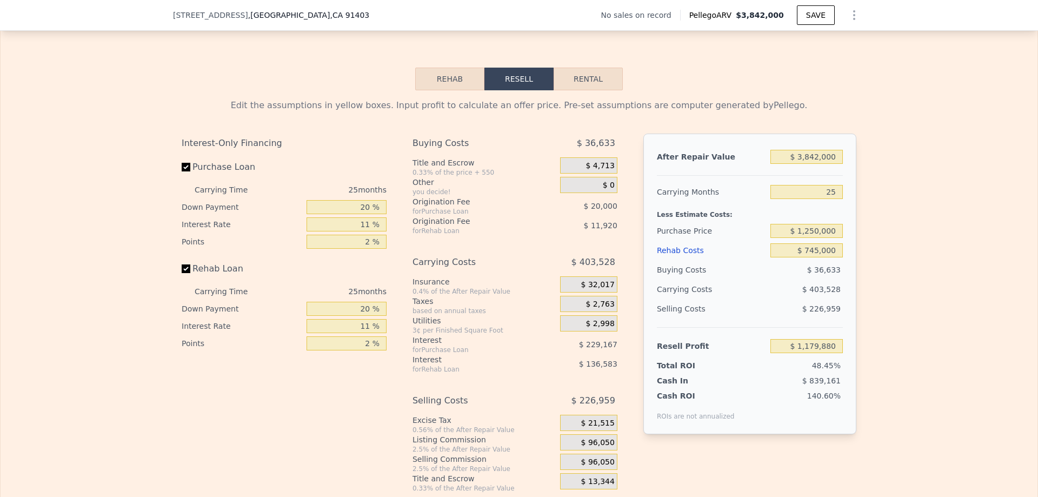
click at [438, 90] on button "Rehab" at bounding box center [449, 79] width 69 height 23
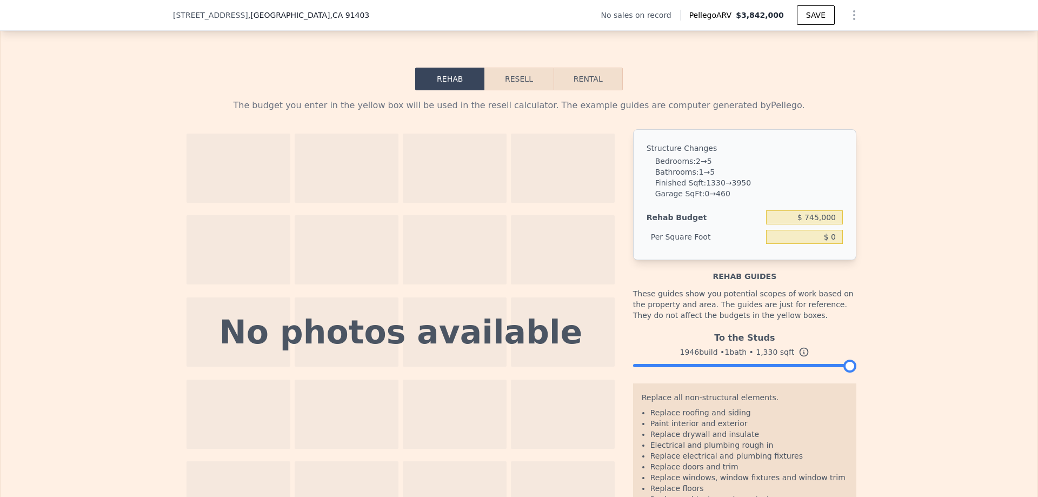
type input "$ 560.15"
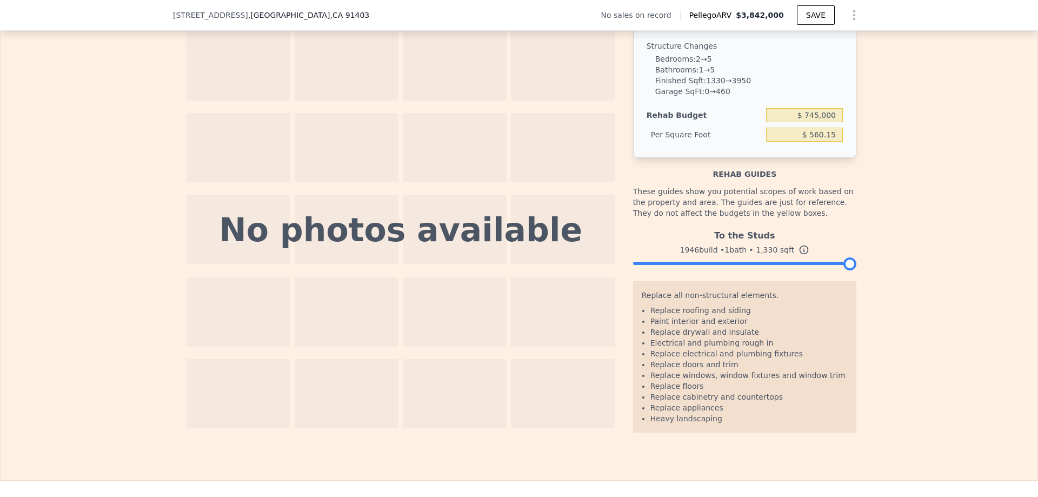
scroll to position [1569, 0]
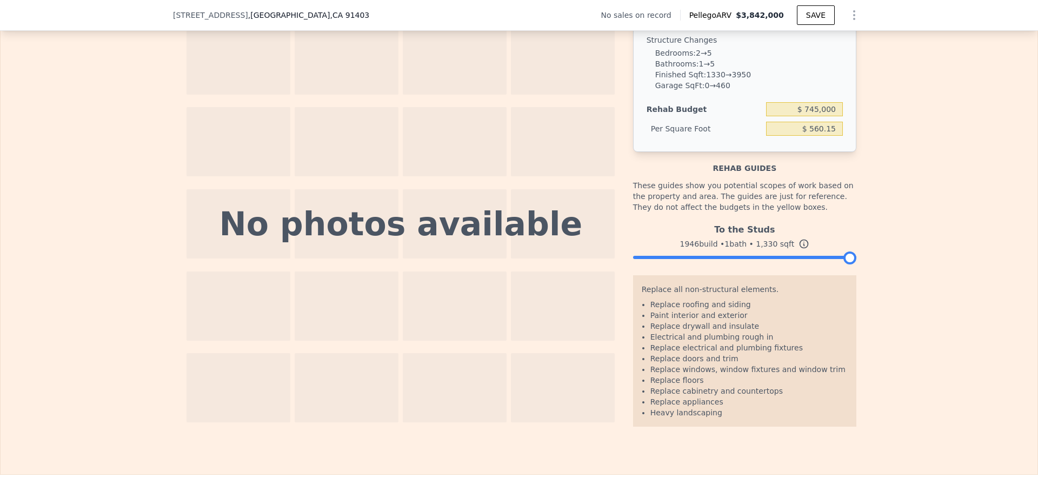
drag, startPoint x: 842, startPoint y: 272, endPoint x: 871, endPoint y: 275, distance: 28.8
click at [870, 275] on div "The budget you enter in the yellow box will be used in the resell calculator. T…" at bounding box center [519, 204] width 1037 height 445
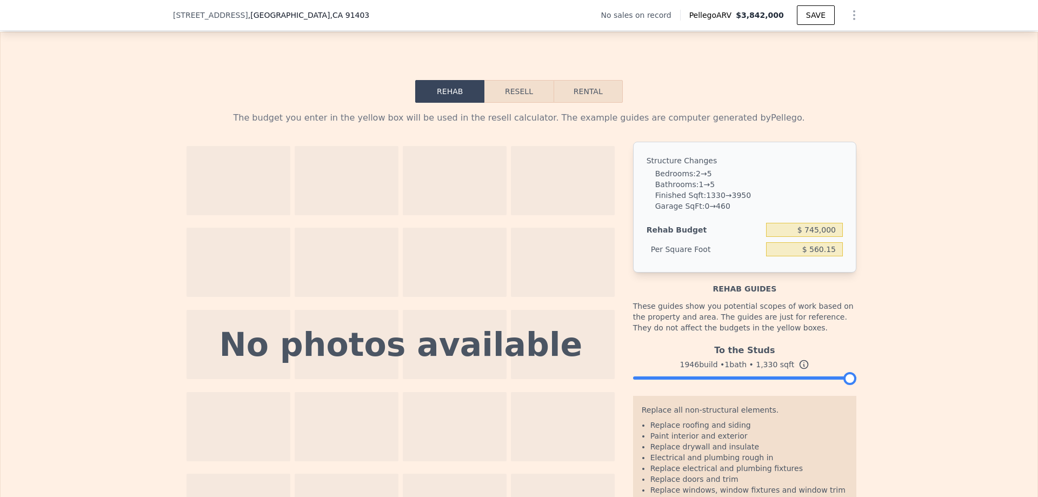
scroll to position [1406, 0]
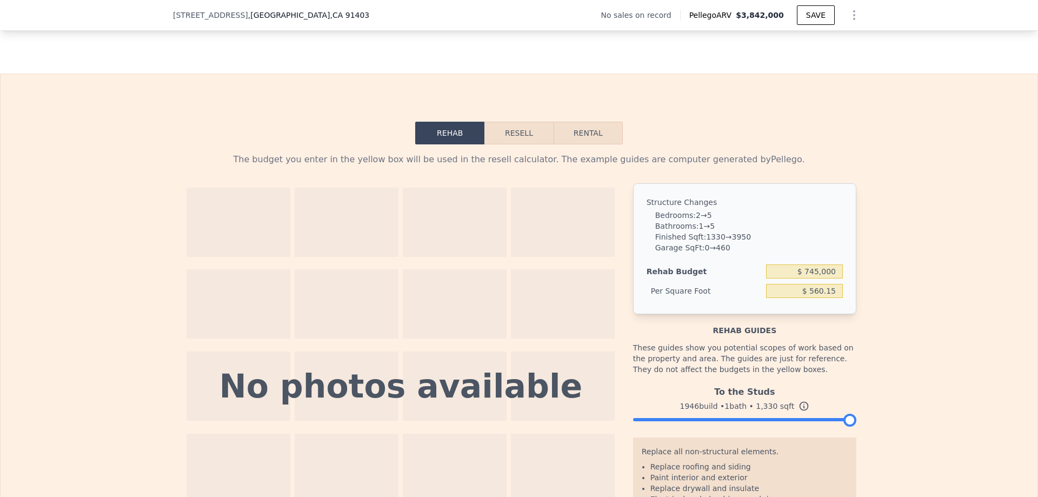
click at [526, 144] on button "Resell" at bounding box center [519, 133] width 69 height 23
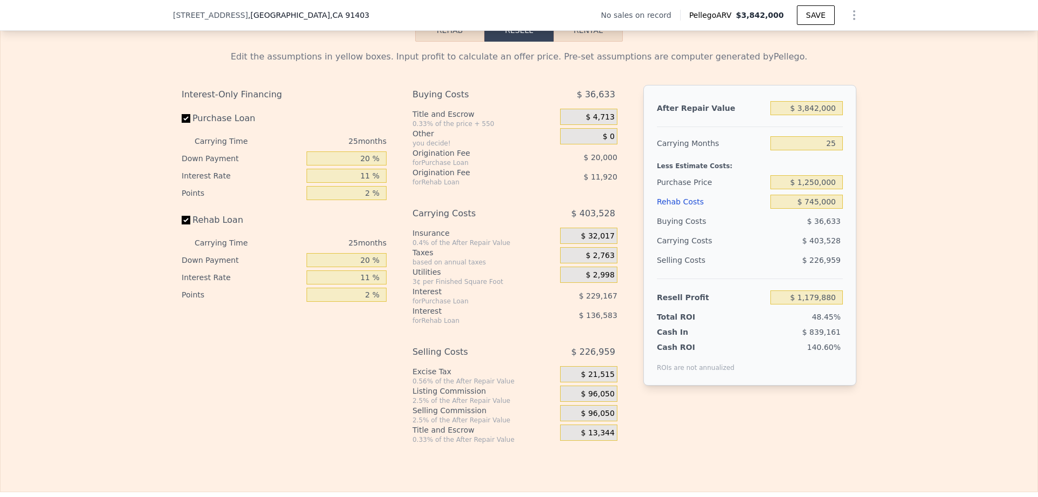
scroll to position [1514, 0]
